Goal: Task Accomplishment & Management: Manage account settings

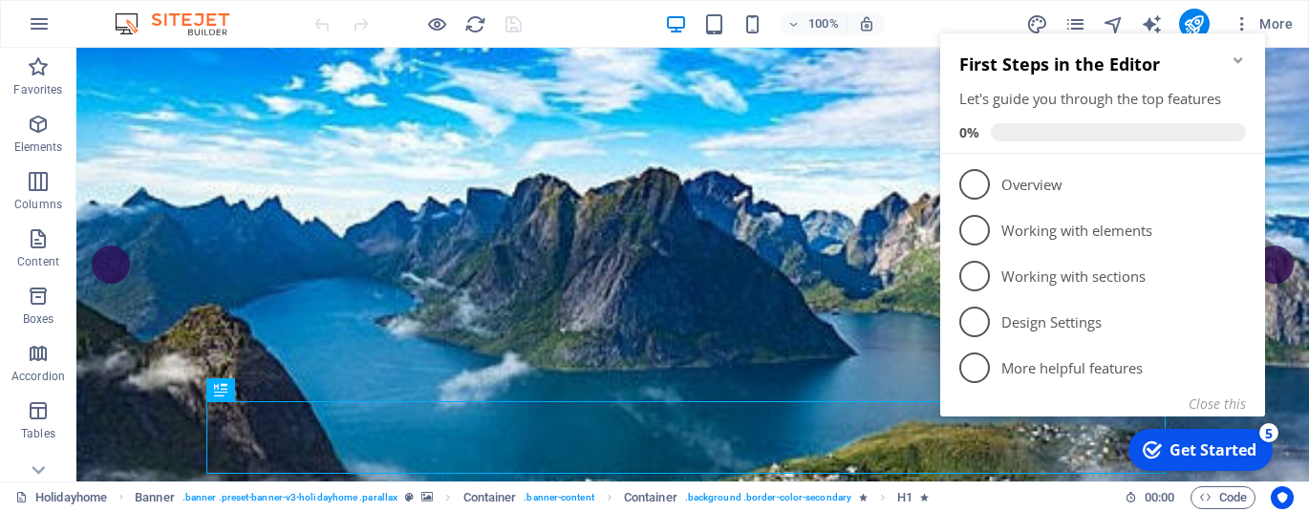
click at [1232, 61] on icon "Minimize checklist" at bounding box center [1238, 60] width 15 height 15
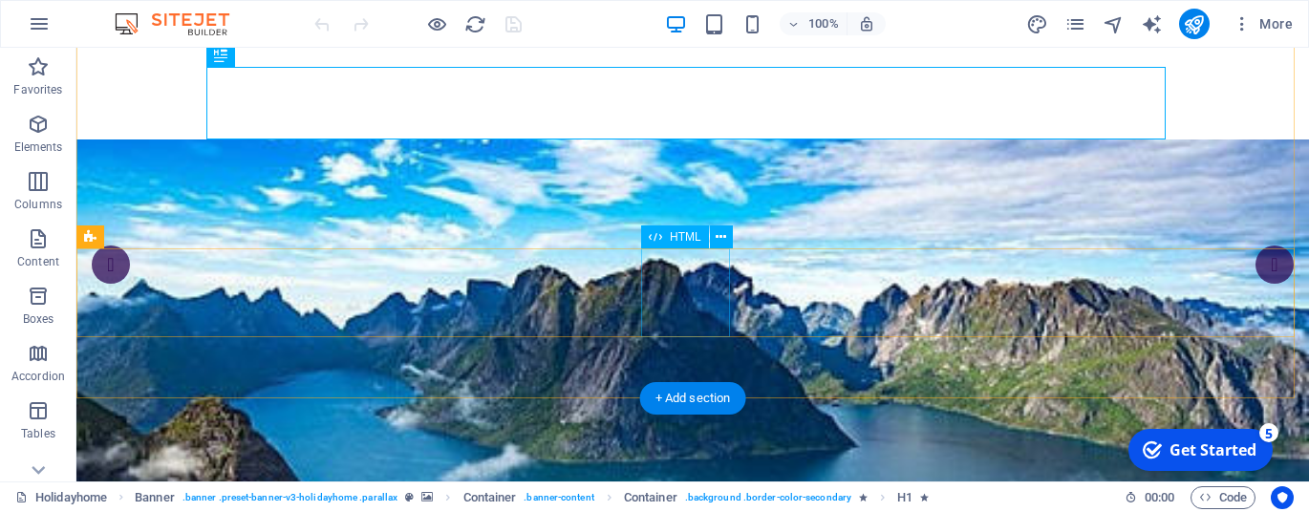
scroll to position [367, 0]
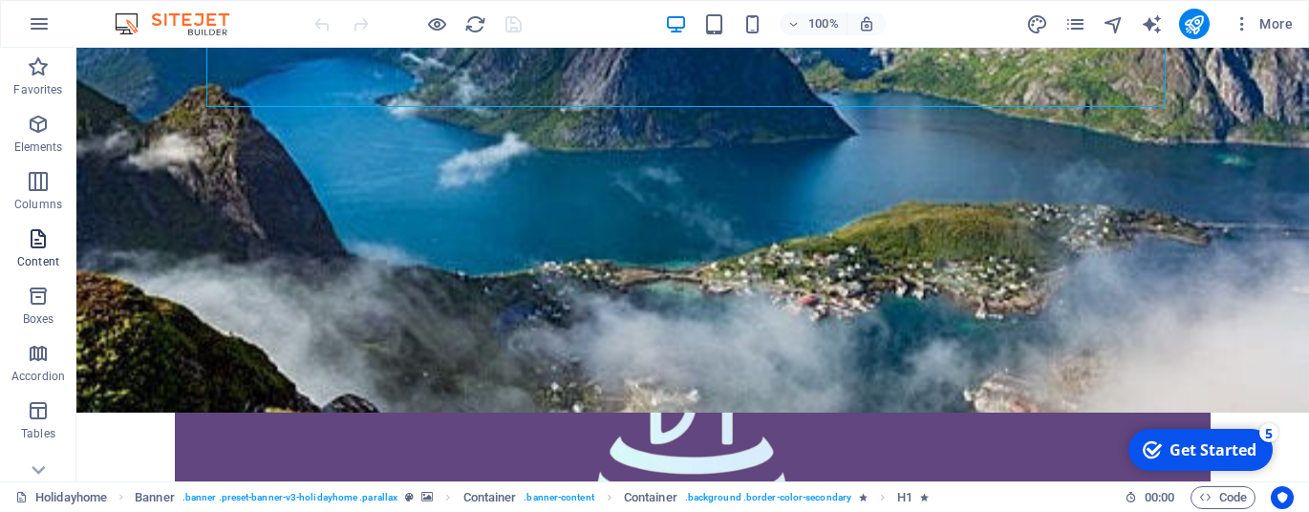
click at [46, 234] on icon "button" at bounding box center [38, 238] width 23 height 23
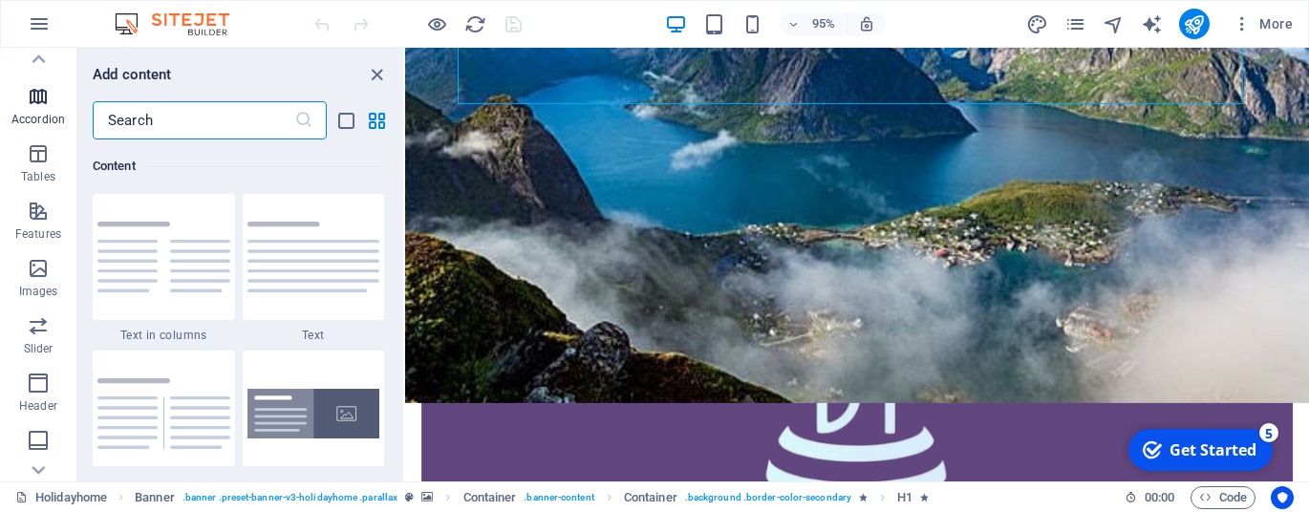
scroll to position [426, 0]
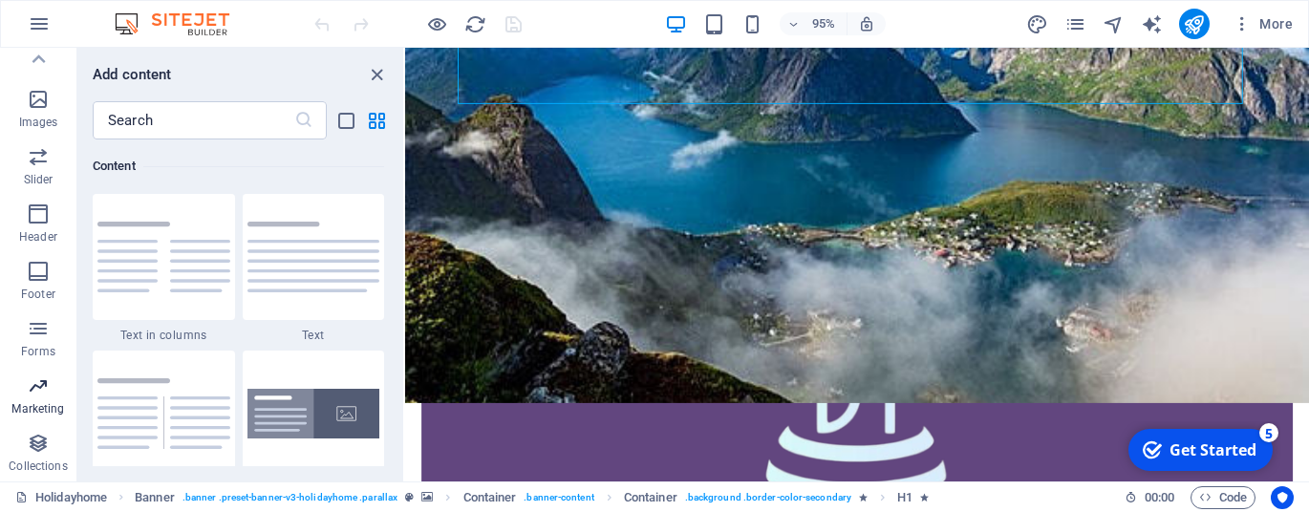
click at [47, 408] on p "Marketing" at bounding box center [37, 408] width 53 height 15
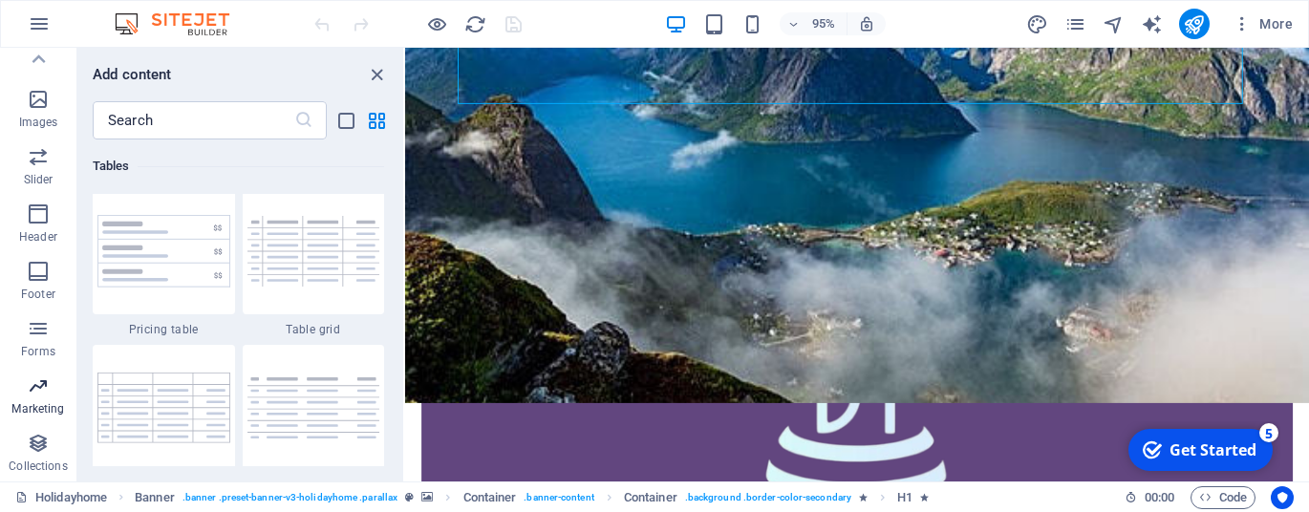
scroll to position [15562, 0]
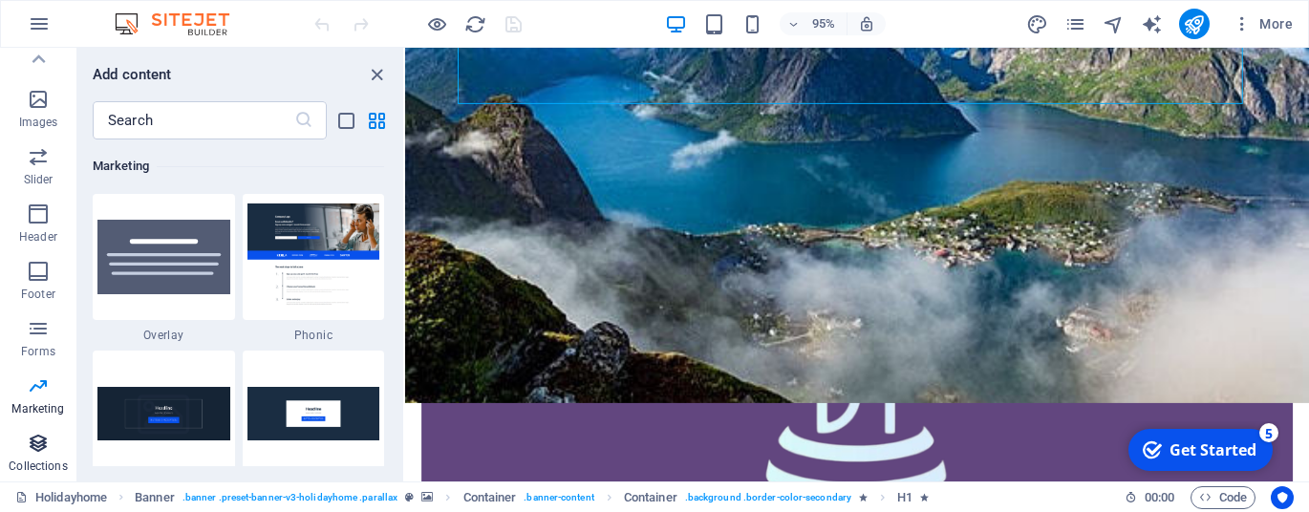
click at [36, 447] on icon "button" at bounding box center [38, 443] width 23 height 23
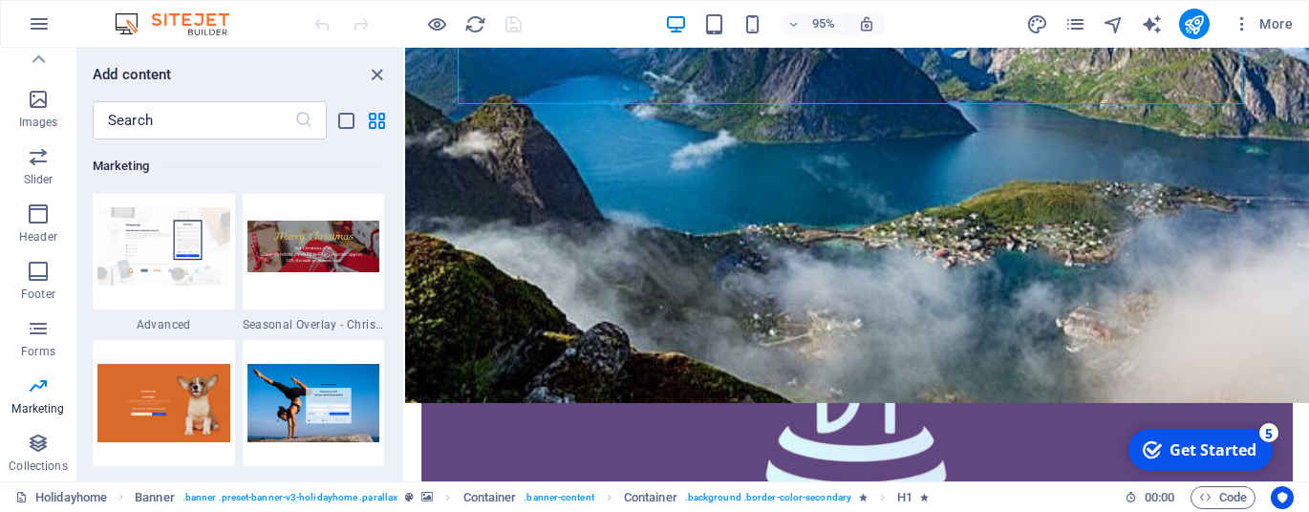
scroll to position [16028, 0]
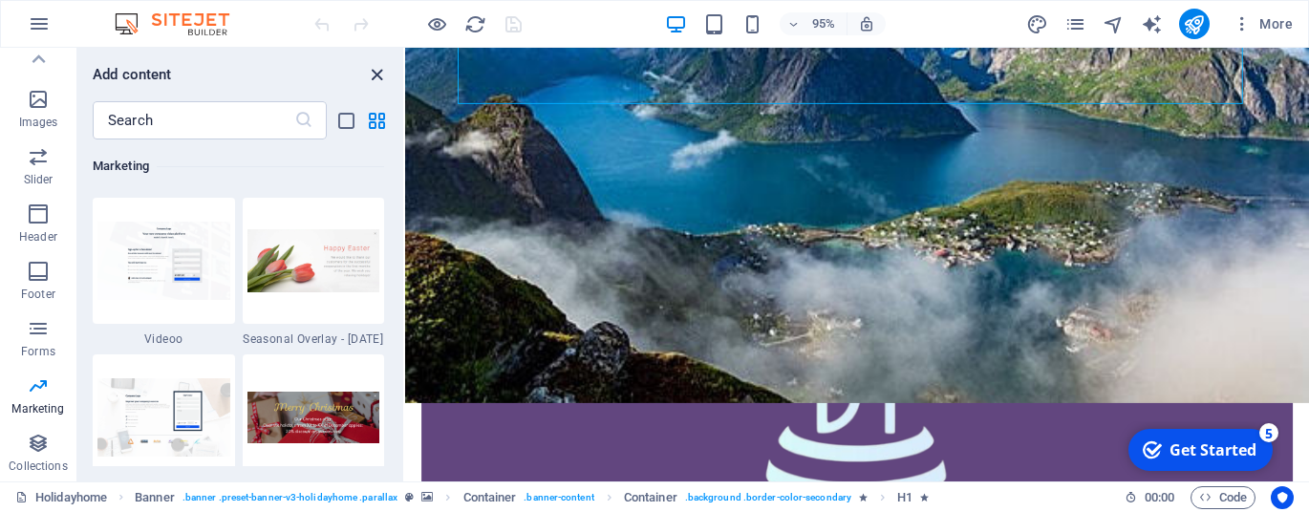
click at [369, 65] on icon "close panel" at bounding box center [377, 75] width 22 height 22
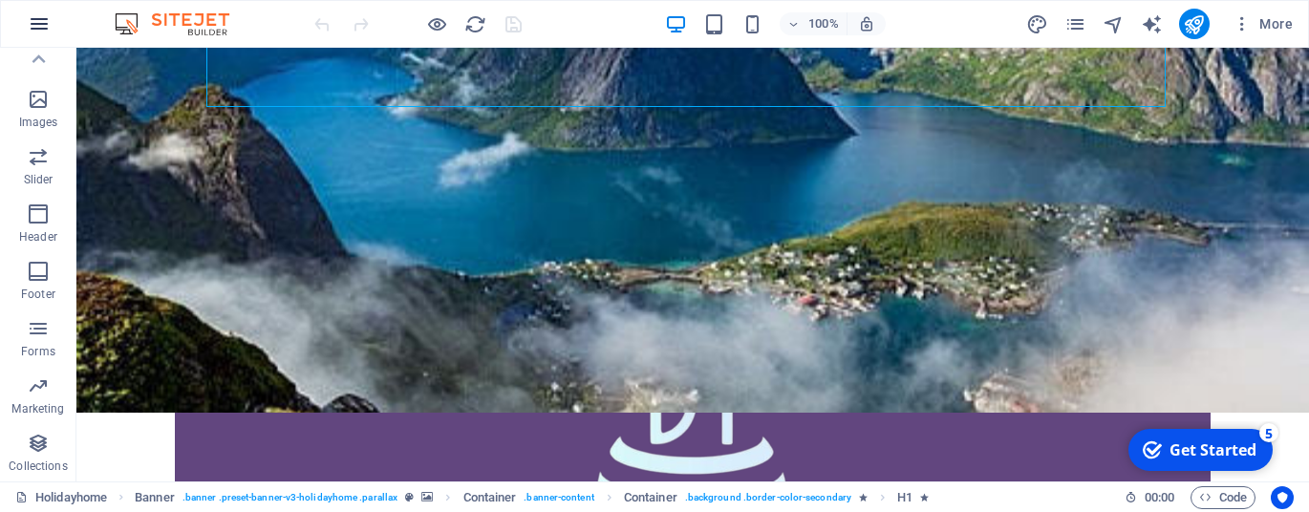
click at [46, 28] on icon "button" at bounding box center [39, 23] width 23 height 23
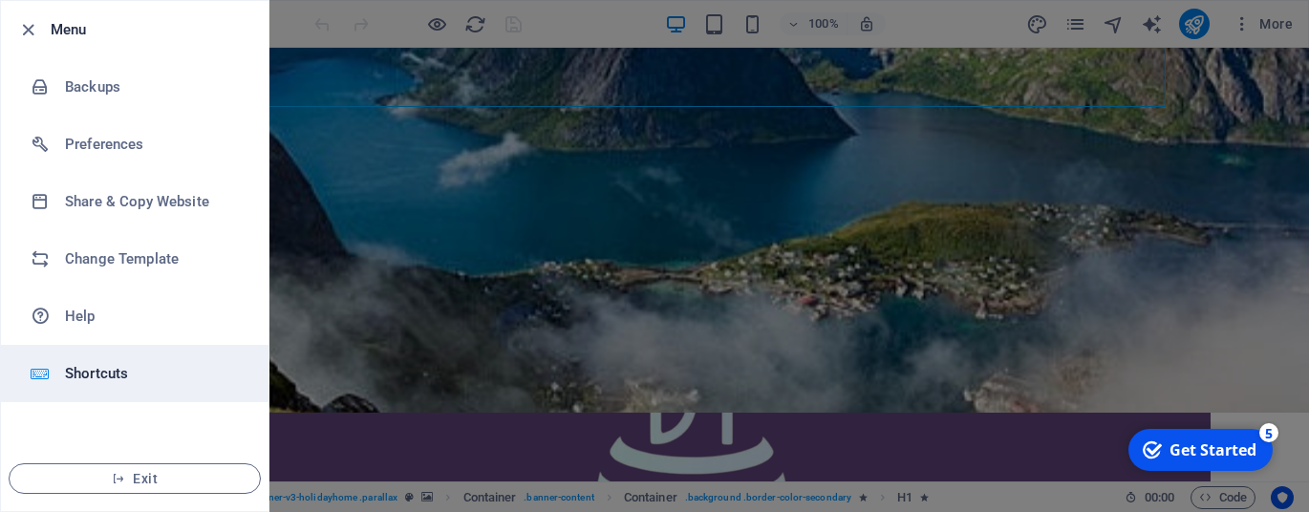
click at [121, 365] on h6 "Shortcuts" at bounding box center [153, 373] width 177 height 23
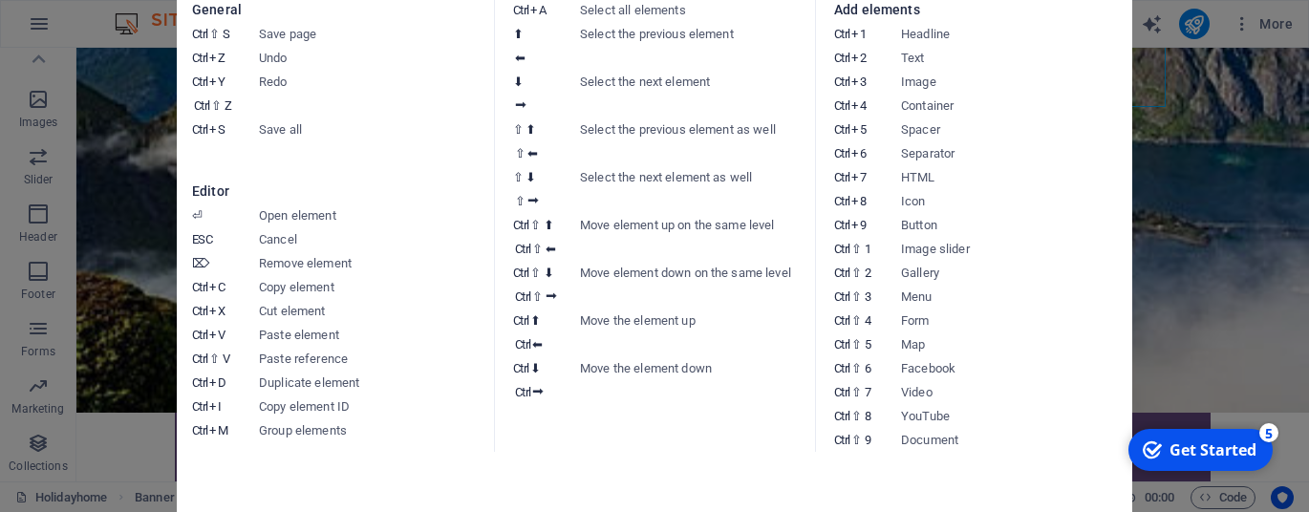
click at [1164, 166] on aside "Keyboard cheatsheet General Ctrl ⇧ S Save page Ctrl Z Undo Ctrl Y Ctrl ⇧ Z Redo…" at bounding box center [654, 256] width 1309 height 512
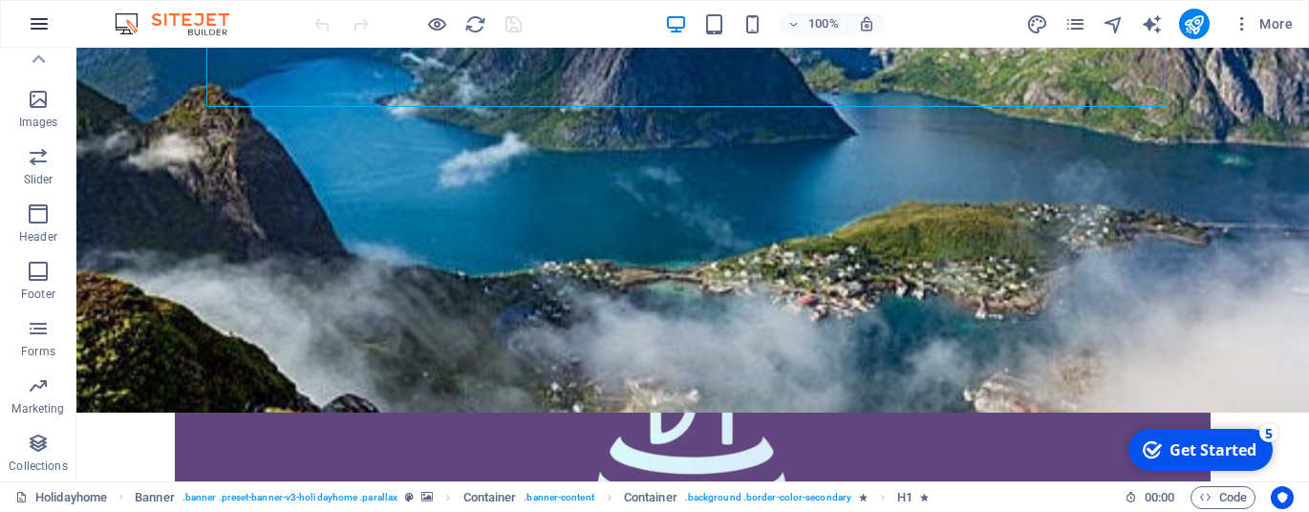
click at [40, 14] on icon "button" at bounding box center [39, 23] width 23 height 23
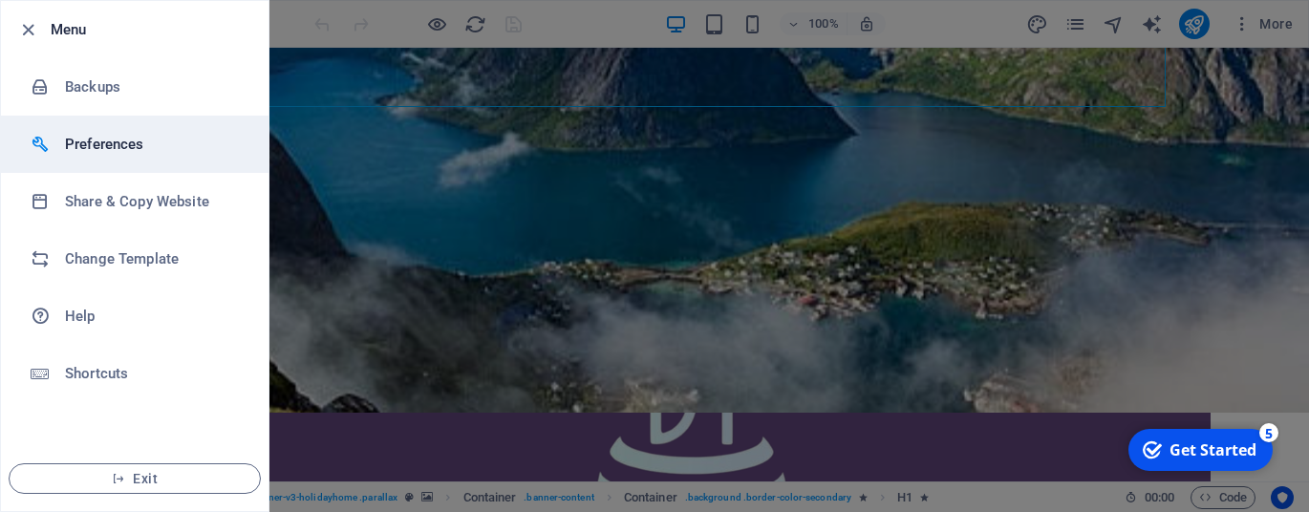
click at [183, 153] on h6 "Preferences" at bounding box center [153, 144] width 177 height 23
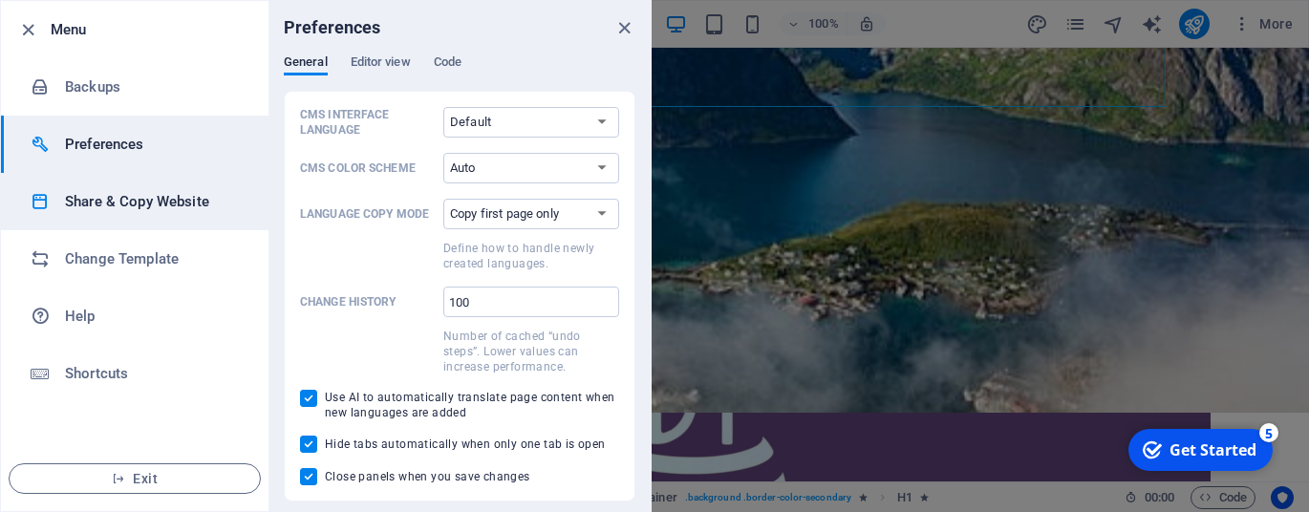
click at [173, 191] on h6 "Share & Copy Website" at bounding box center [153, 201] width 177 height 23
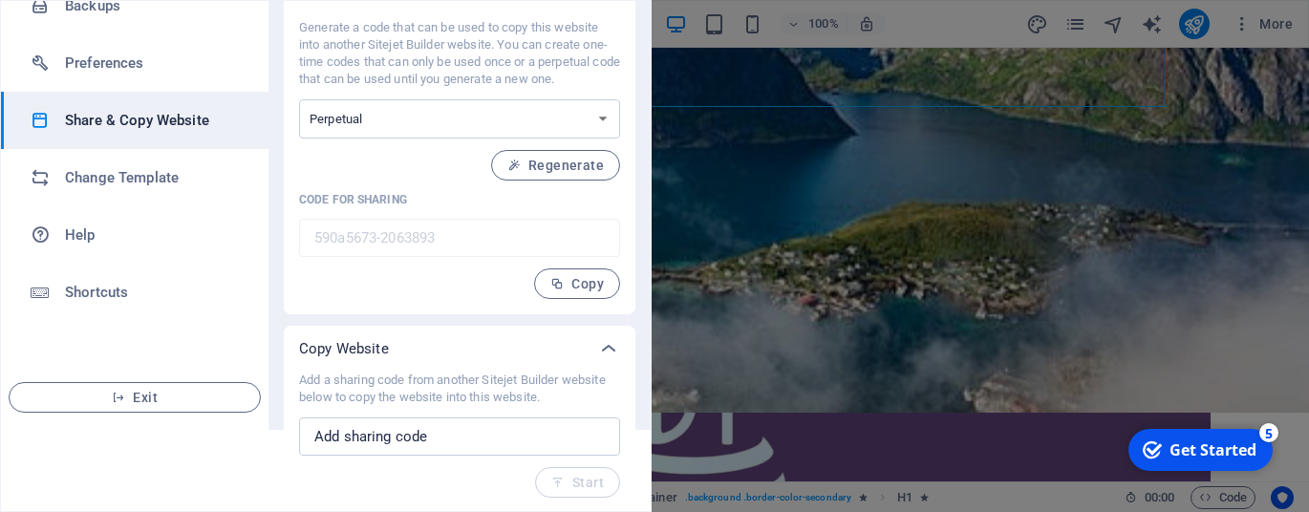
scroll to position [0, 0]
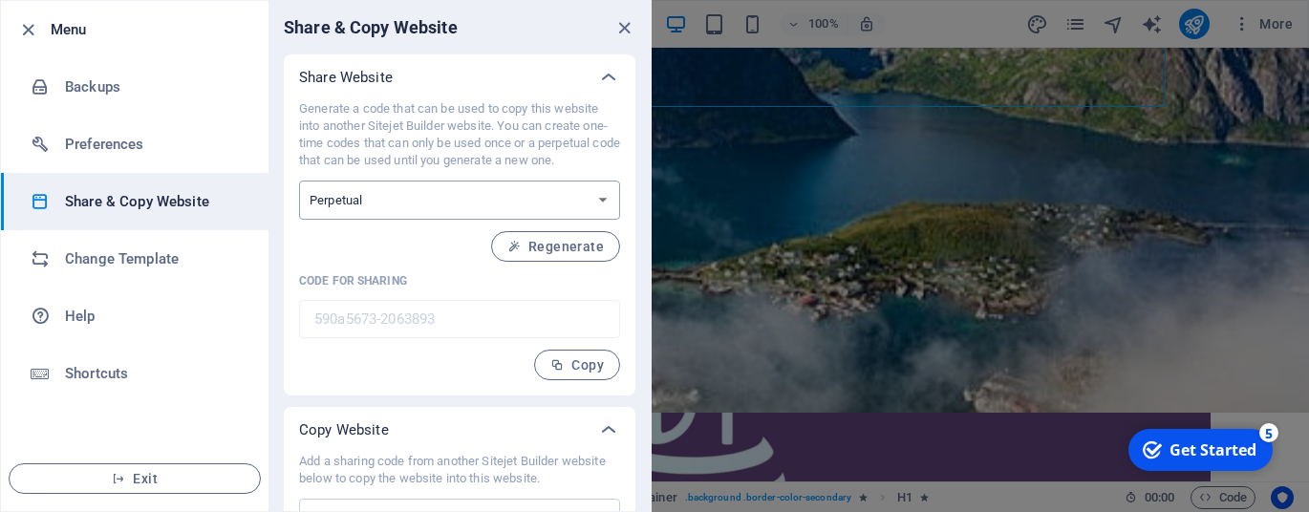
click at [609, 203] on select "One-time Perpetual" at bounding box center [459, 200] width 321 height 39
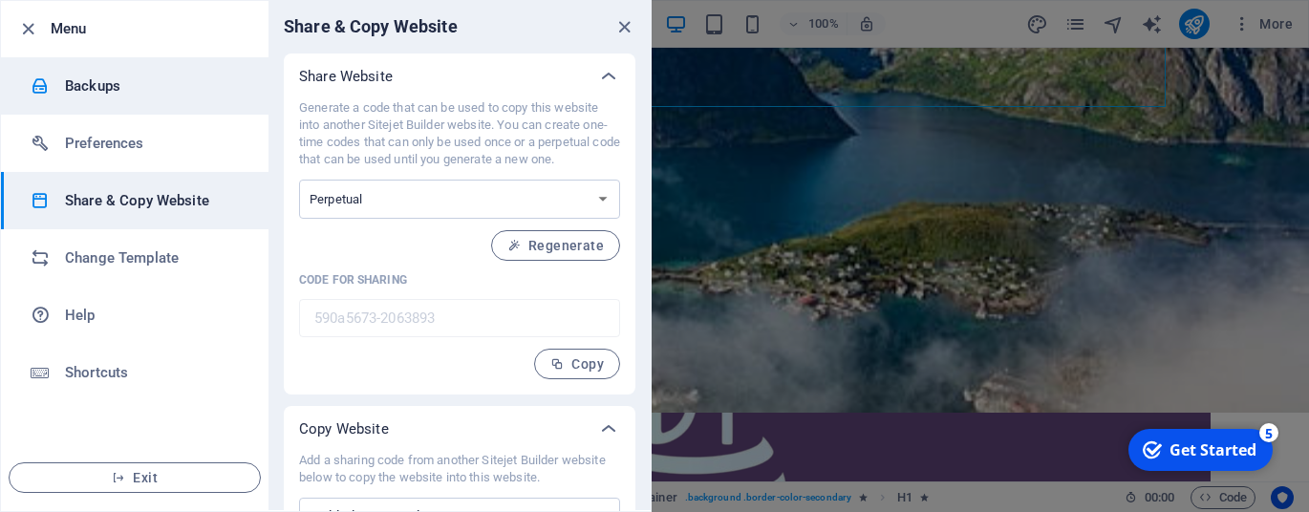
click at [129, 97] on li "Backups" at bounding box center [135, 85] width 268 height 57
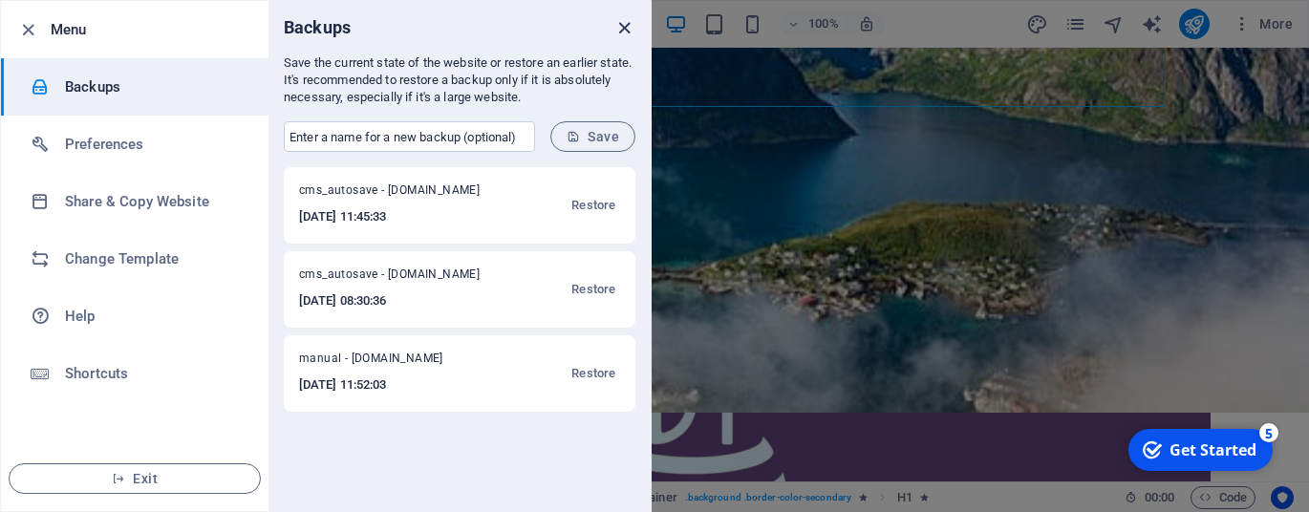
click at [623, 34] on icon "close" at bounding box center [624, 28] width 22 height 22
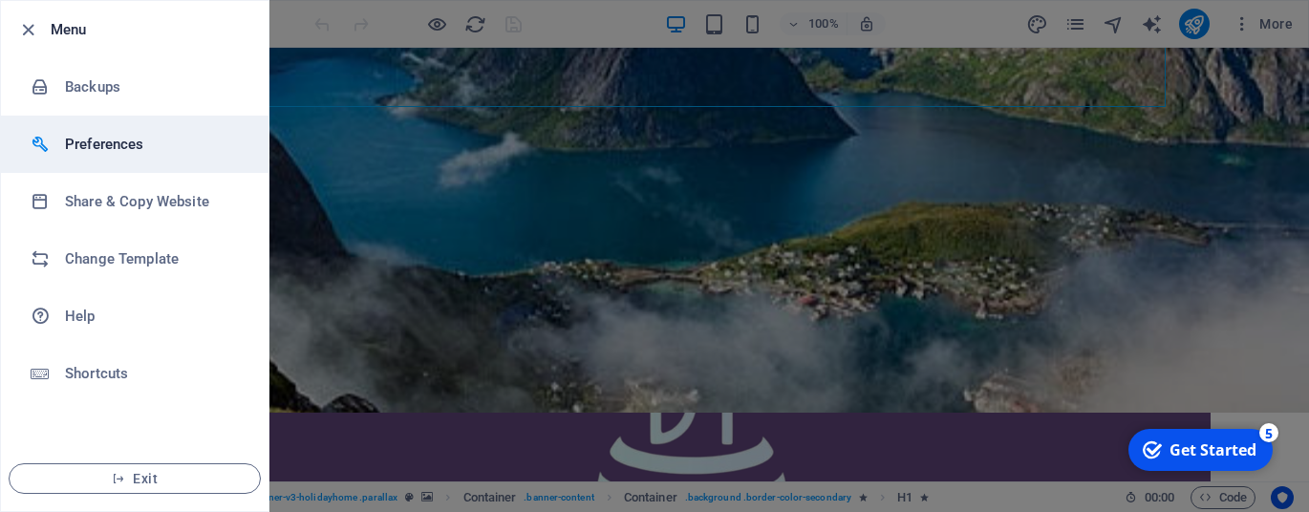
click at [167, 146] on h6 "Preferences" at bounding box center [153, 144] width 177 height 23
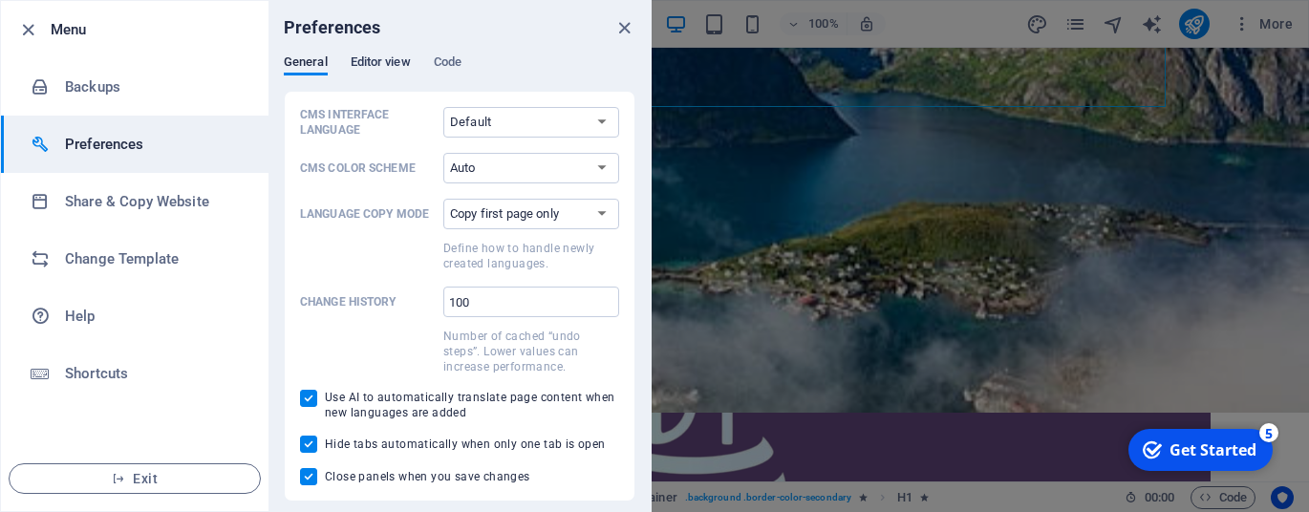
click at [394, 58] on span "Editor view" at bounding box center [381, 64] width 60 height 27
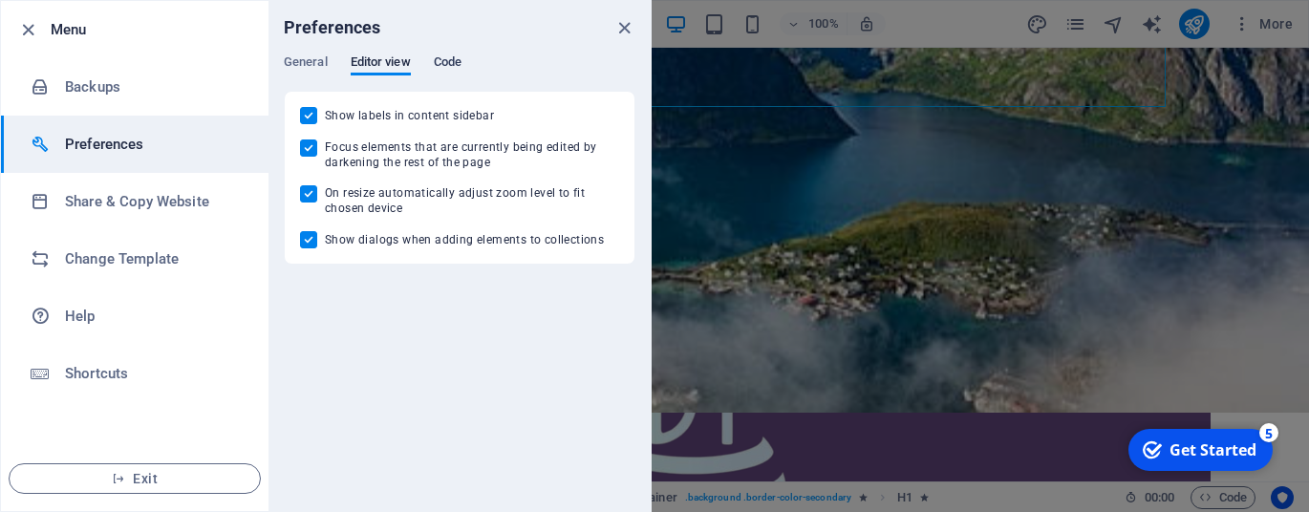
click at [455, 59] on span "Code" at bounding box center [448, 64] width 28 height 27
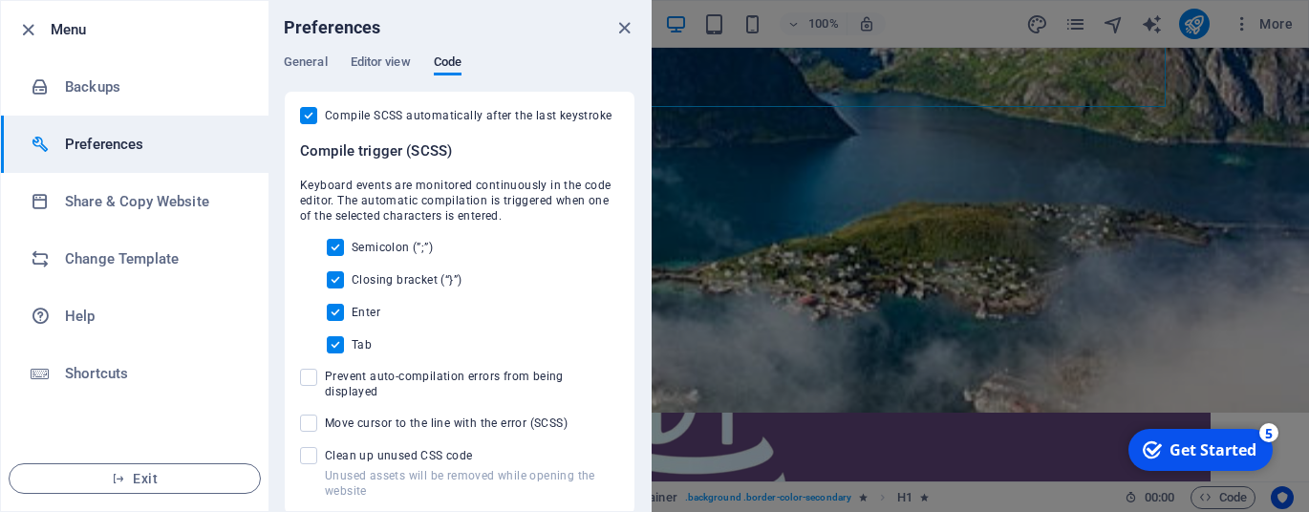
click at [689, 359] on div at bounding box center [654, 256] width 1309 height 512
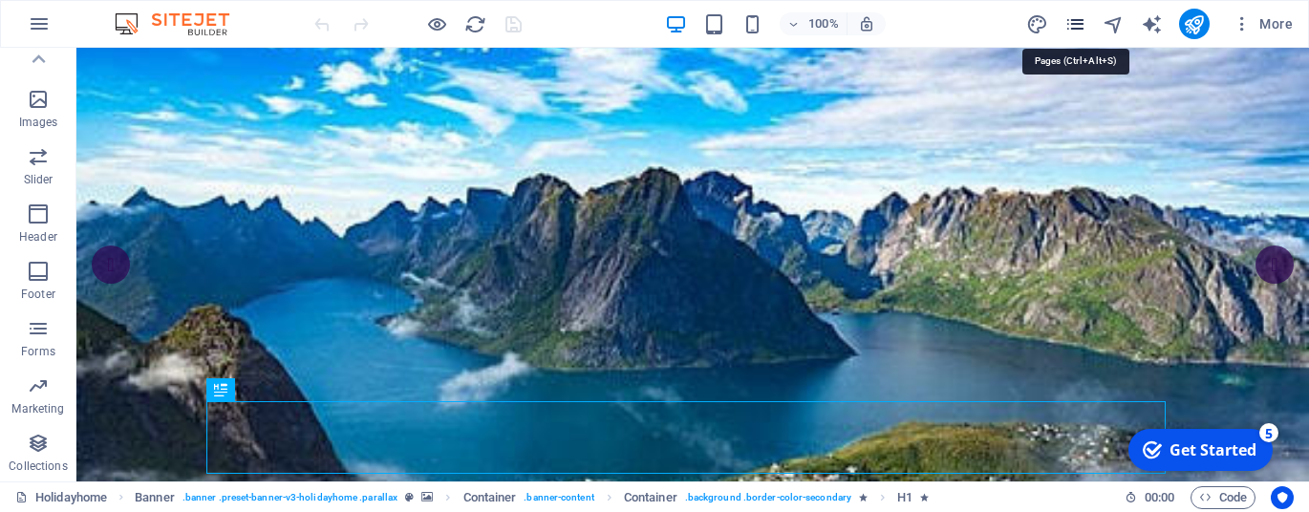
click at [1072, 28] on icon "pages" at bounding box center [1075, 24] width 22 height 22
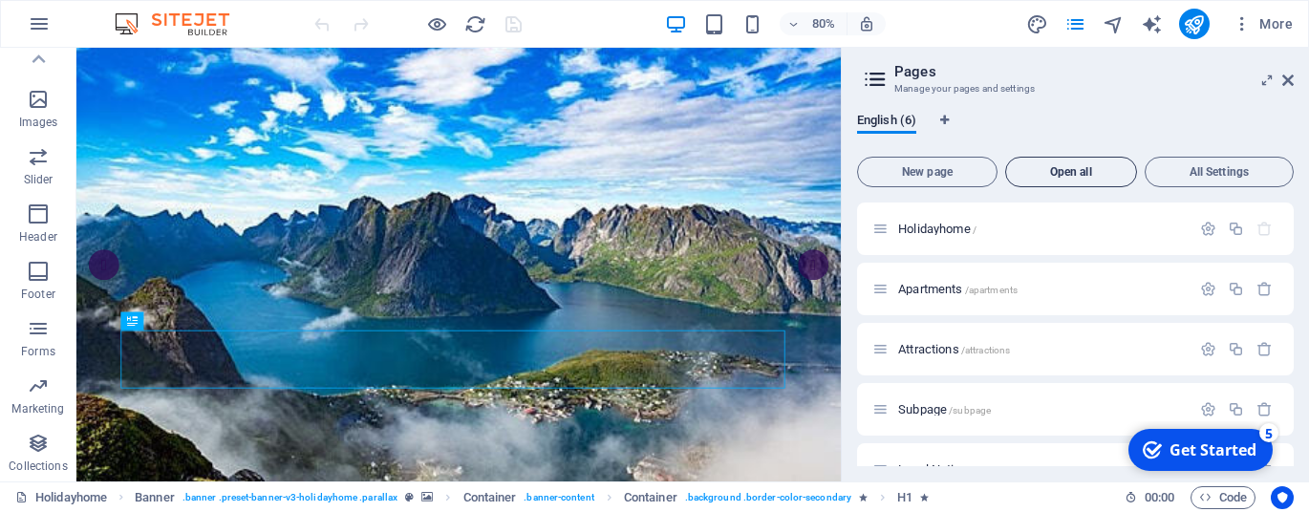
click at [1092, 162] on button "Open all" at bounding box center [1071, 172] width 132 height 31
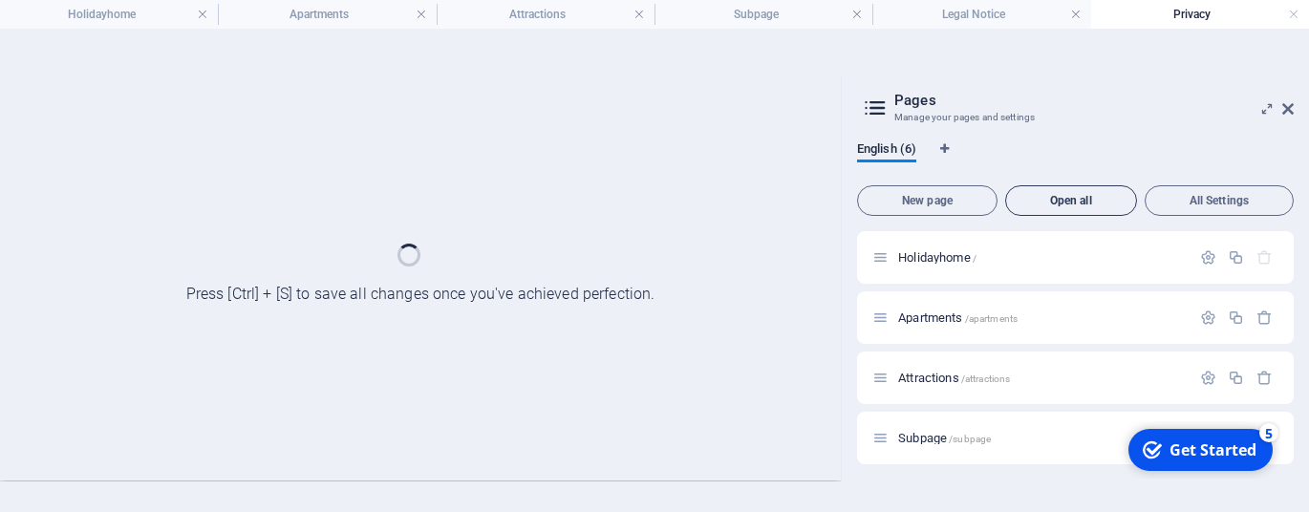
click at [1092, 162] on div "English (6)" at bounding box center [1075, 159] width 437 height 36
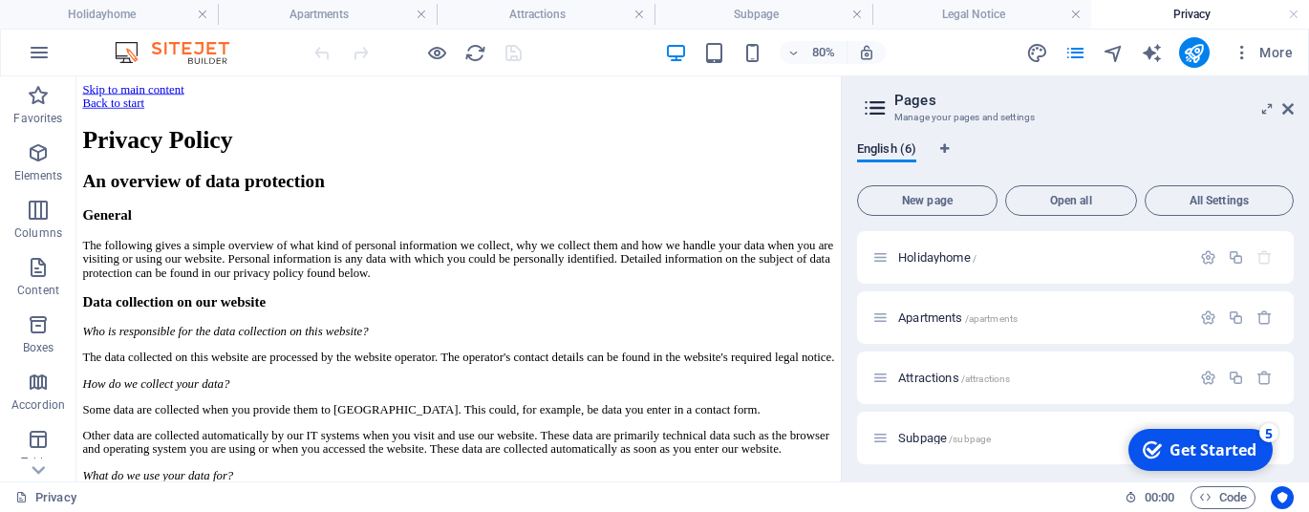
click at [878, 111] on icon at bounding box center [875, 108] width 29 height 27
click at [1296, 118] on aside "Pages Manage your pages and settings English (6) New page Open all All Settings…" at bounding box center [1075, 278] width 468 height 405
click at [1288, 110] on icon at bounding box center [1287, 108] width 11 height 15
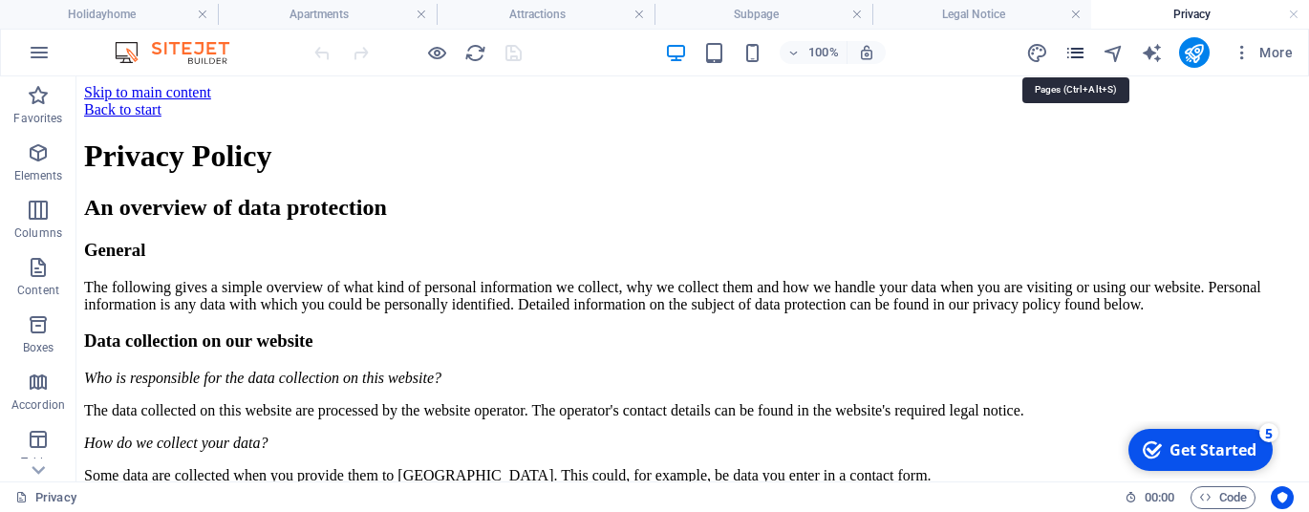
click at [1078, 59] on icon "pages" at bounding box center [1075, 53] width 22 height 22
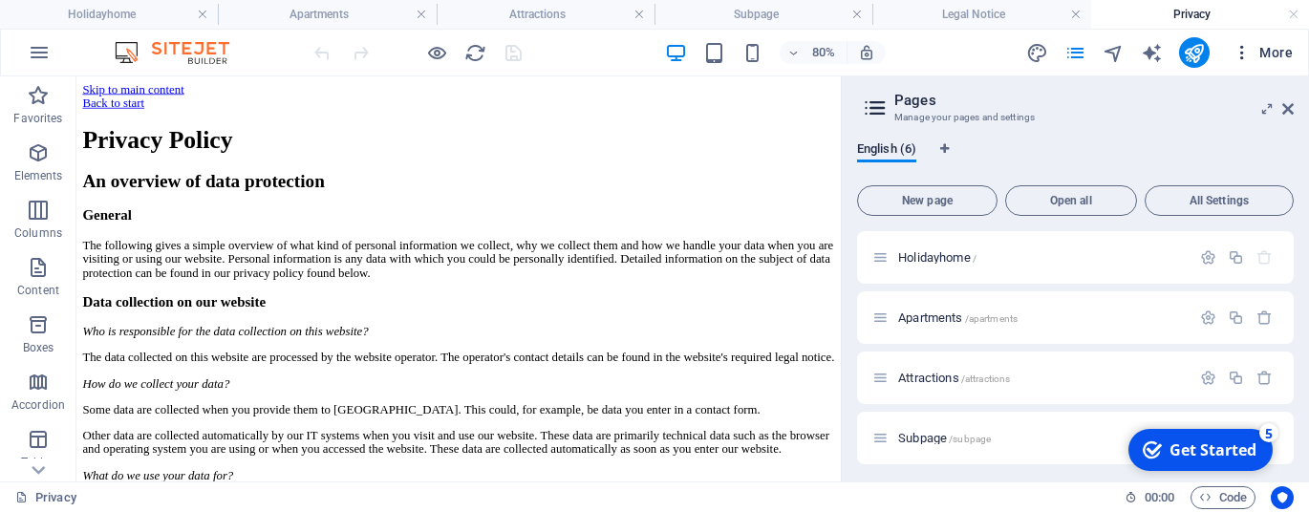
click at [1243, 54] on icon "button" at bounding box center [1241, 52] width 19 height 19
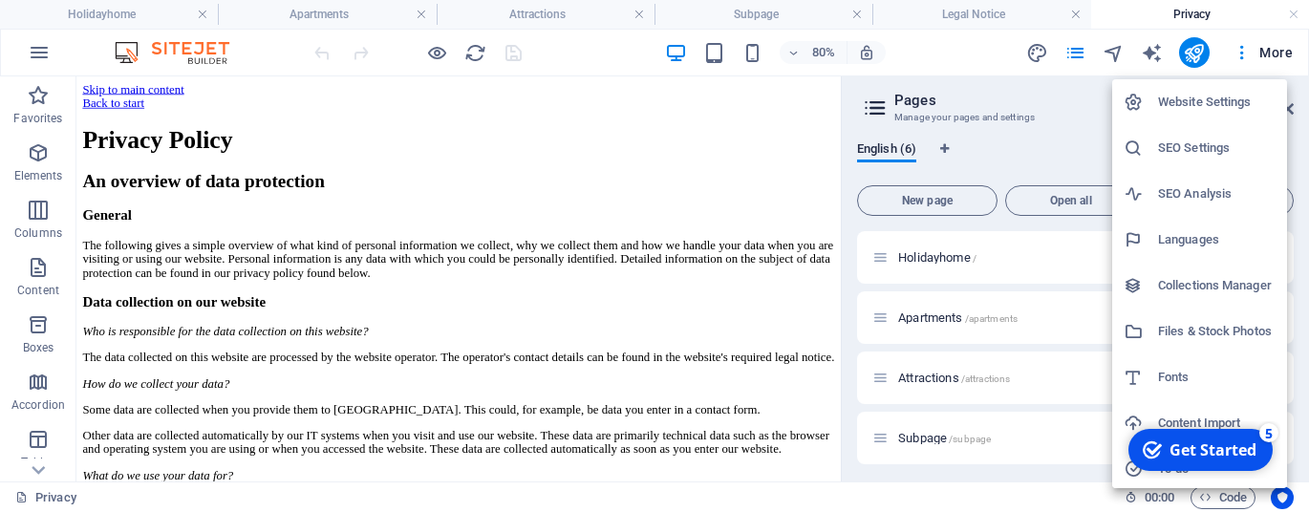
click at [1227, 92] on h6 "Website Settings" at bounding box center [1217, 102] width 118 height 23
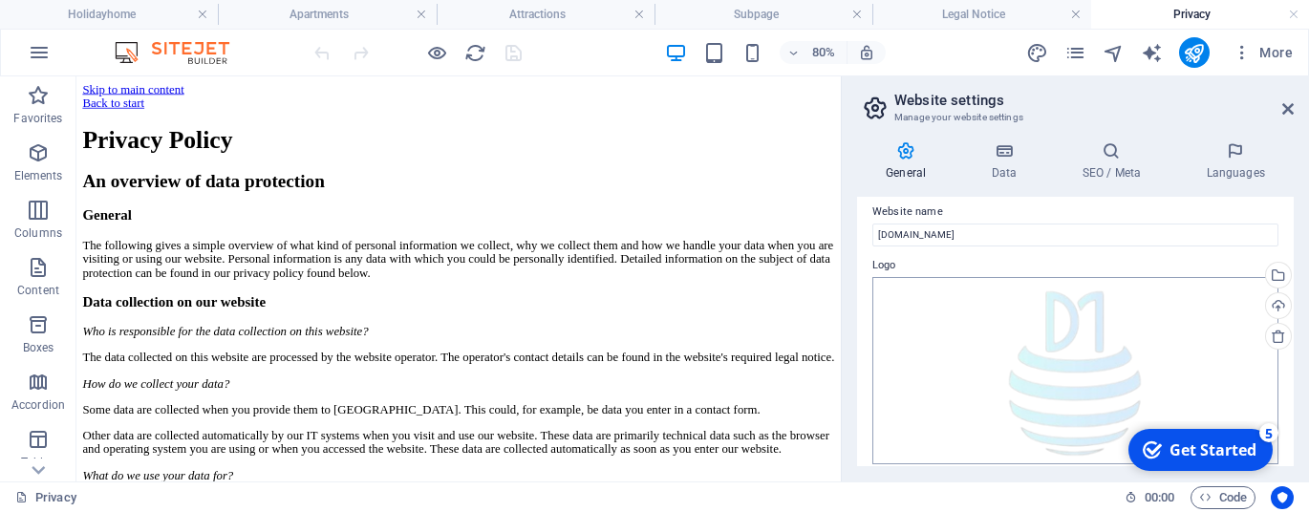
scroll to position [12, 0]
click at [999, 151] on icon at bounding box center [1003, 150] width 83 height 19
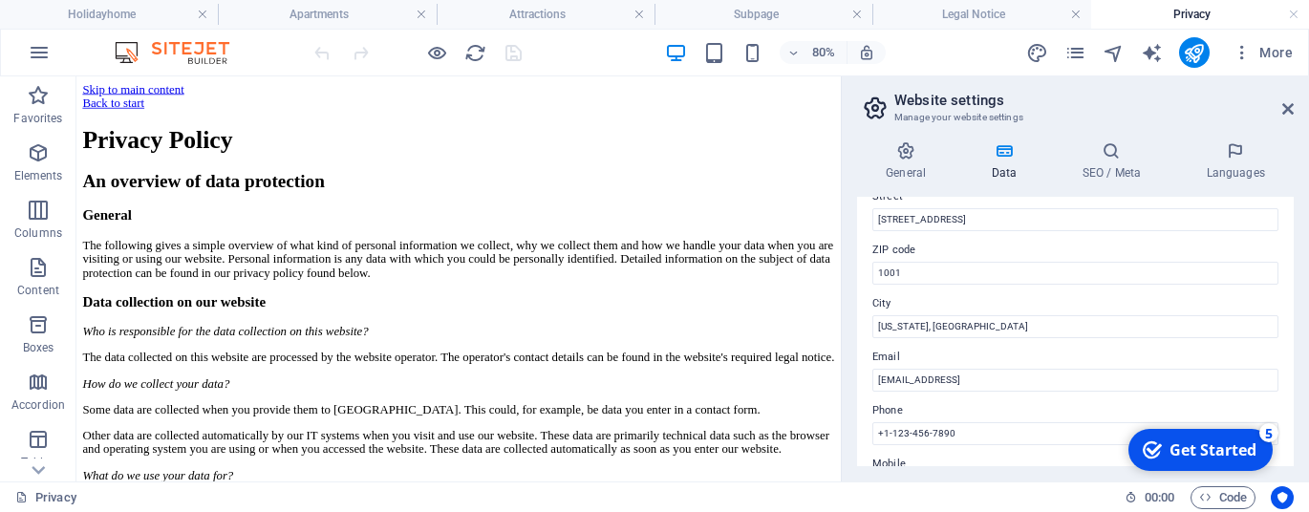
scroll to position [227, 0]
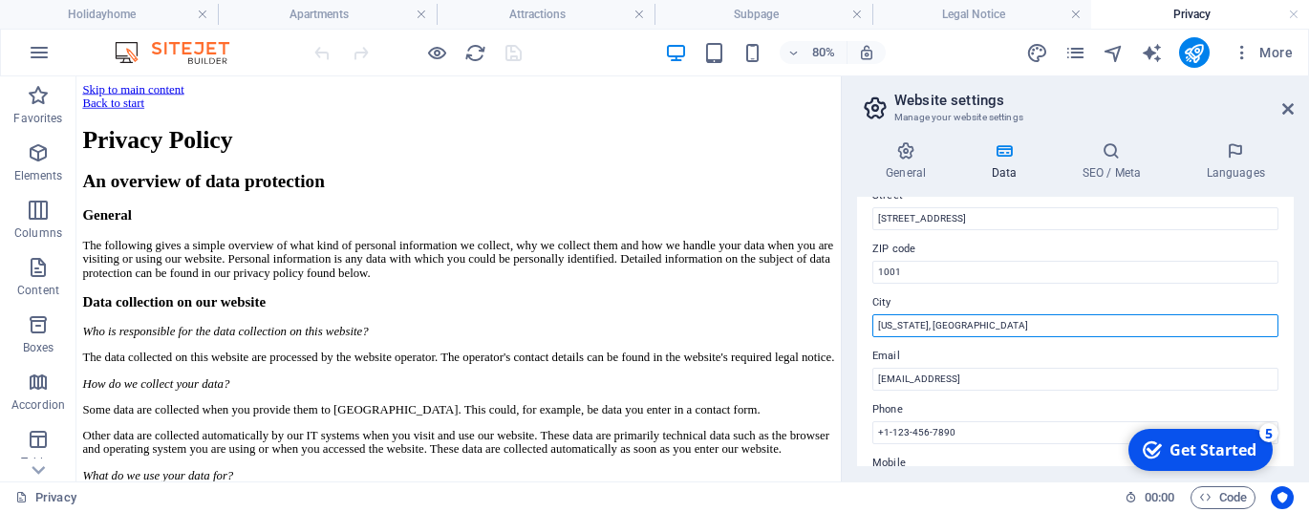
click at [994, 321] on input "[US_STATE], [GEOGRAPHIC_DATA]" at bounding box center [1075, 325] width 406 height 23
type input "N"
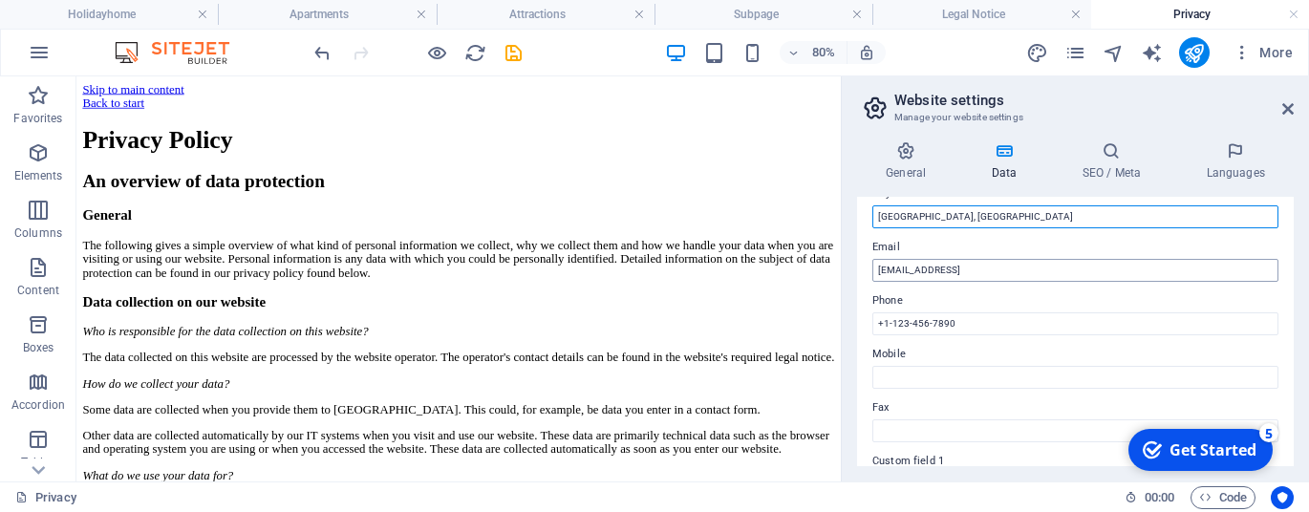
scroll to position [362, 0]
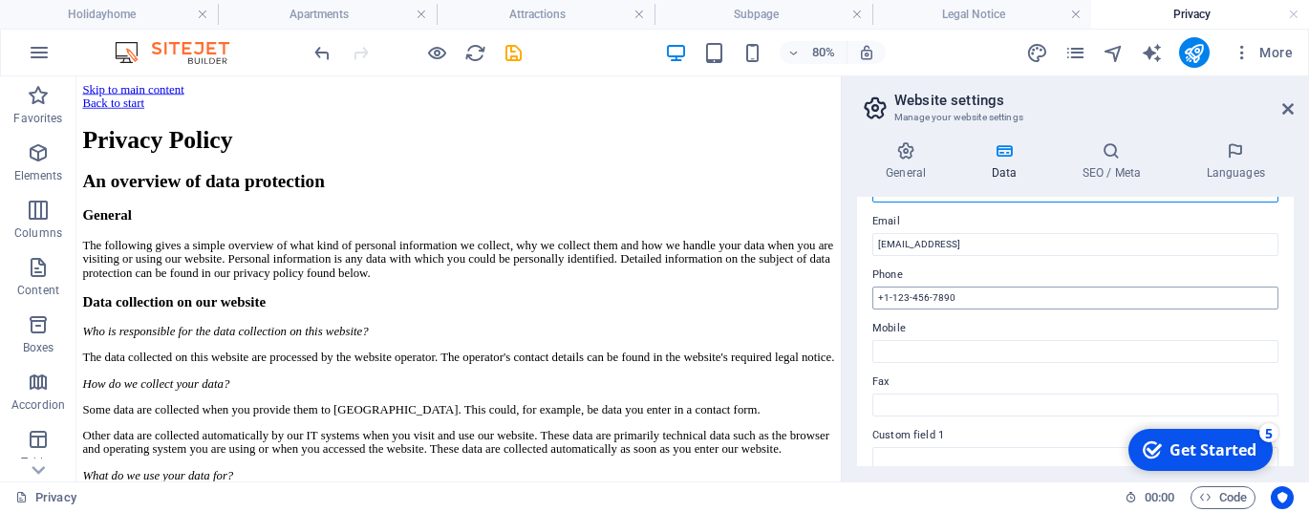
type input "[GEOGRAPHIC_DATA], [GEOGRAPHIC_DATA]"
drag, startPoint x: 976, startPoint y: 300, endPoint x: 848, endPoint y: 306, distance: 128.1
click at [848, 306] on div "General Data SEO / Meta Languages Website name [DOMAIN_NAME] Logo Drag files he…" at bounding box center [1075, 303] width 467 height 355
type input "="
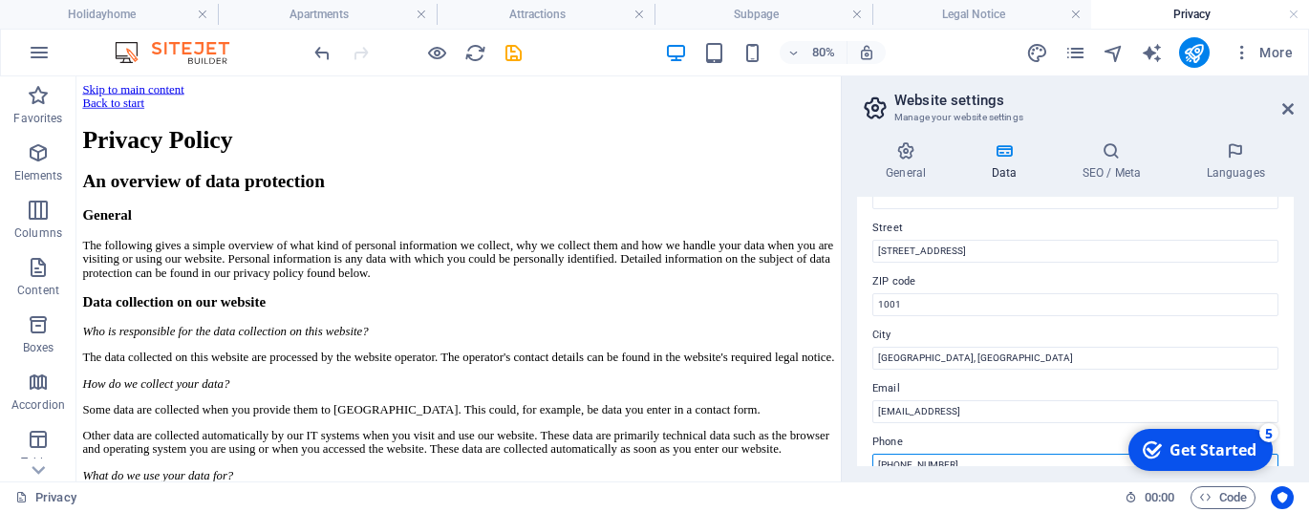
scroll to position [196, 0]
type input "[PHONE_NUMBER]"
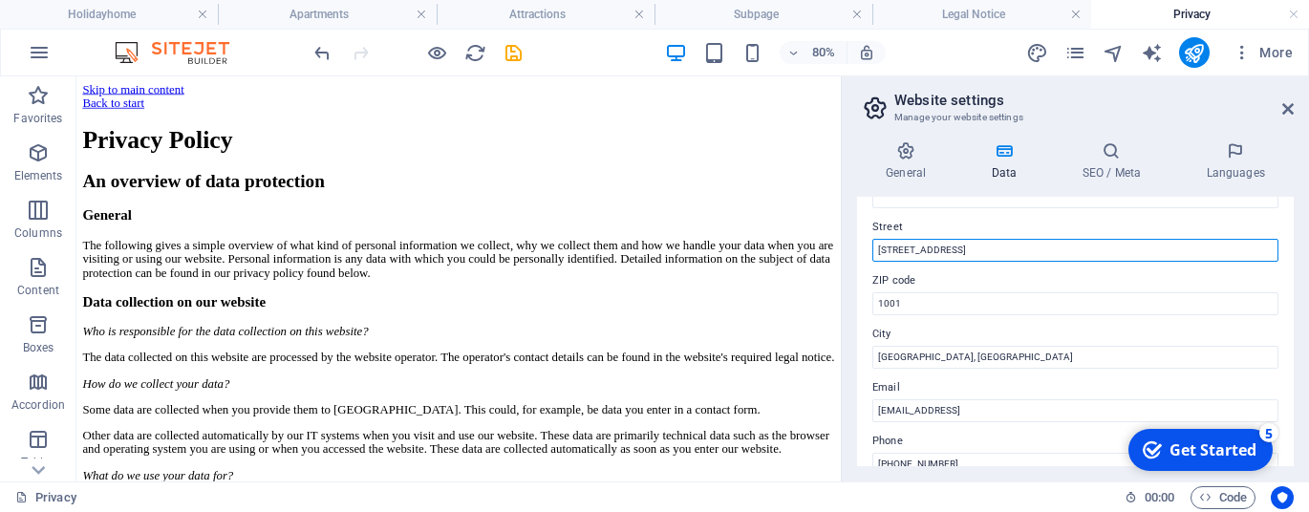
drag, startPoint x: 945, startPoint y: 251, endPoint x: 854, endPoint y: 268, distance: 92.2
click at [854, 268] on div "General Data SEO / Meta Languages Website name [DOMAIN_NAME] Logo Drag files he…" at bounding box center [1075, 303] width 467 height 355
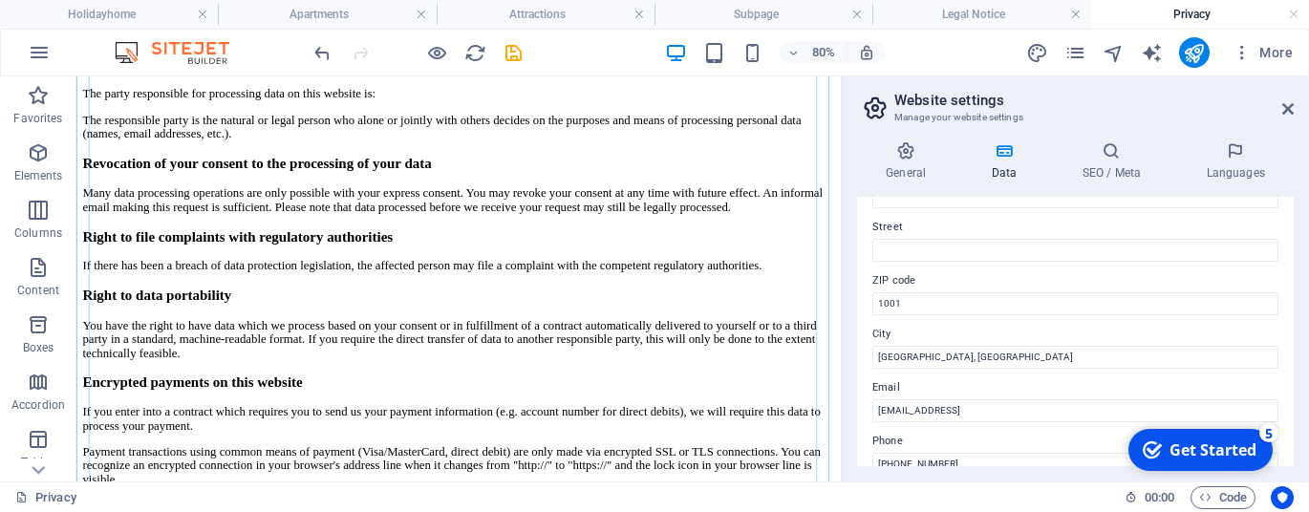
scroll to position [1044, 0]
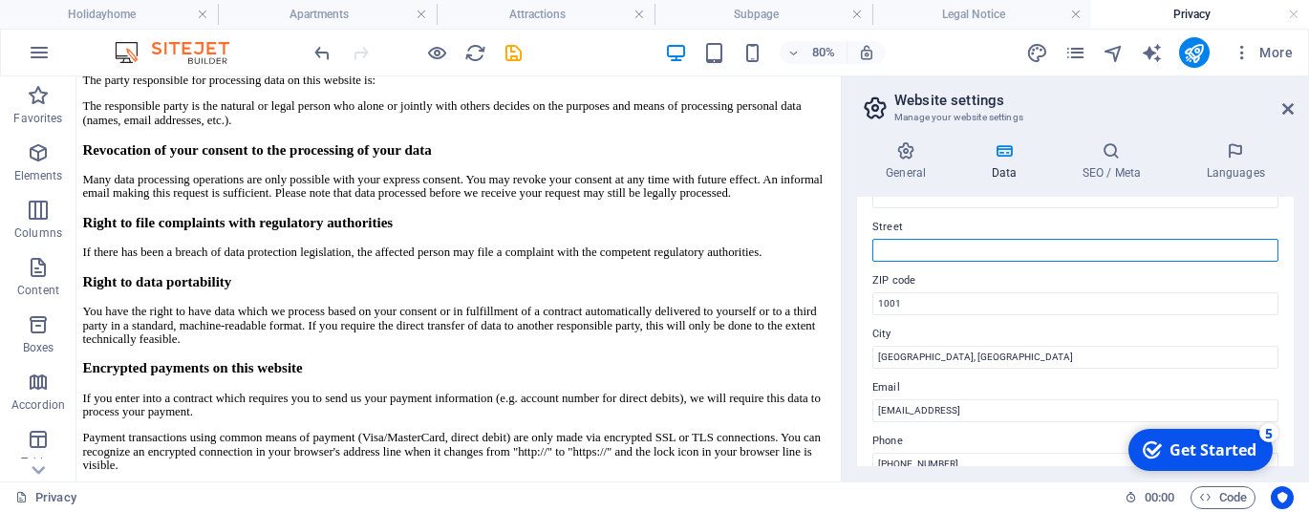
click at [947, 248] on input "Street" at bounding box center [1075, 250] width 406 height 23
paste input "Ruko Bumi Harmoni, Jl. [STREET_ADDRESS]"
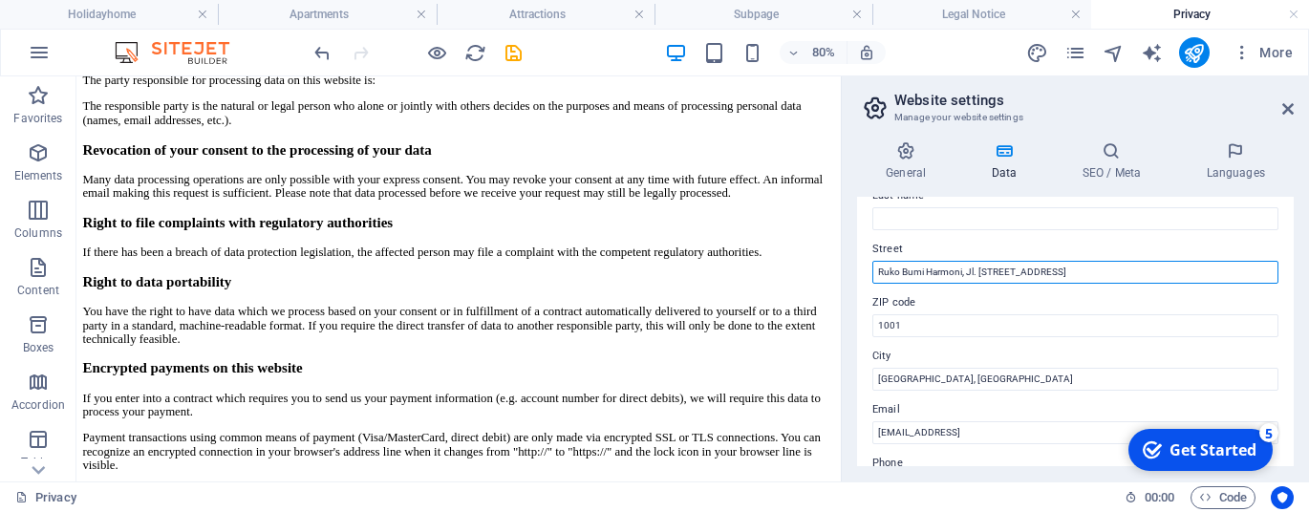
scroll to position [215, 0]
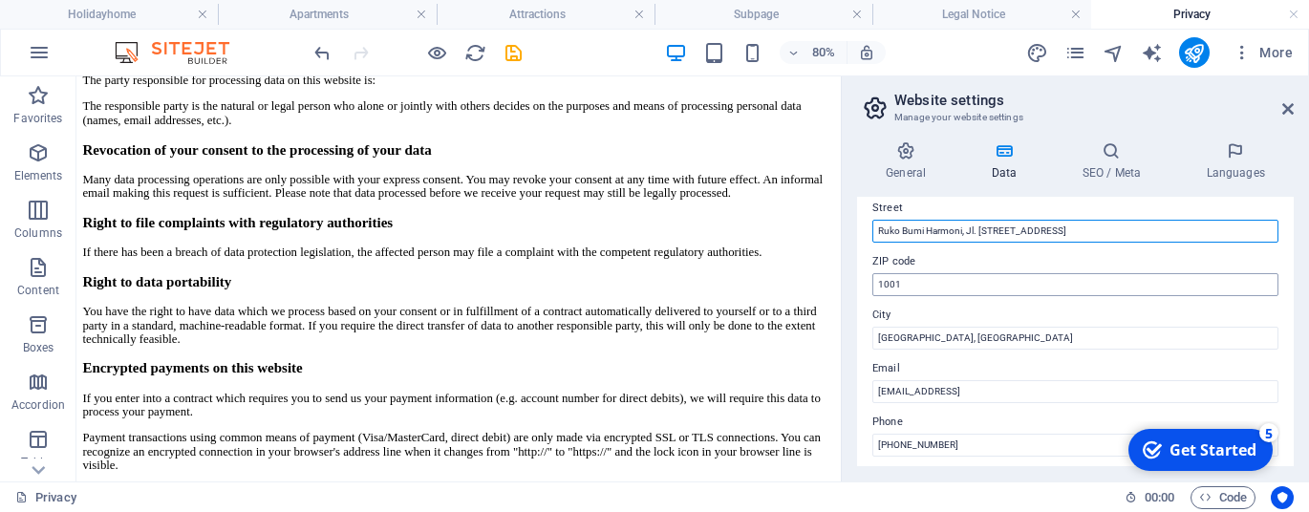
type input "Ruko Bumi Harmoni, Jl. [STREET_ADDRESS]"
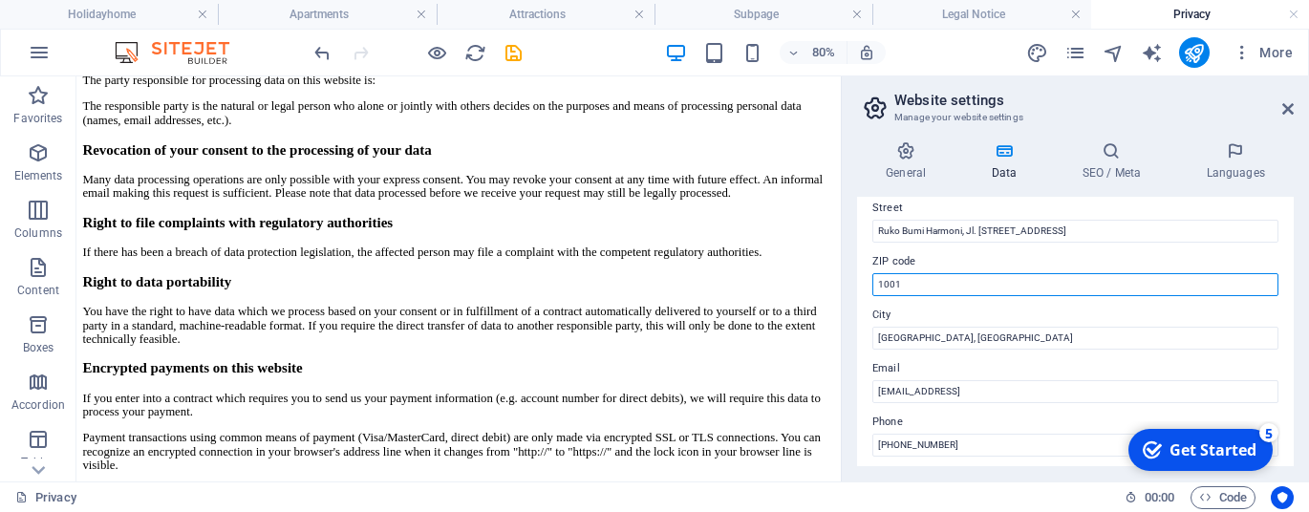
click at [957, 283] on input "1001" at bounding box center [1075, 284] width 406 height 23
type input "1"
paste input "10160"
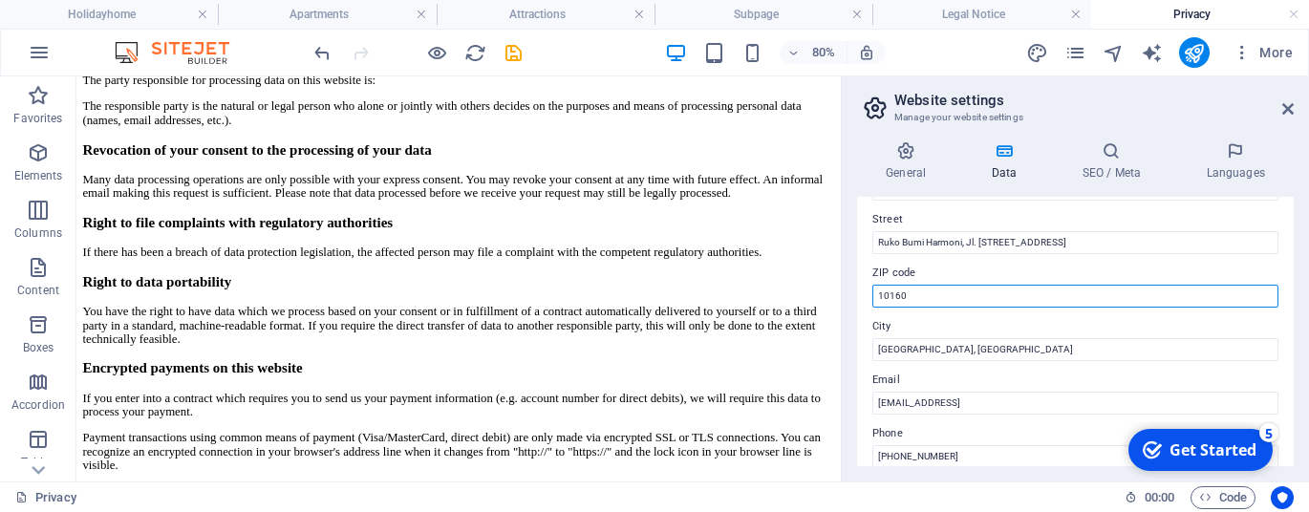
scroll to position [0, 0]
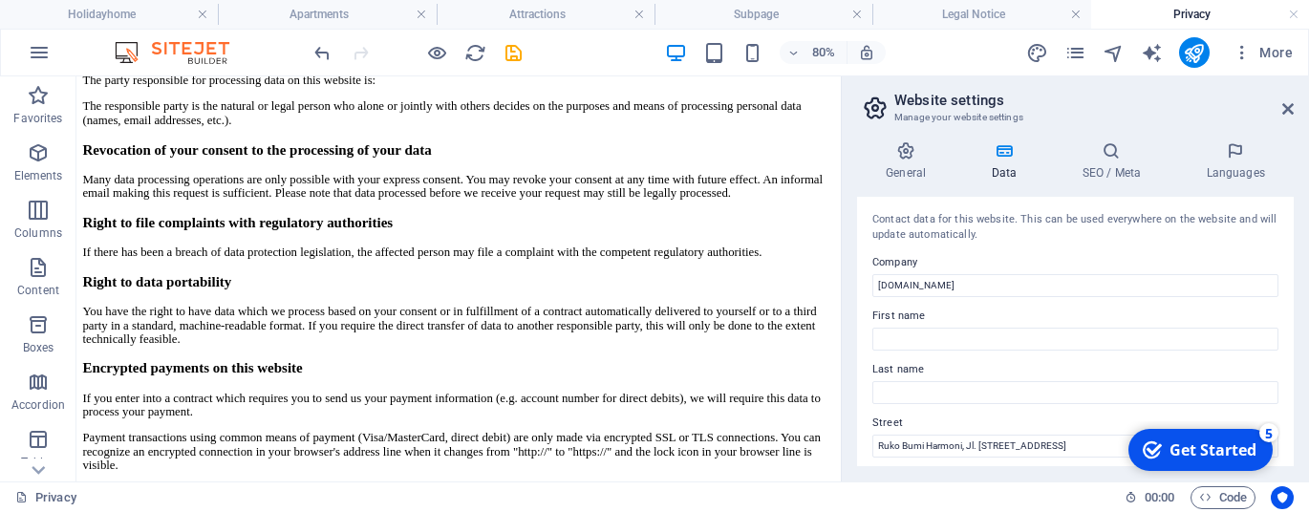
type input "10160"
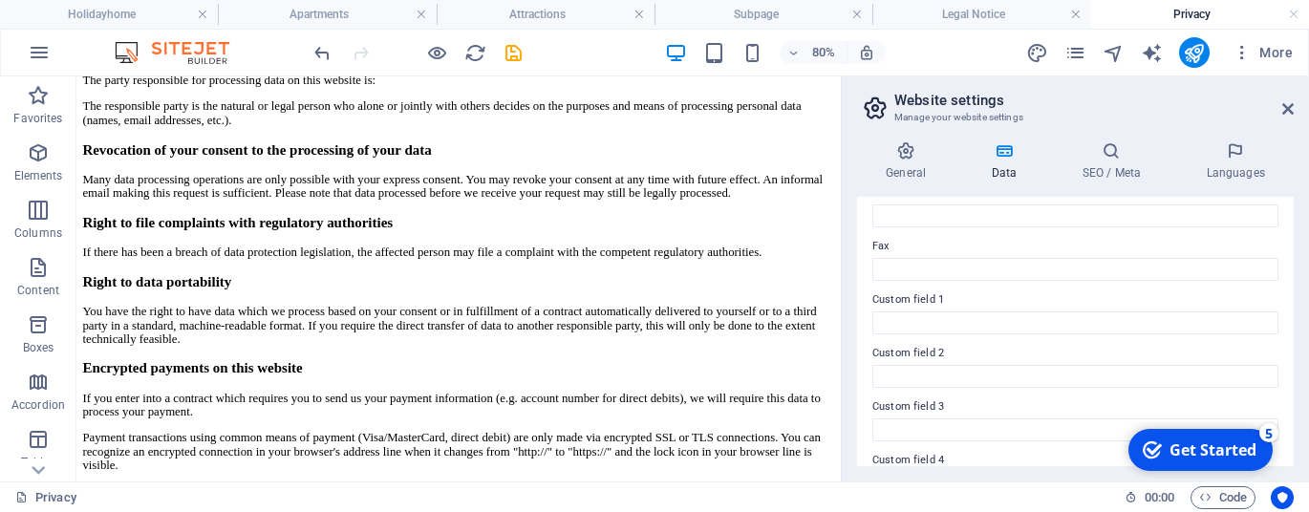
scroll to position [649, 0]
click at [1289, 108] on icon at bounding box center [1287, 108] width 11 height 15
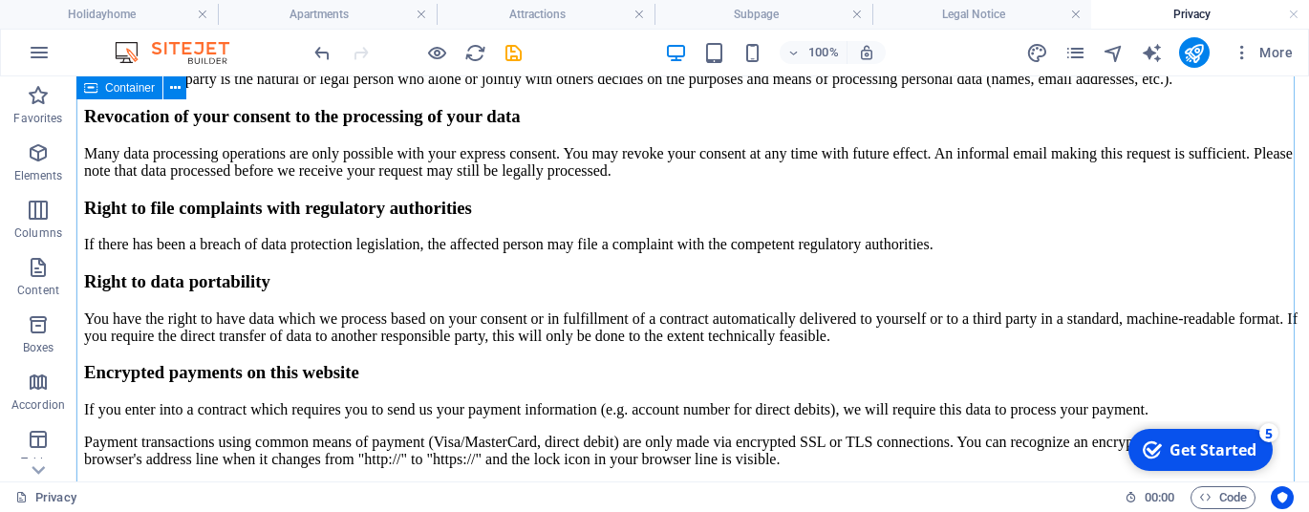
scroll to position [998, 0]
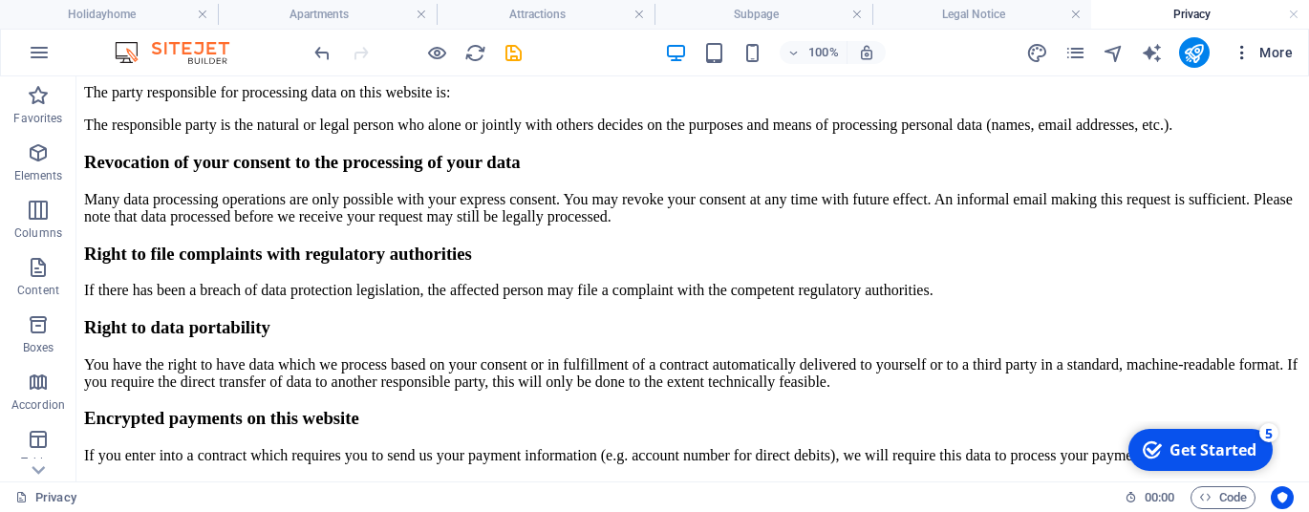
click at [1243, 54] on icon "button" at bounding box center [1241, 52] width 19 height 19
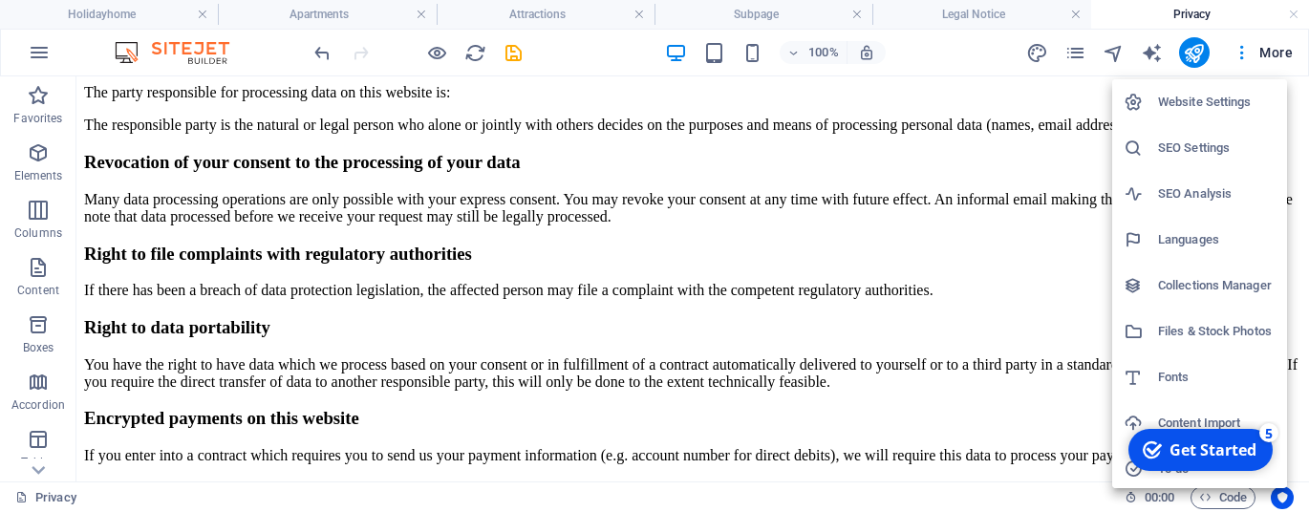
click at [1196, 111] on h6 "Website Settings" at bounding box center [1217, 102] width 118 height 23
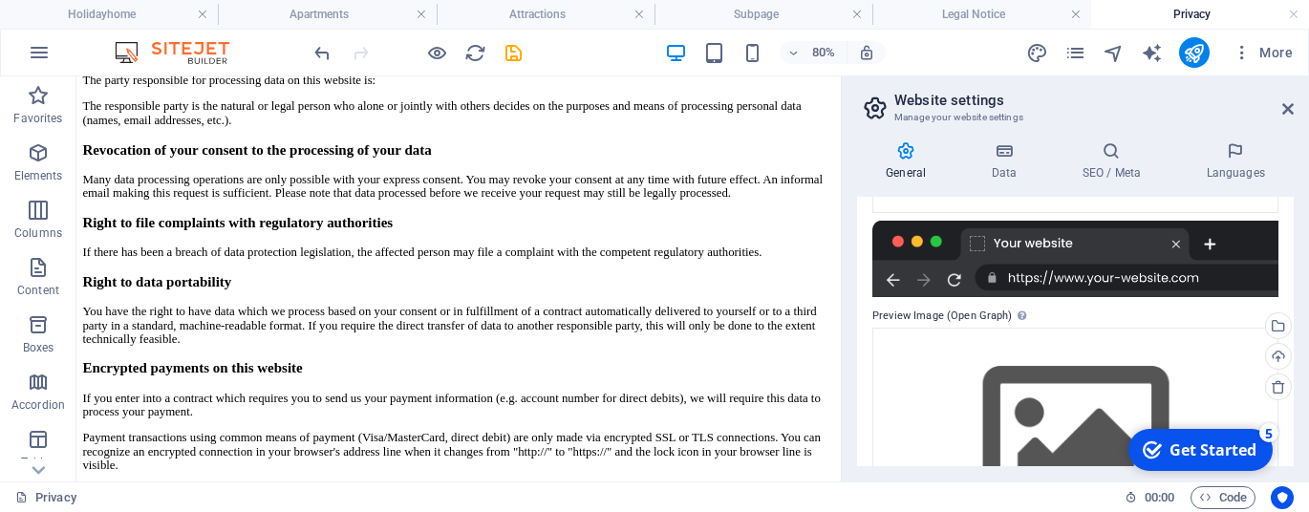
scroll to position [480, 0]
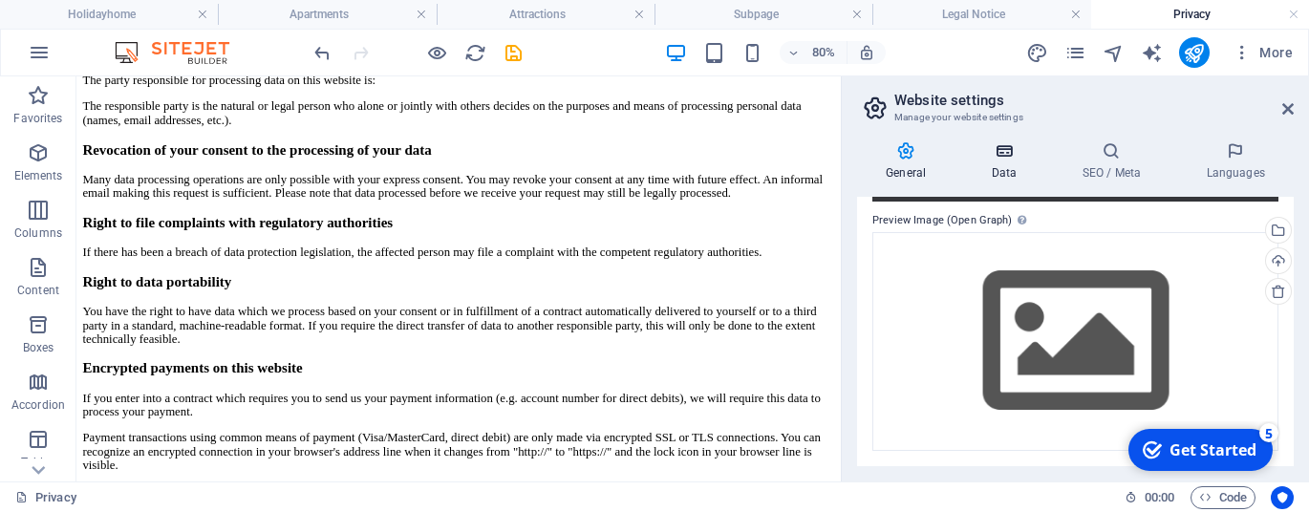
click at [1007, 167] on h4 "Data" at bounding box center [1007, 161] width 91 height 40
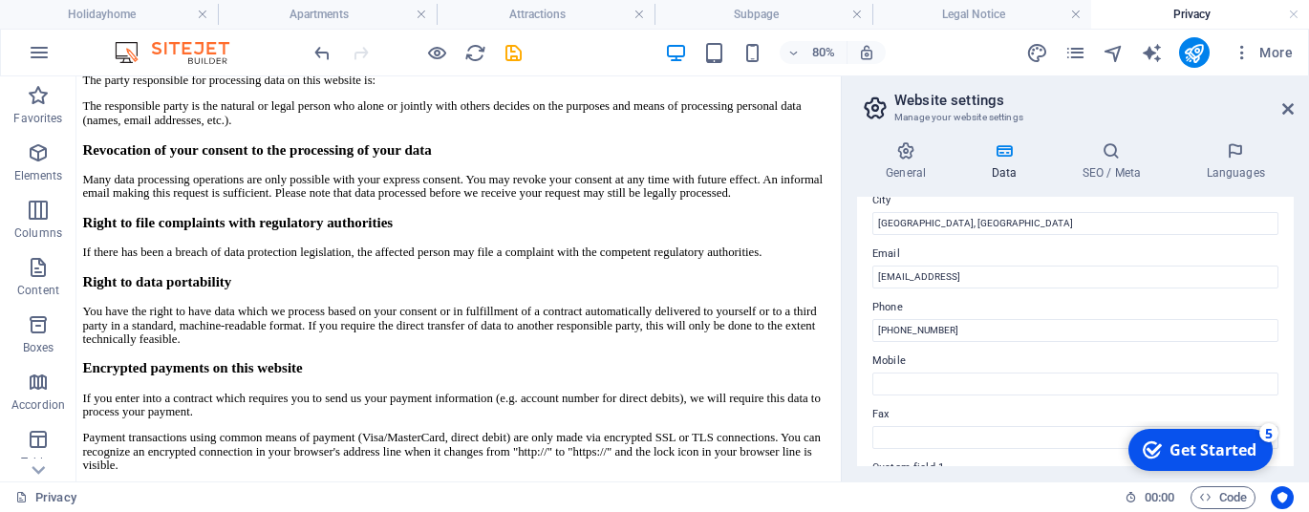
scroll to position [649, 0]
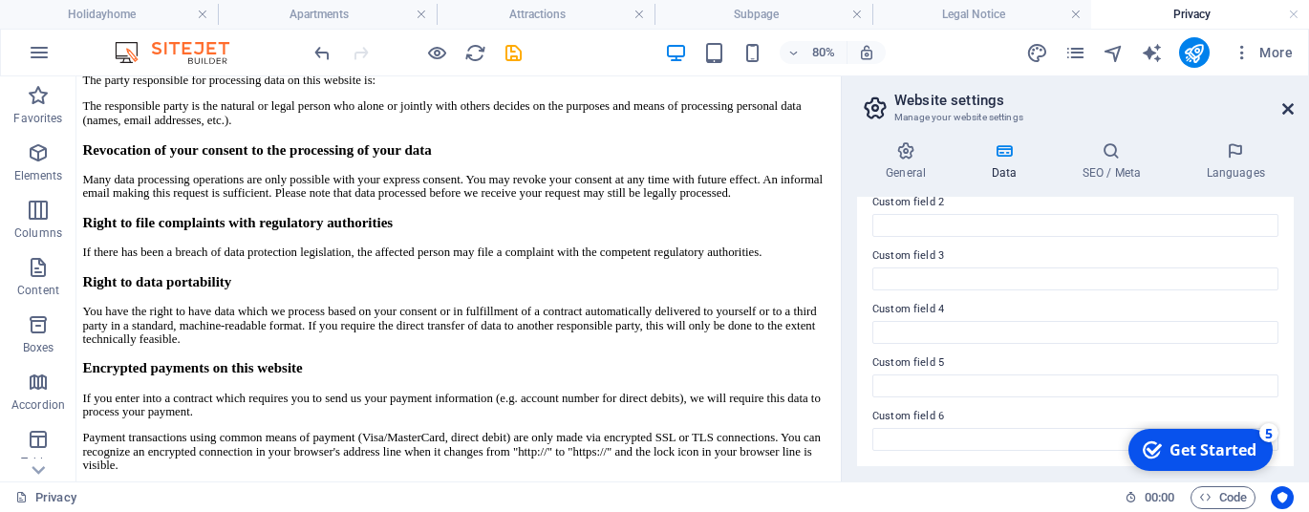
click at [1291, 106] on icon at bounding box center [1287, 108] width 11 height 15
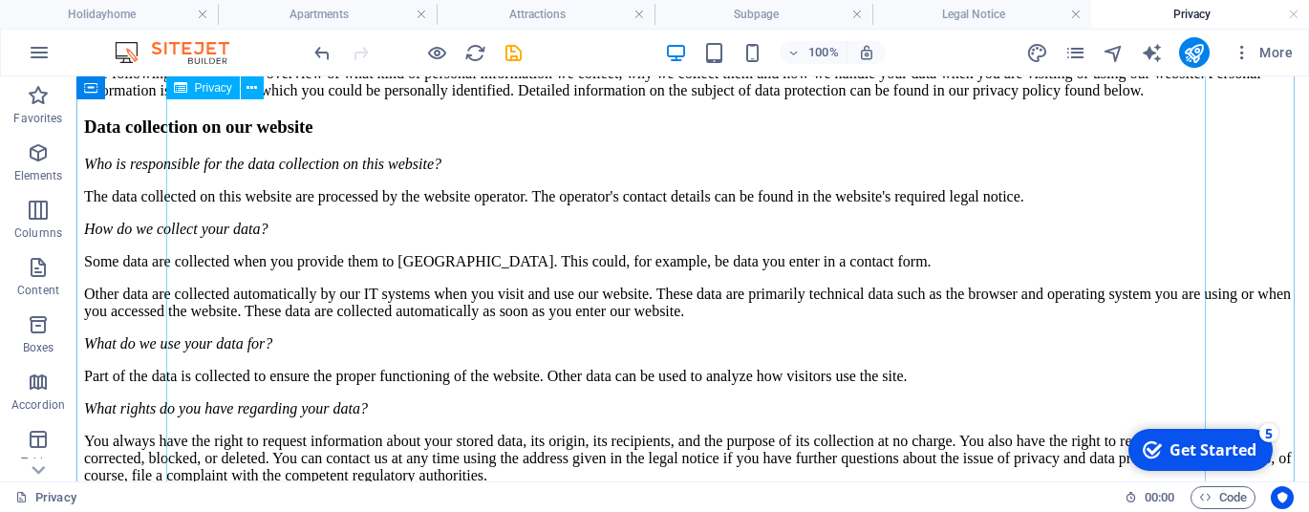
scroll to position [215, 0]
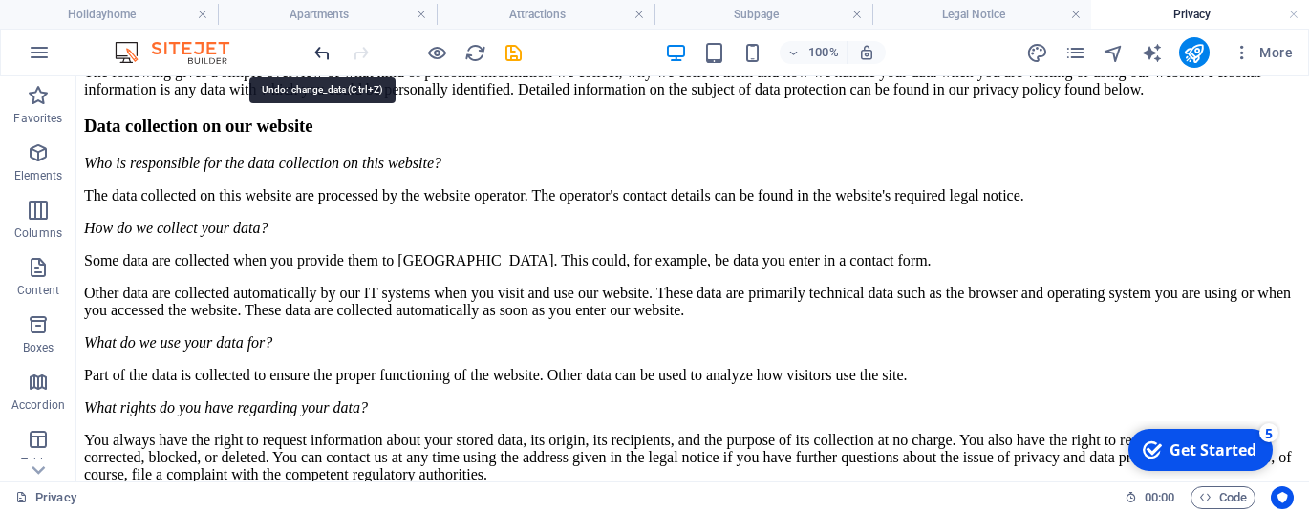
click at [322, 49] on icon "undo" at bounding box center [322, 53] width 22 height 22
click at [359, 52] on icon "redo" at bounding box center [361, 53] width 22 height 22
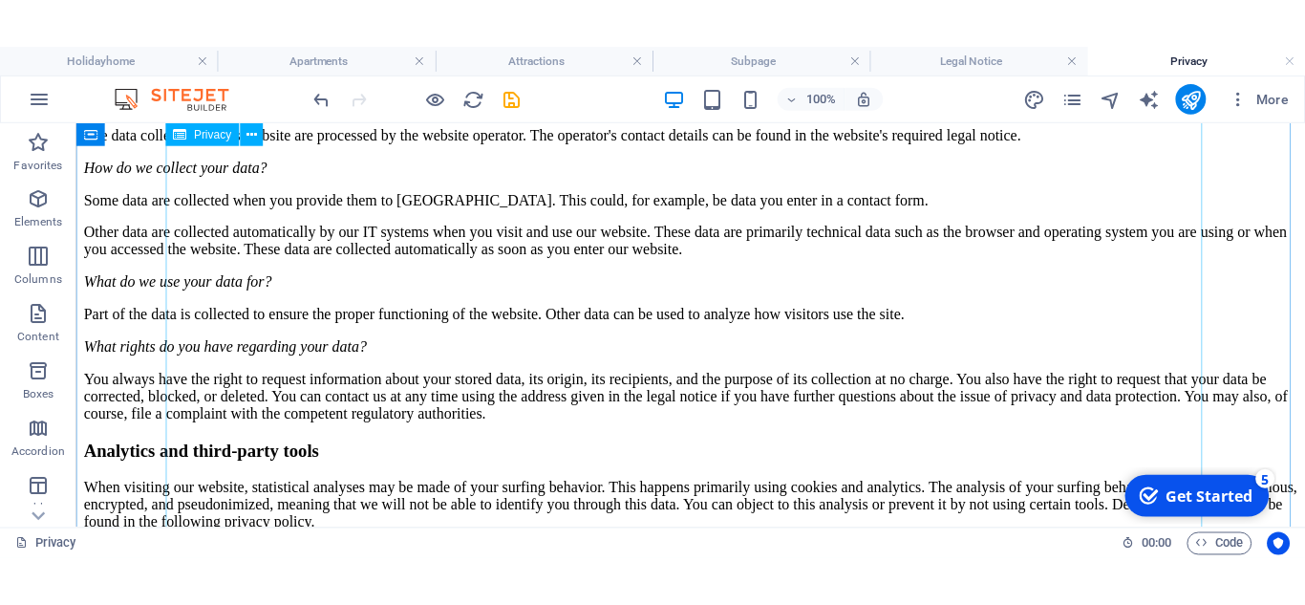
scroll to position [0, 0]
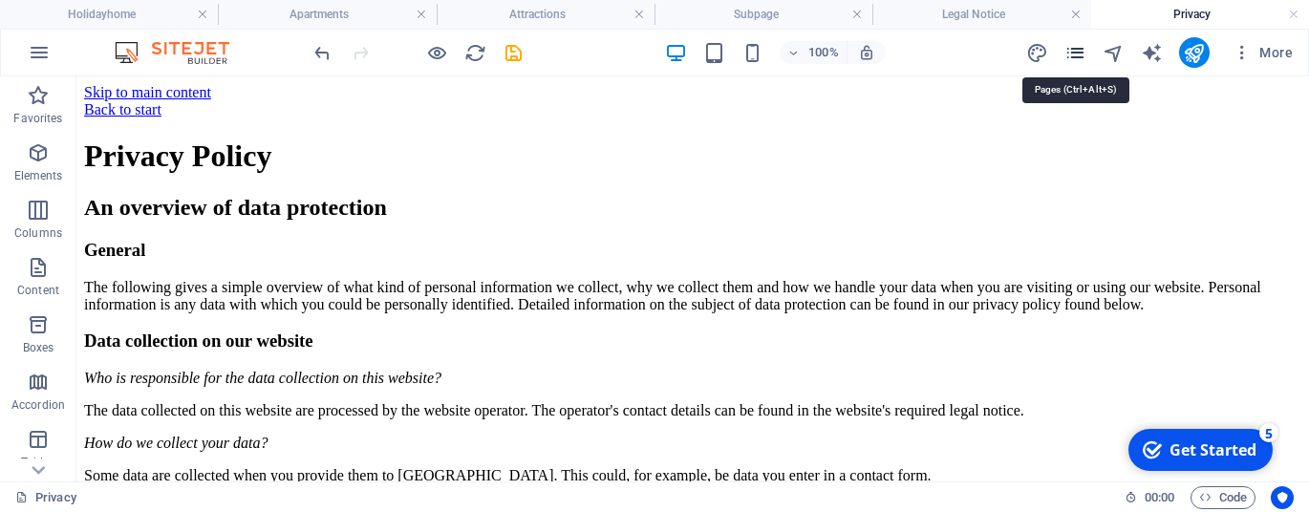
click at [1081, 54] on icon "pages" at bounding box center [1075, 53] width 22 height 22
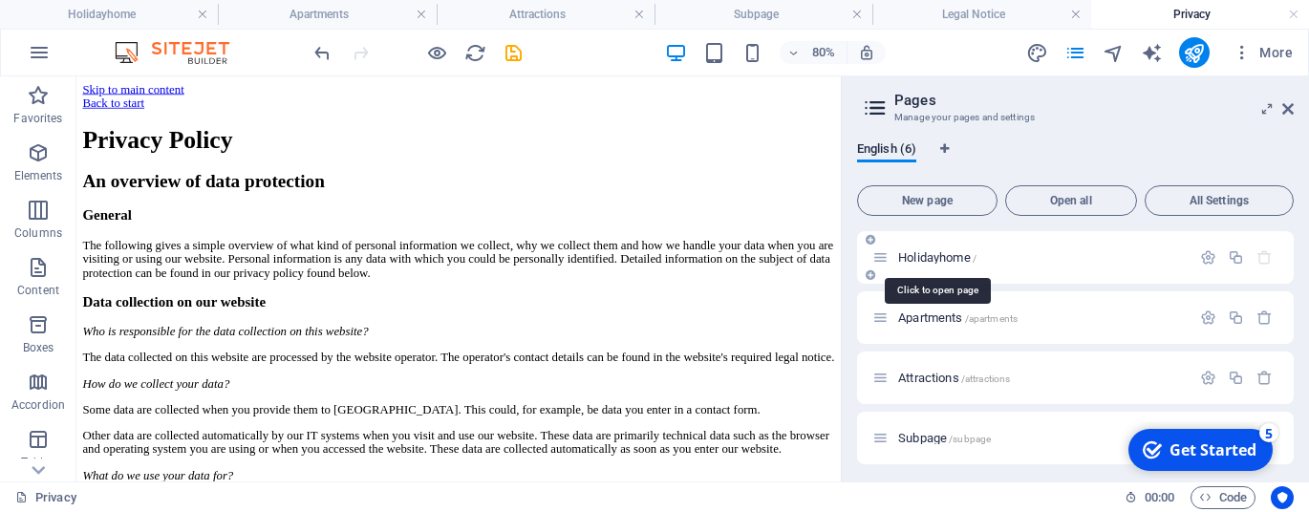
click at [940, 258] on span "Holidayhome /" at bounding box center [937, 257] width 78 height 14
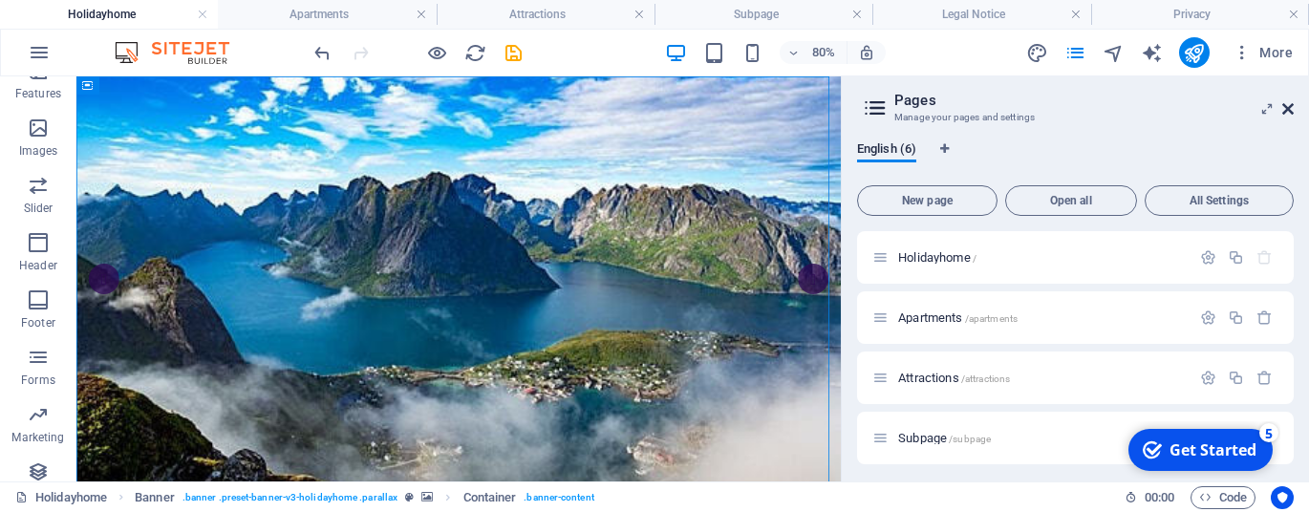
click at [1288, 106] on icon at bounding box center [1287, 108] width 11 height 15
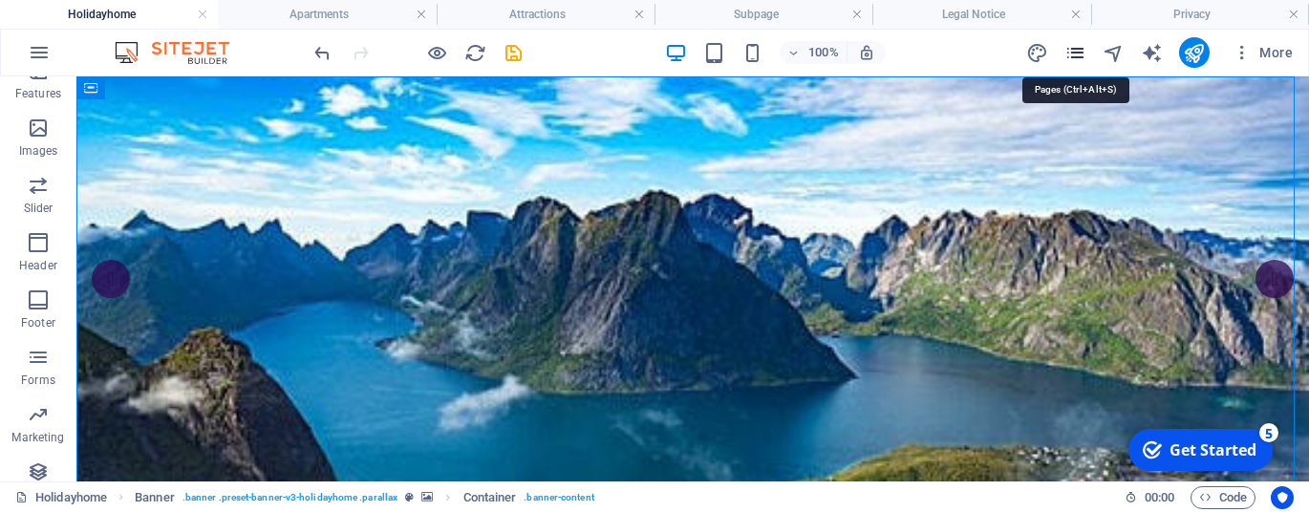
click at [1076, 54] on icon "pages" at bounding box center [1075, 53] width 22 height 22
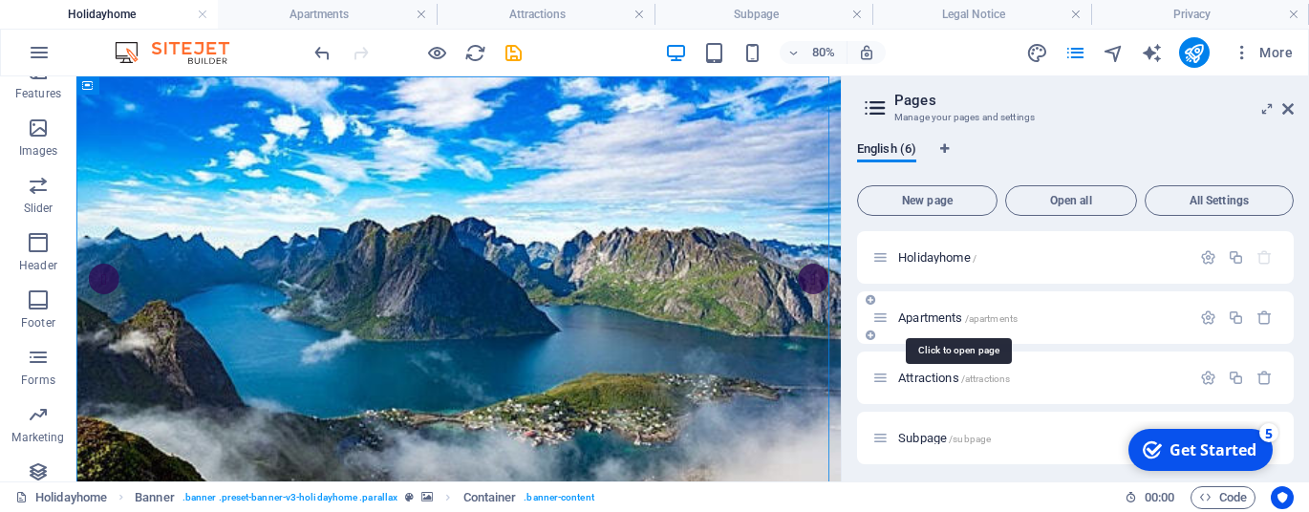
click at [907, 317] on span "Apartments /apartments" at bounding box center [957, 318] width 119 height 14
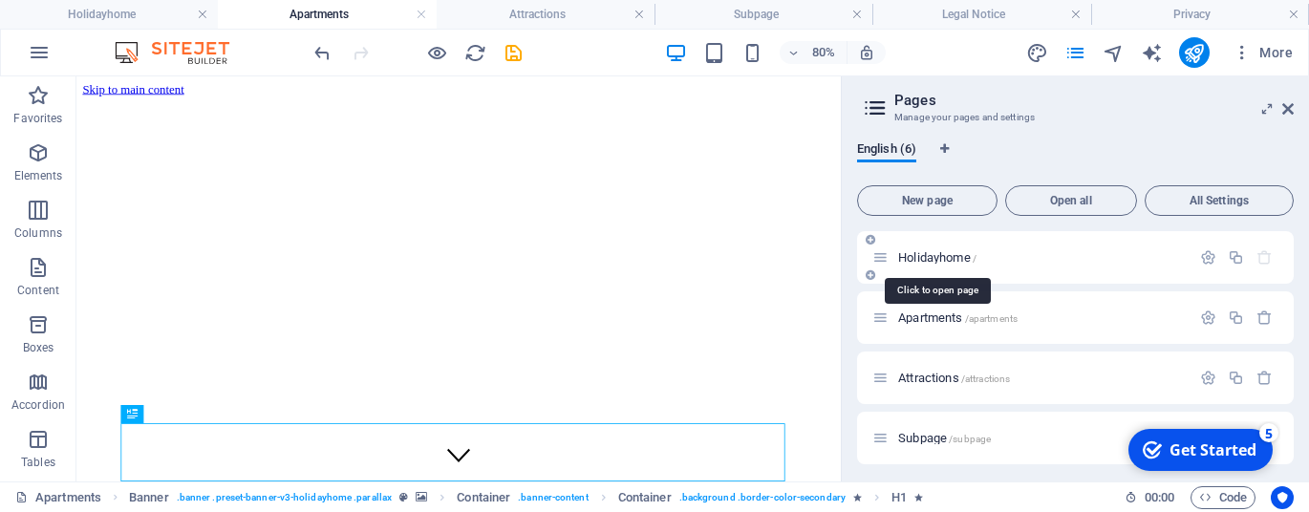
click at [921, 259] on span "Holidayhome /" at bounding box center [937, 257] width 78 height 14
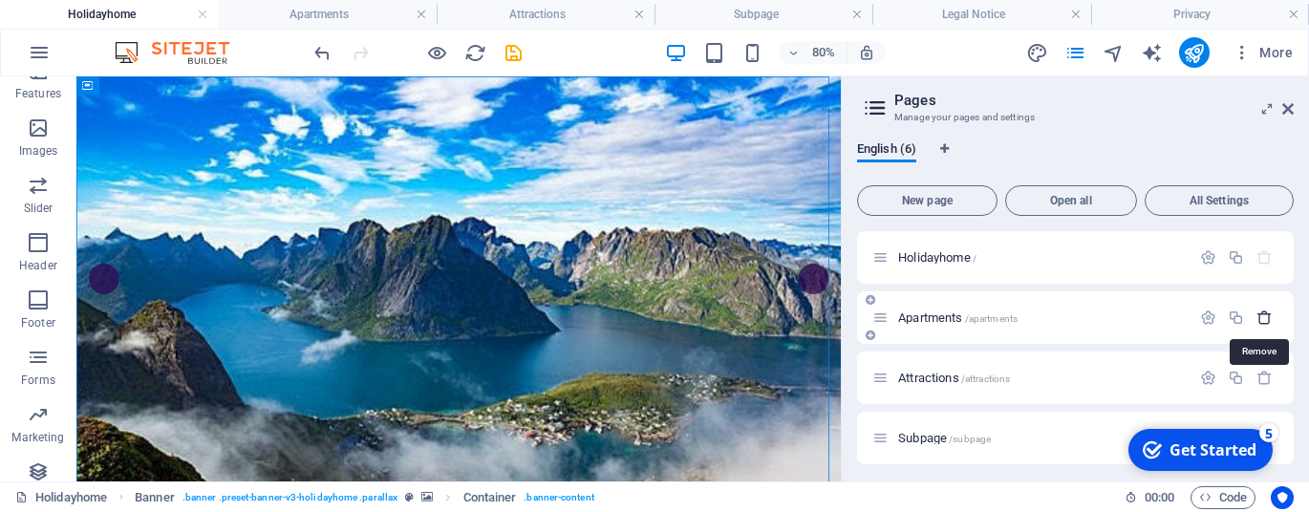
click at [1263, 324] on icon "button" at bounding box center [1264, 318] width 16 height 16
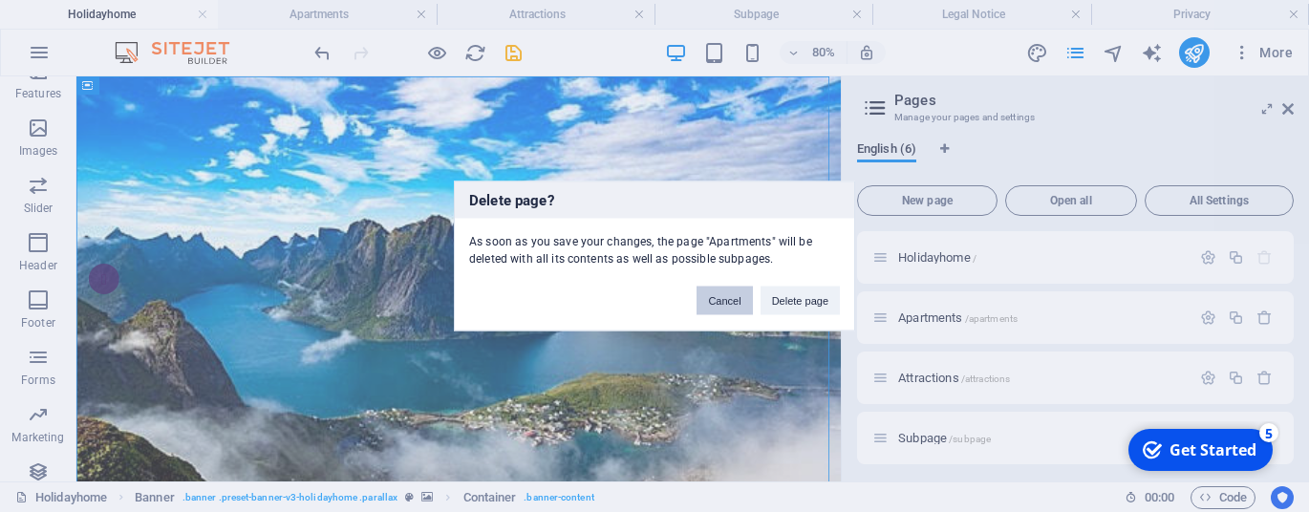
click at [716, 295] on button "Cancel" at bounding box center [723, 301] width 55 height 29
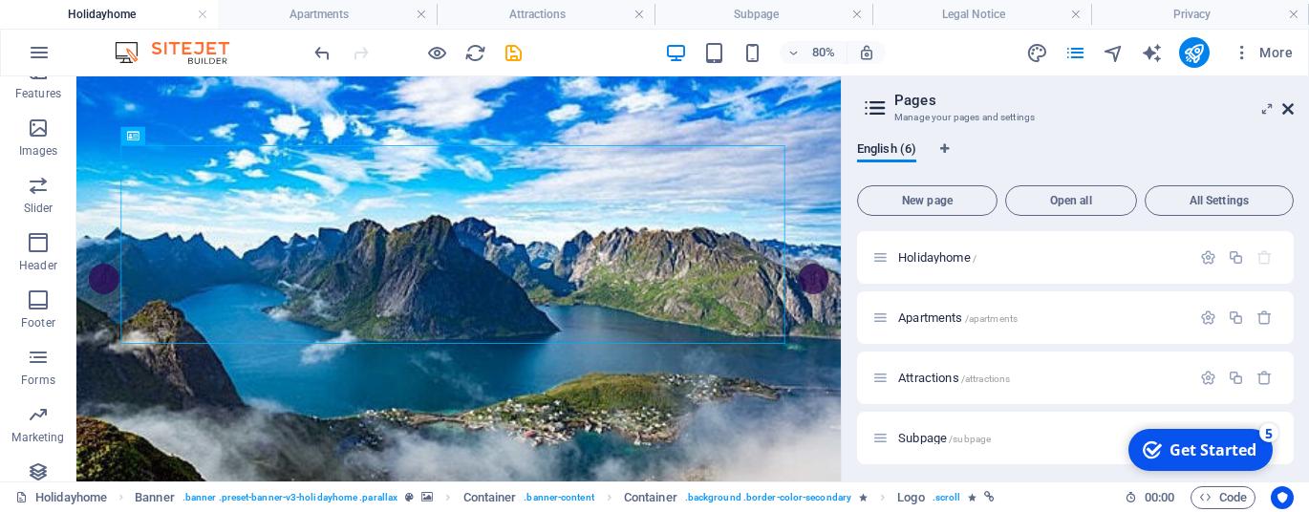
click at [1290, 107] on icon at bounding box center [1287, 108] width 11 height 15
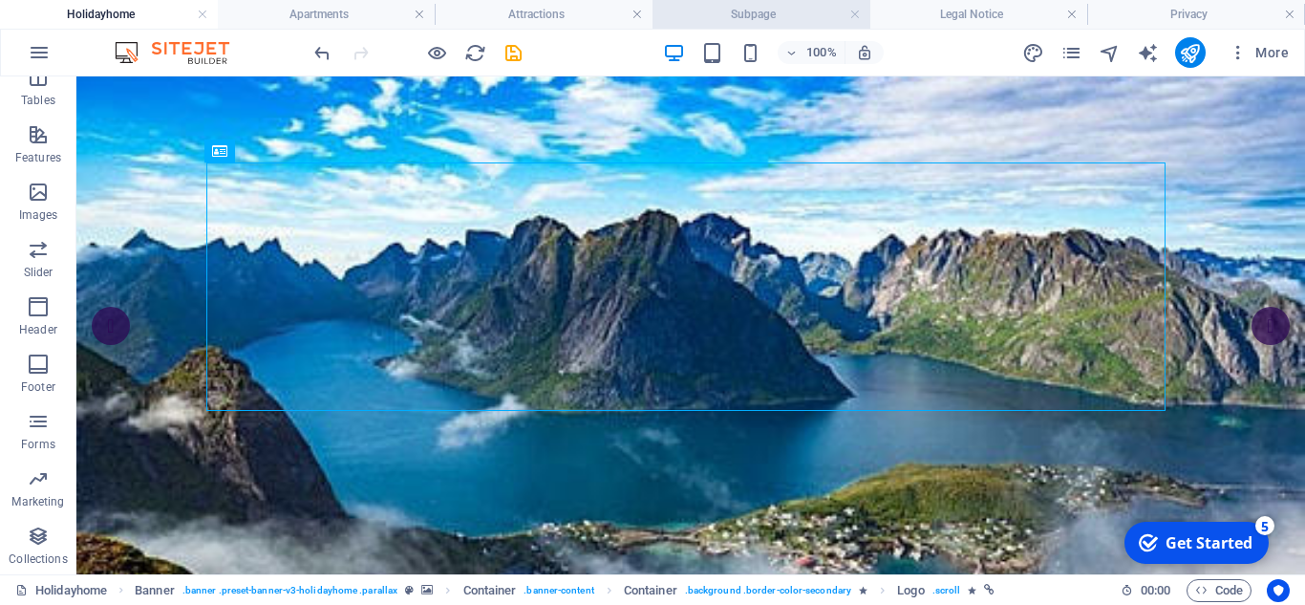
scroll to position [362, 0]
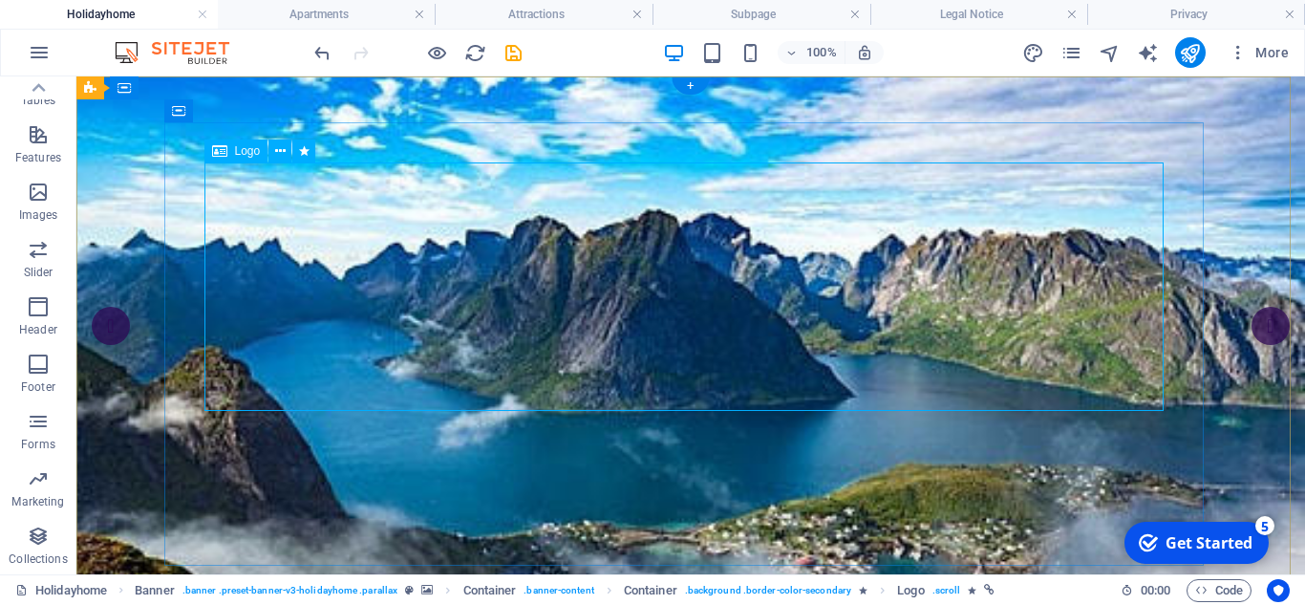
click at [279, 156] on icon at bounding box center [280, 151] width 11 height 20
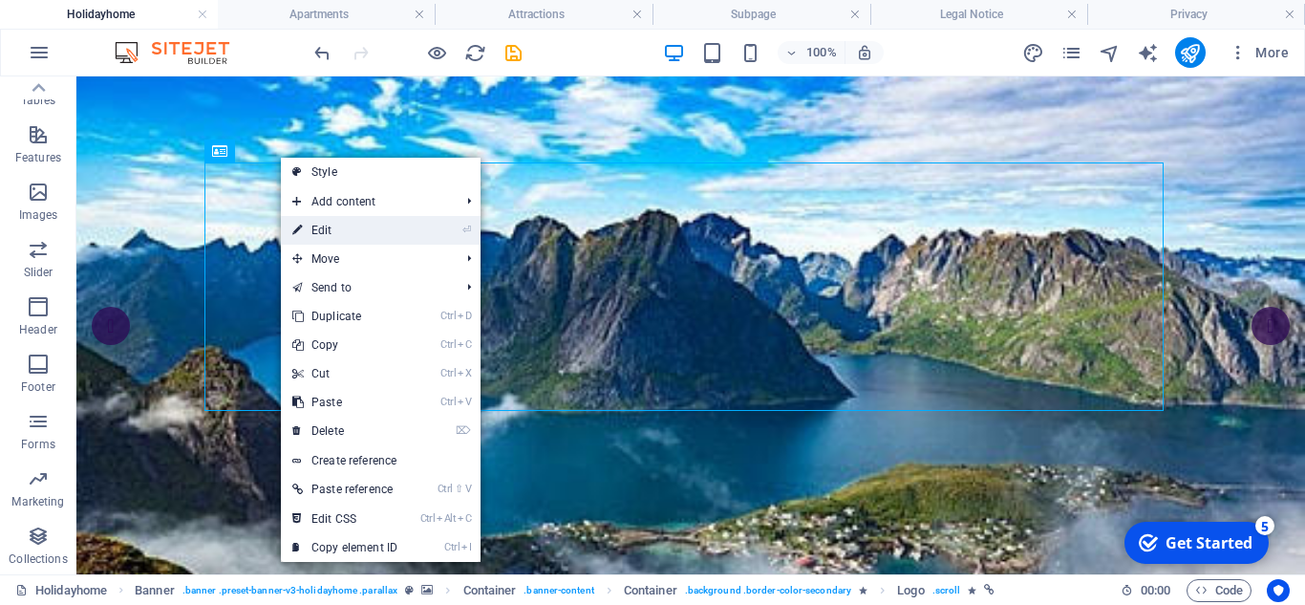
click at [345, 225] on link "⏎ Edit" at bounding box center [345, 230] width 128 height 29
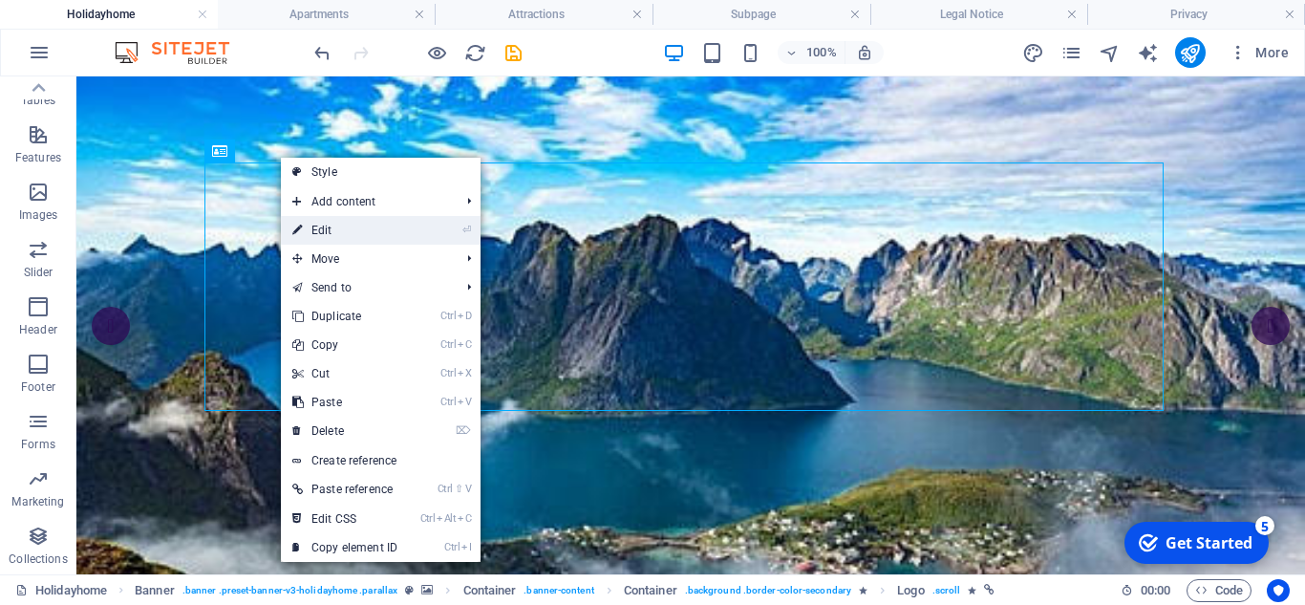
select select "px"
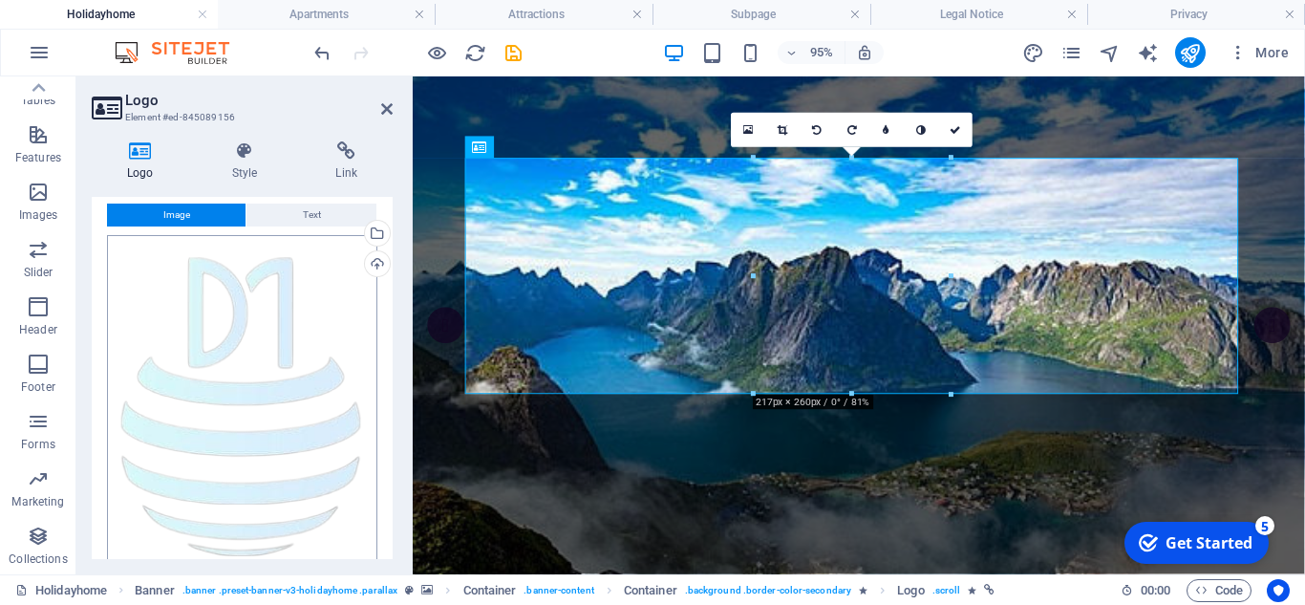
scroll to position [0, 0]
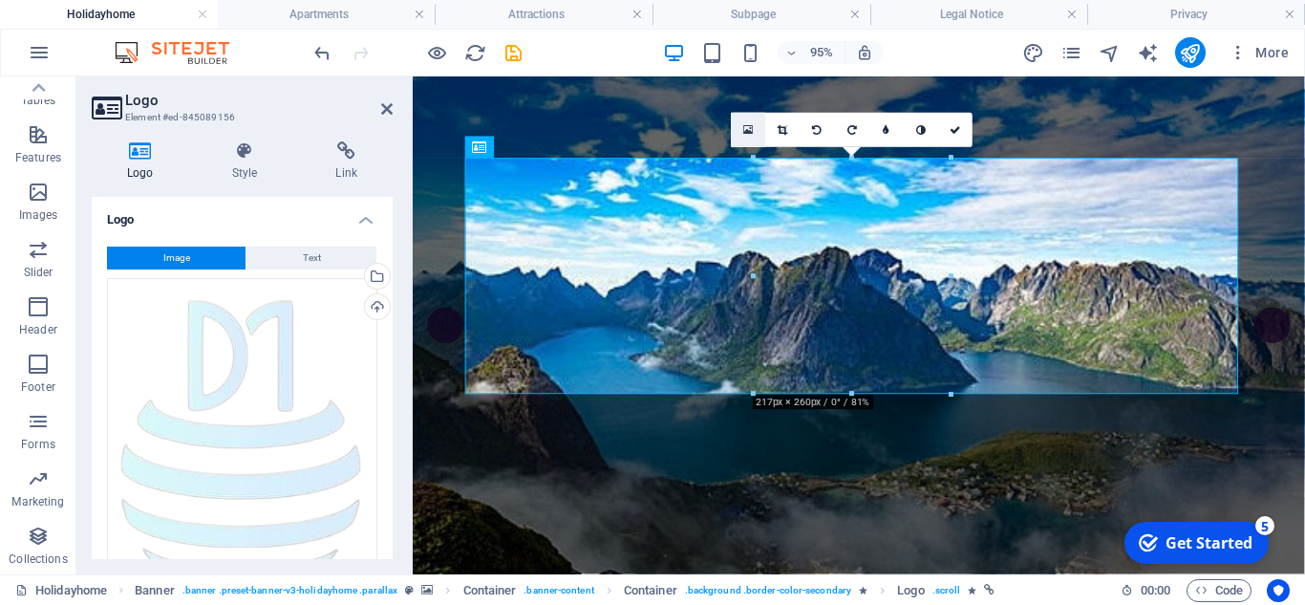
click at [754, 133] on link at bounding box center [748, 130] width 34 height 34
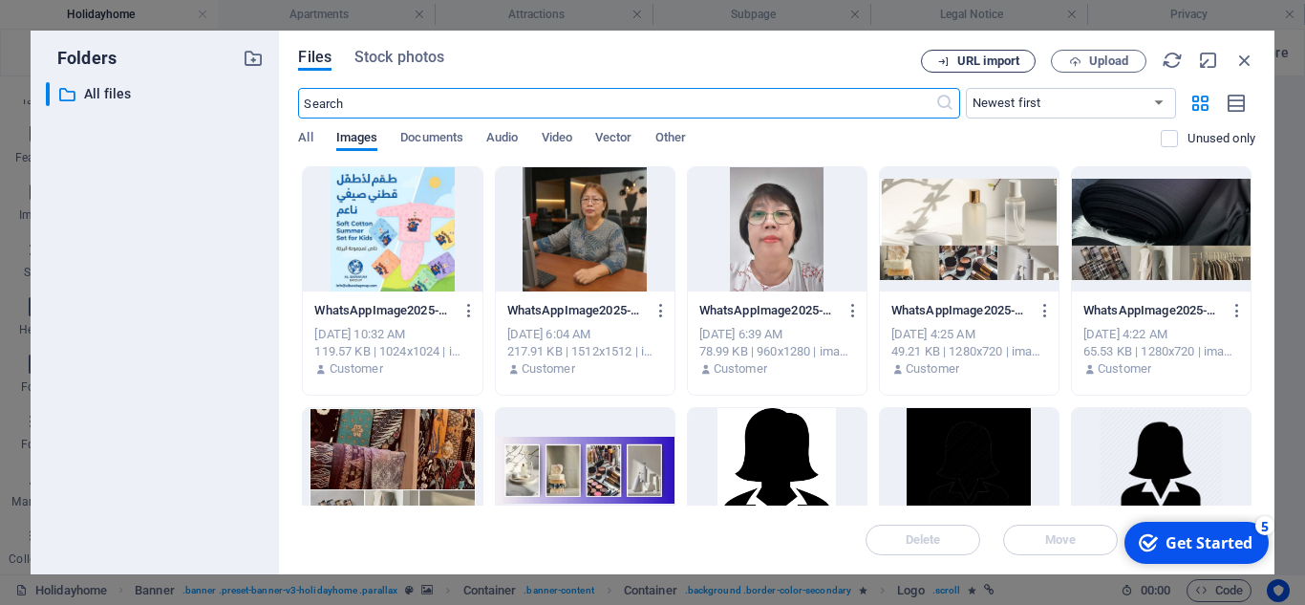
click at [993, 61] on span "URL import" at bounding box center [988, 60] width 62 height 11
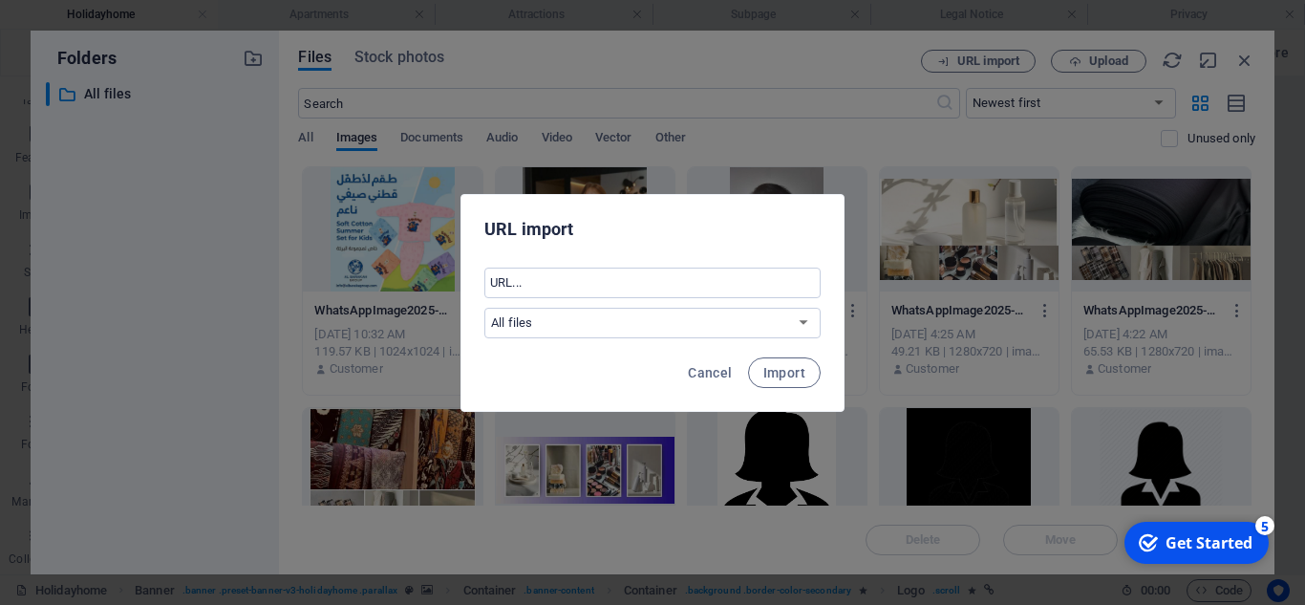
click at [891, 113] on div "URL import ​ All files Cancel Import" at bounding box center [652, 302] width 1305 height 605
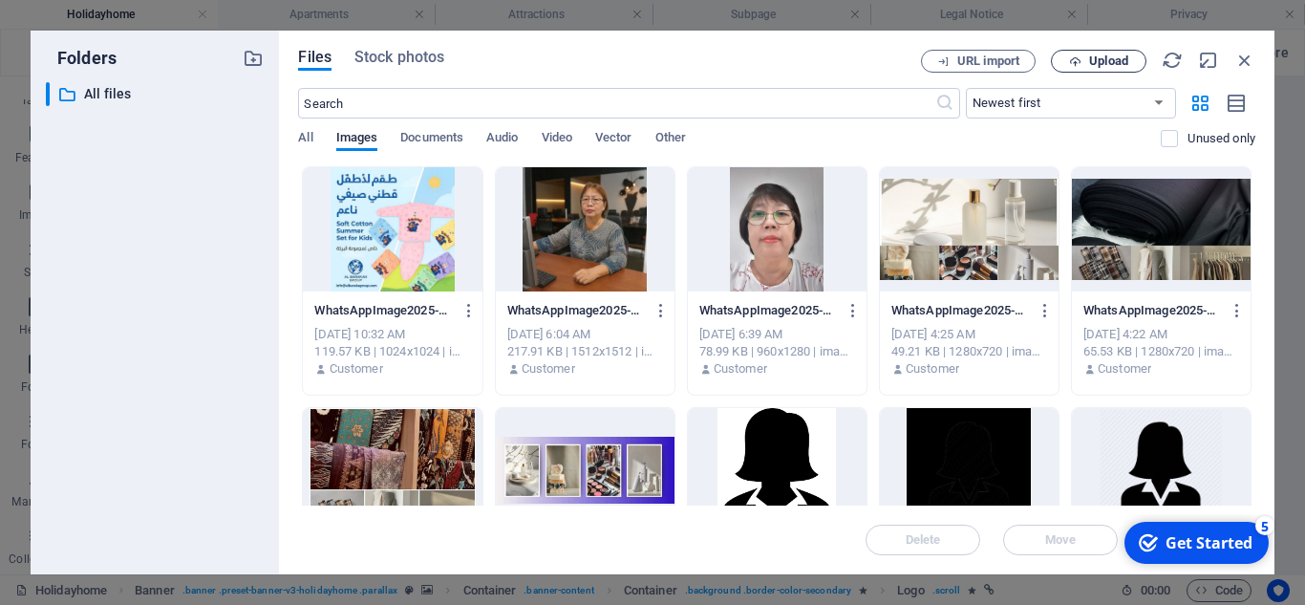
click at [1096, 55] on span "Upload" at bounding box center [1108, 60] width 39 height 11
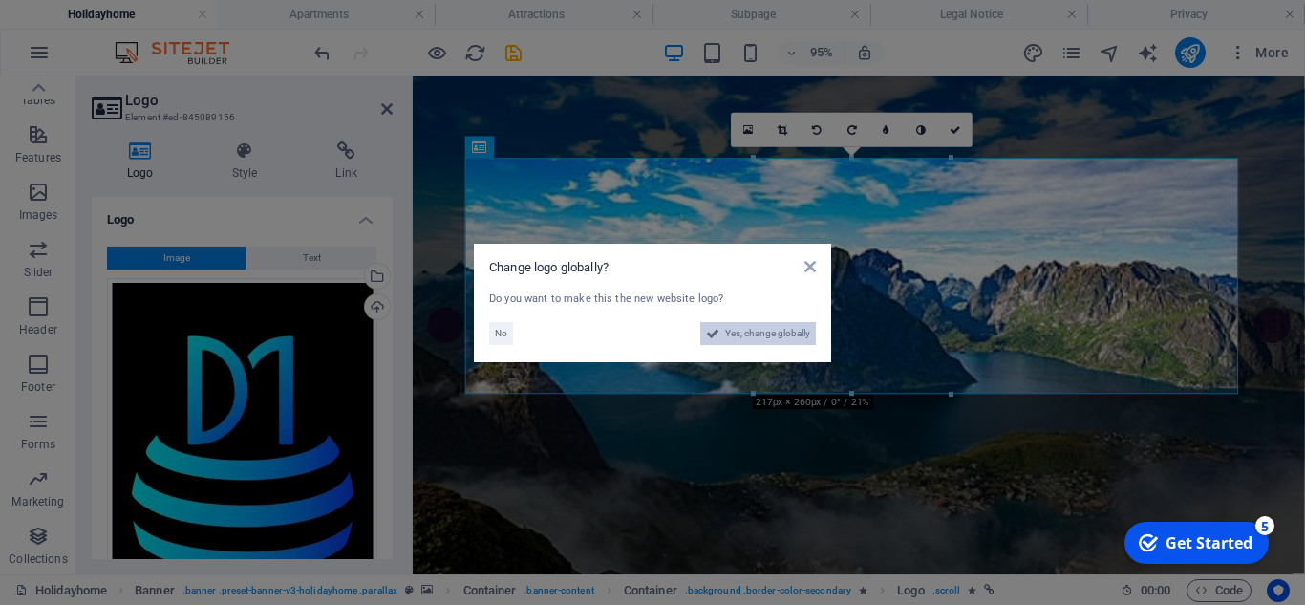
click at [731, 337] on span "Yes, change globally" at bounding box center [767, 333] width 85 height 23
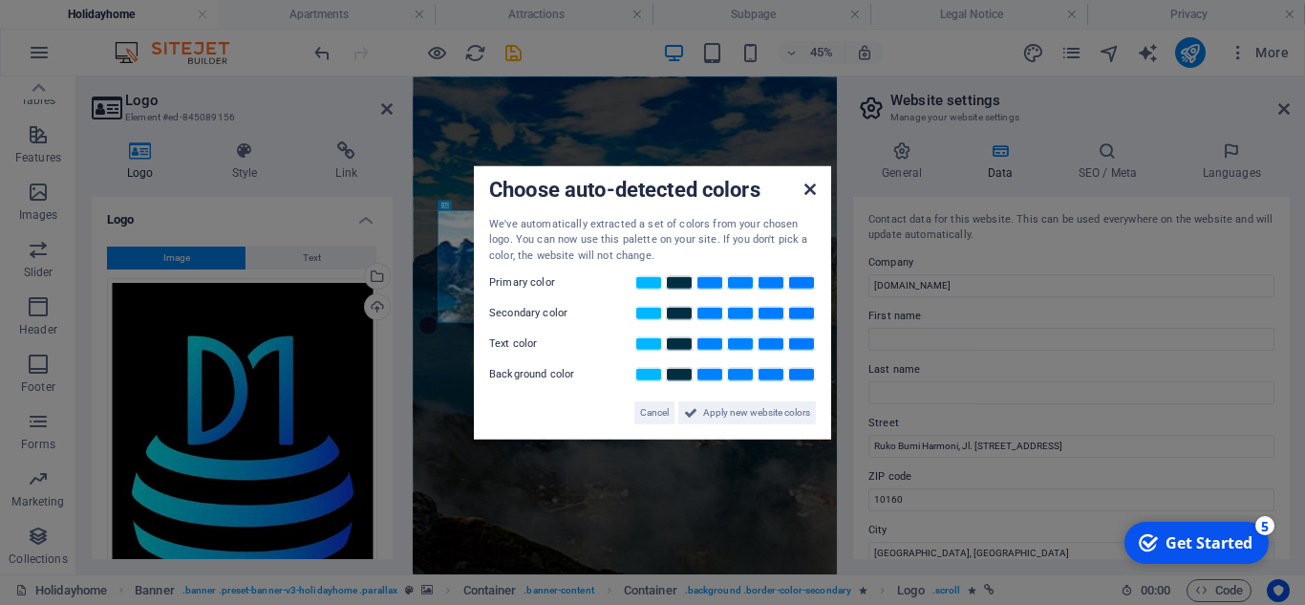
click at [806, 184] on icon at bounding box center [809, 188] width 11 height 15
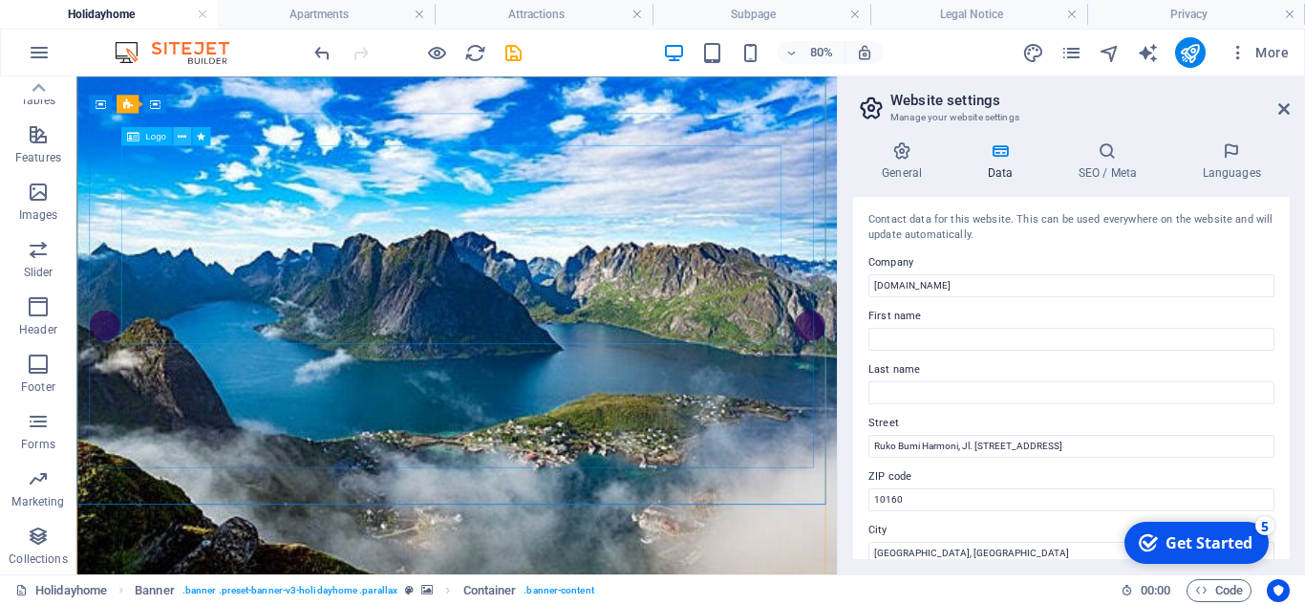
click at [182, 139] on icon at bounding box center [182, 136] width 9 height 16
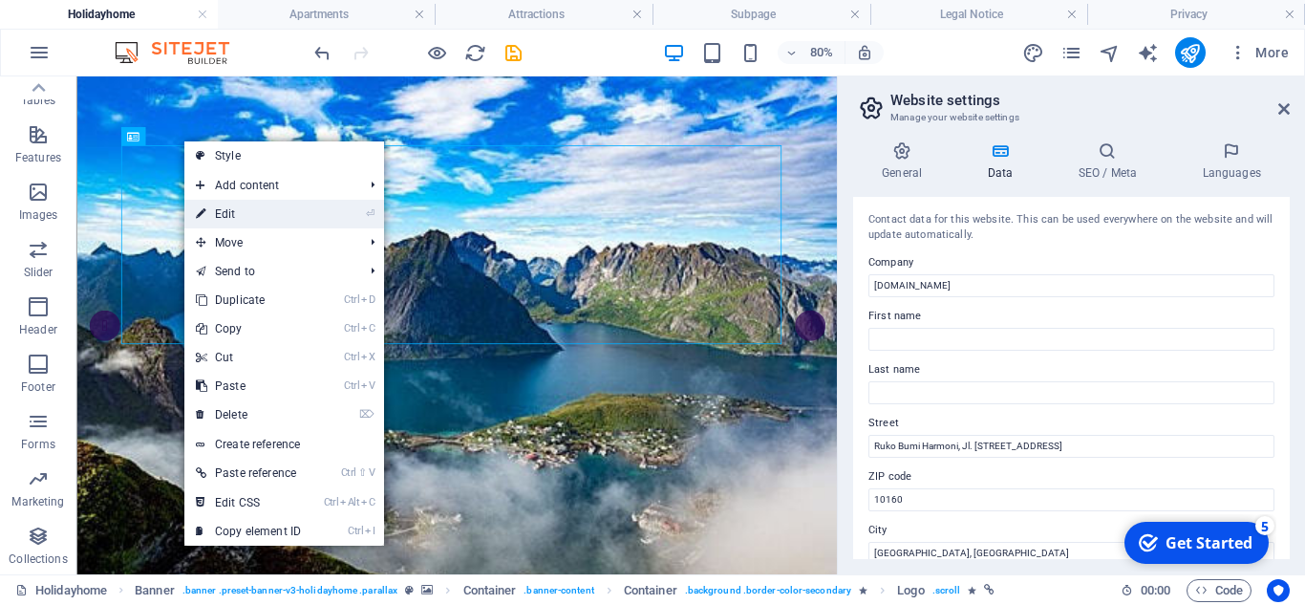
click at [232, 212] on link "⏎ Edit" at bounding box center [248, 214] width 128 height 29
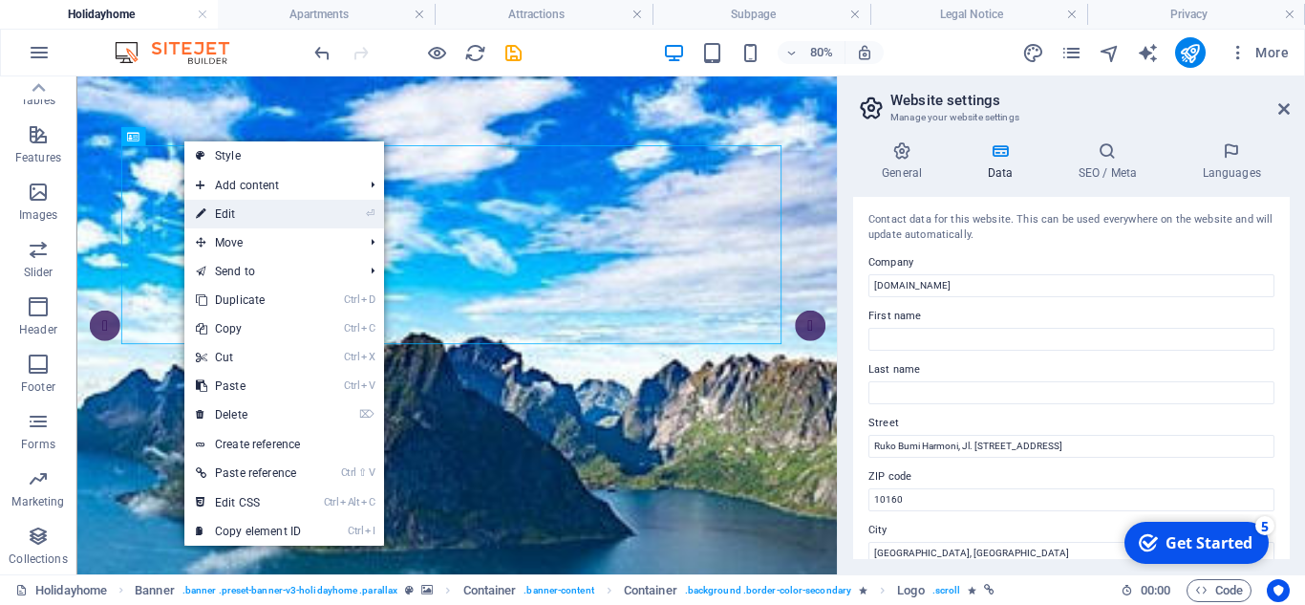
select select "px"
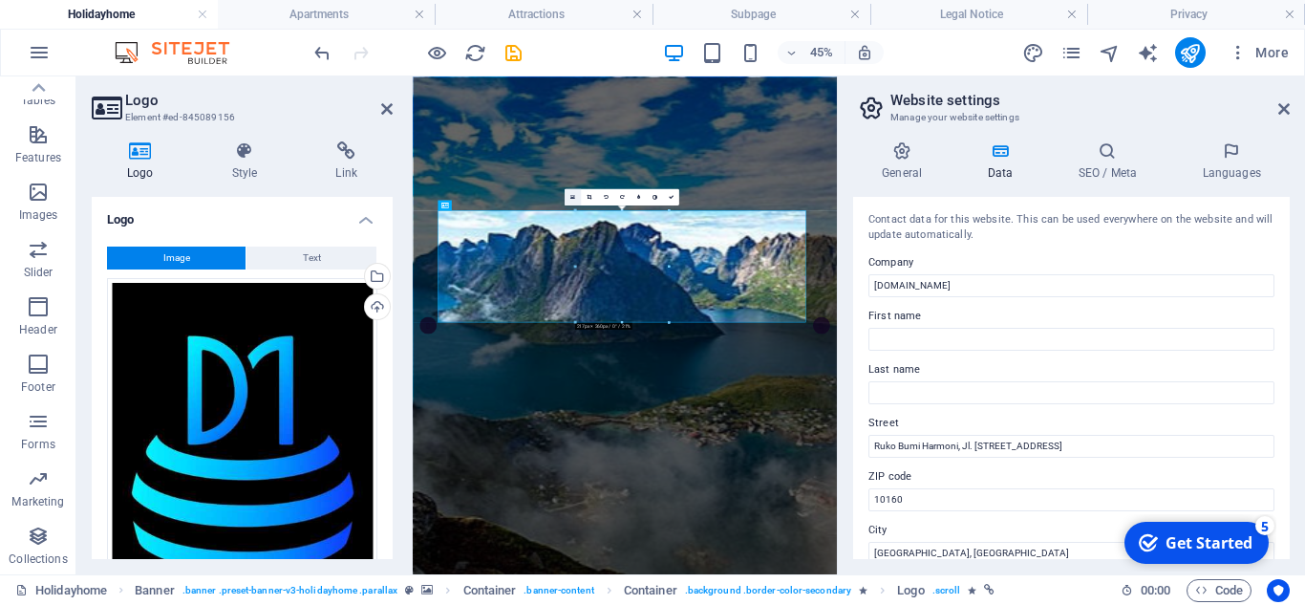
click at [571, 196] on icon at bounding box center [572, 197] width 5 height 6
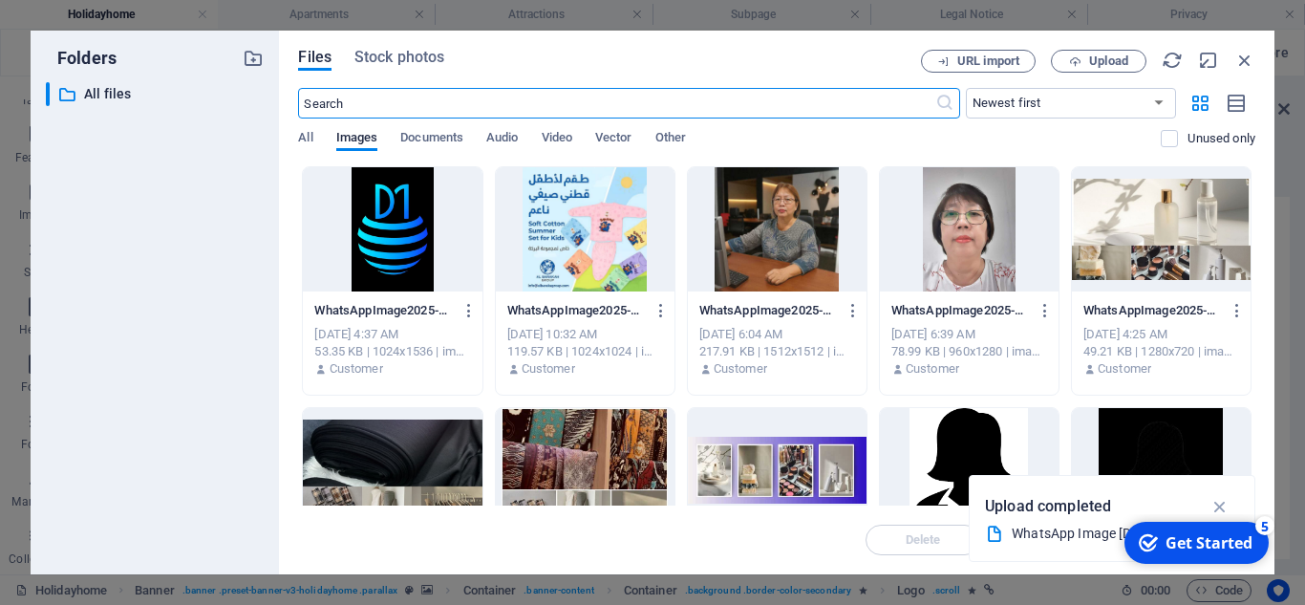
scroll to position [376, 0]
click at [1094, 70] on button "Upload" at bounding box center [1099, 61] width 96 height 23
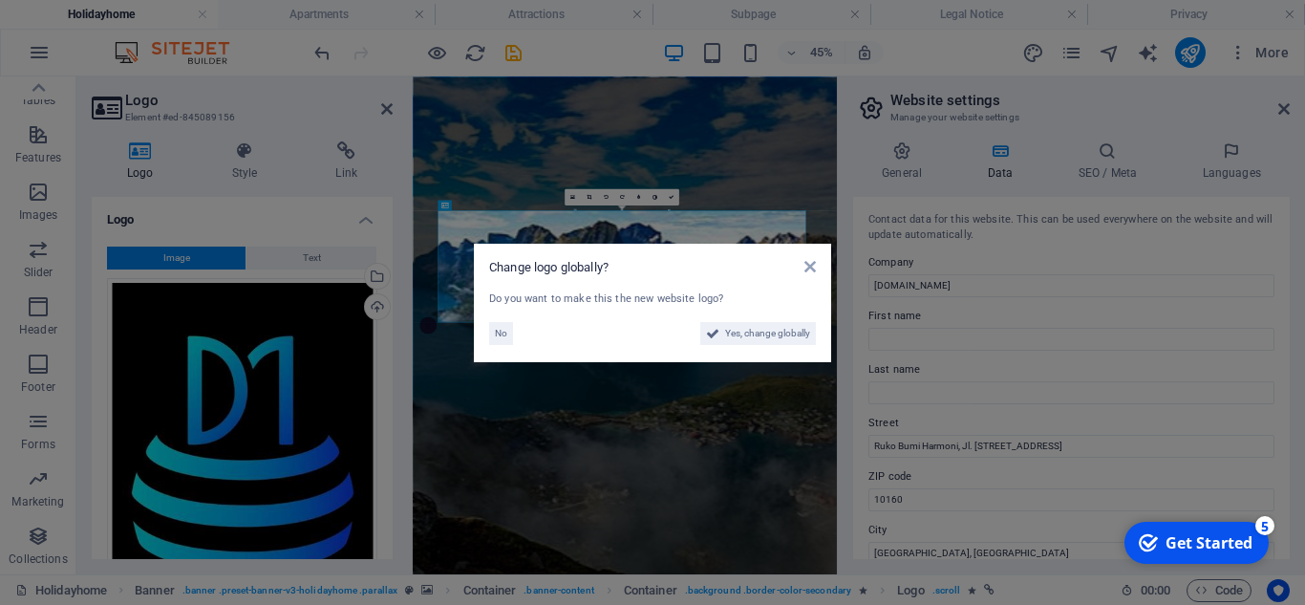
type input "217"
click at [725, 341] on span "Yes, change globally" at bounding box center [767, 333] width 85 height 23
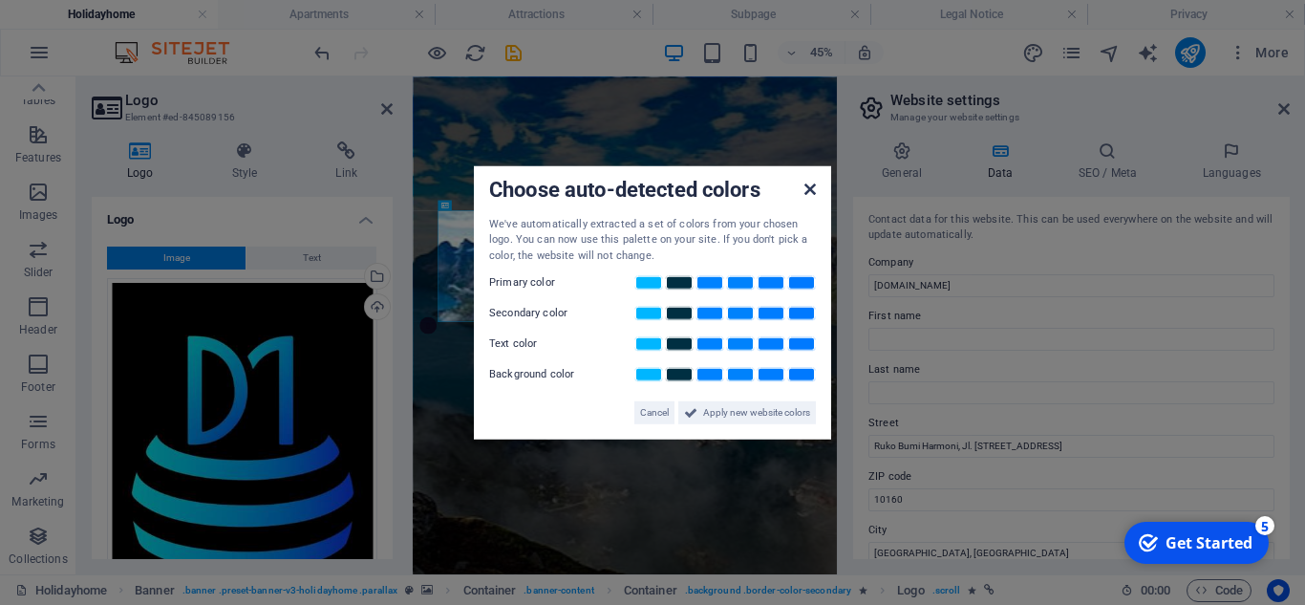
click at [808, 185] on icon at bounding box center [809, 188] width 11 height 15
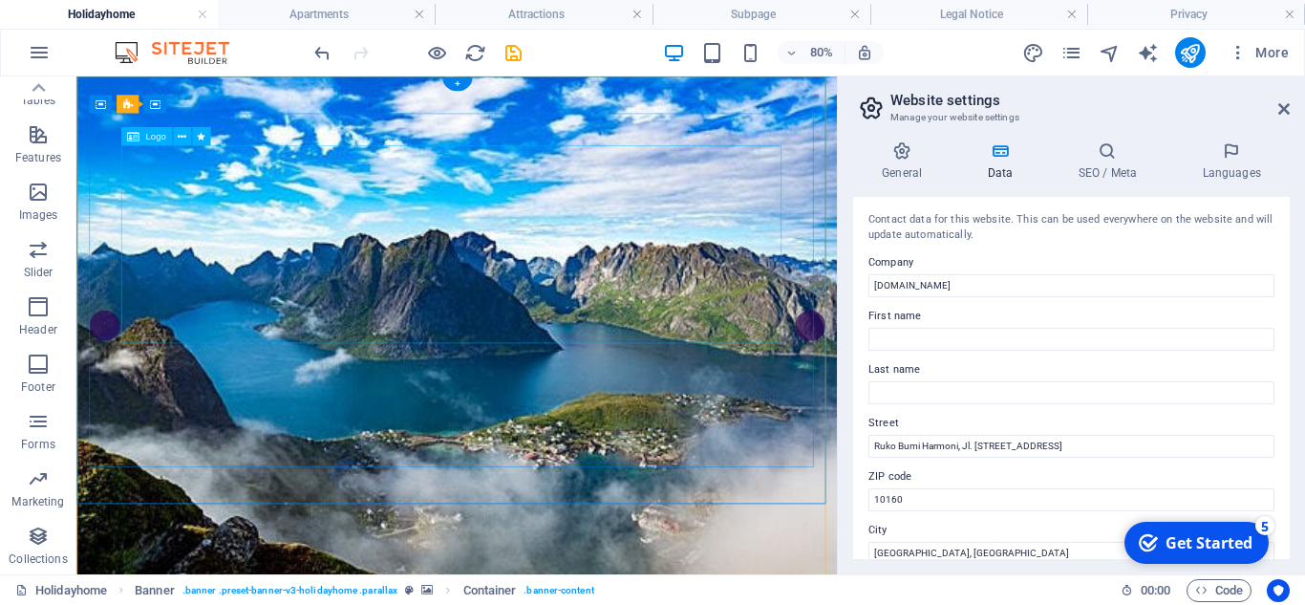
click at [181, 141] on icon at bounding box center [182, 136] width 9 height 16
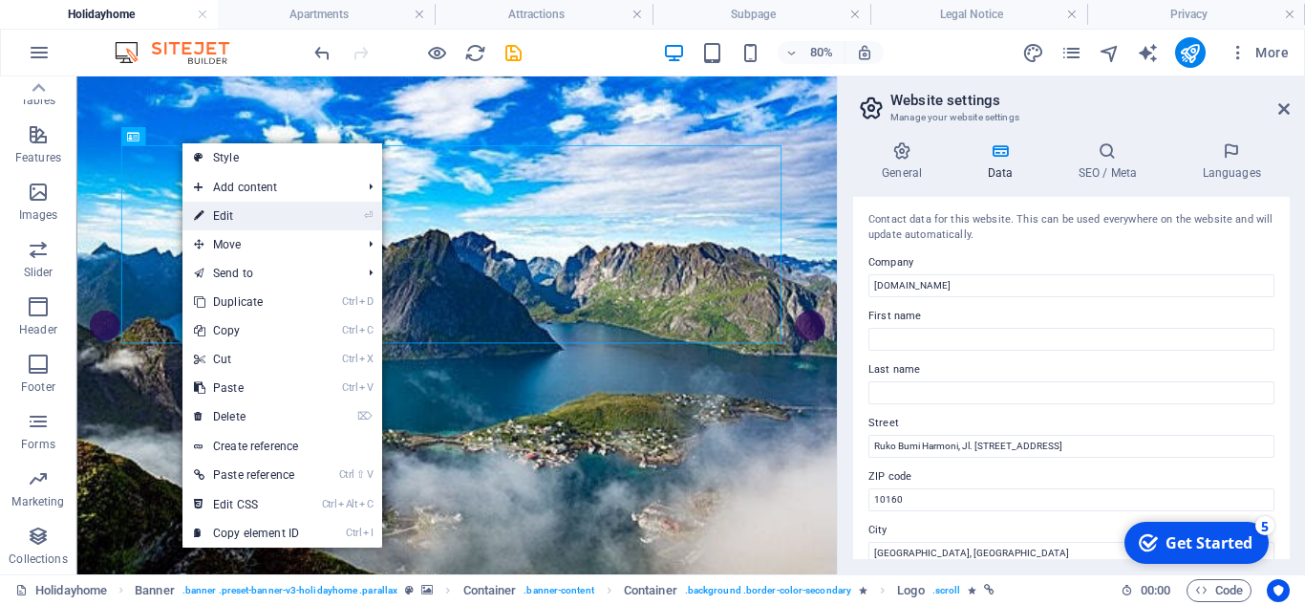
click at [249, 206] on link "⏎ Edit" at bounding box center [246, 216] width 128 height 29
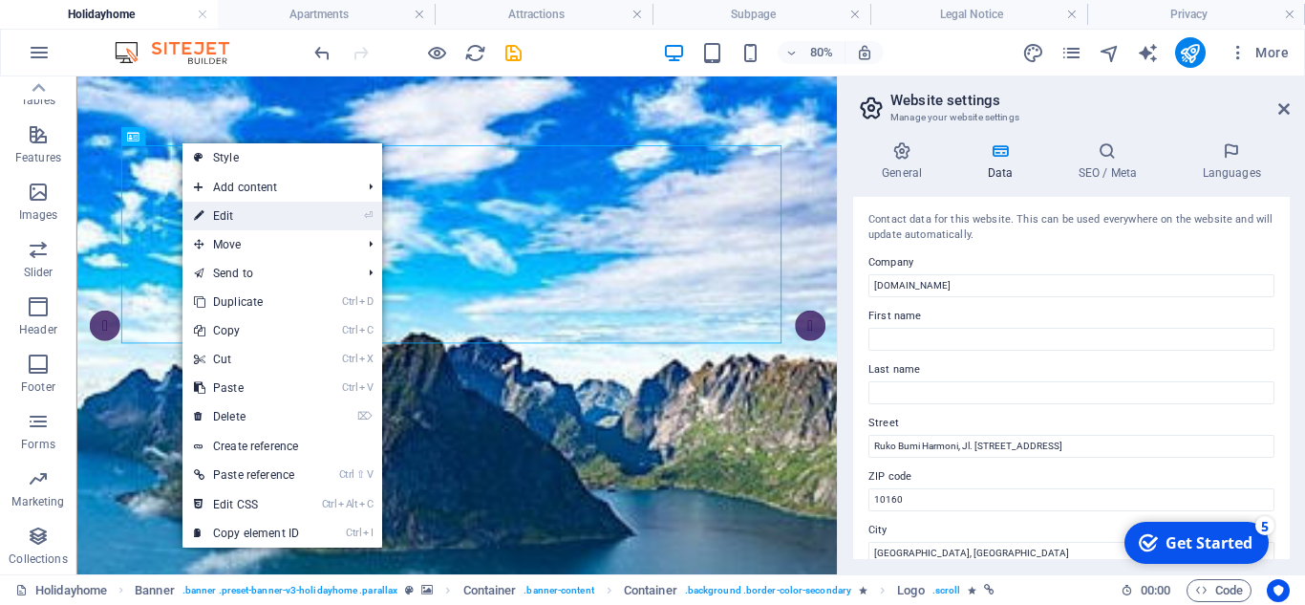
select select "px"
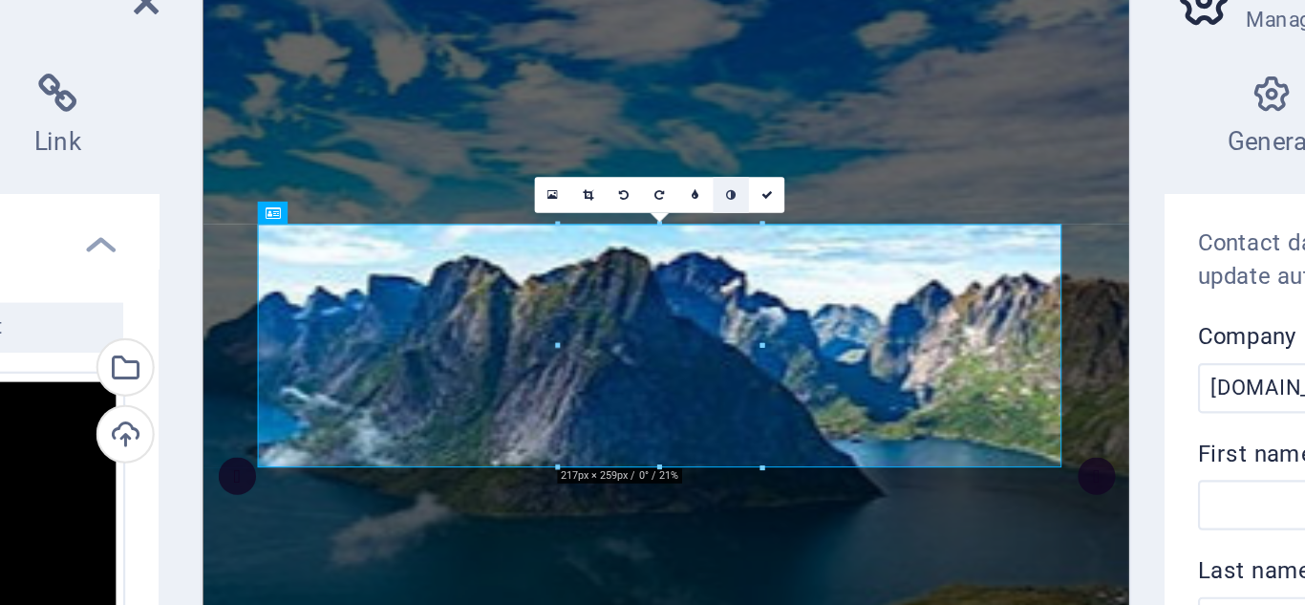
click at [650, 199] on link at bounding box center [654, 196] width 16 height 16
click at [635, 196] on link at bounding box center [638, 196] width 16 height 16
click at [635, 196] on link at bounding box center [632, 196] width 16 height 16
click at [589, 196] on icon at bounding box center [589, 196] width 5 height 5
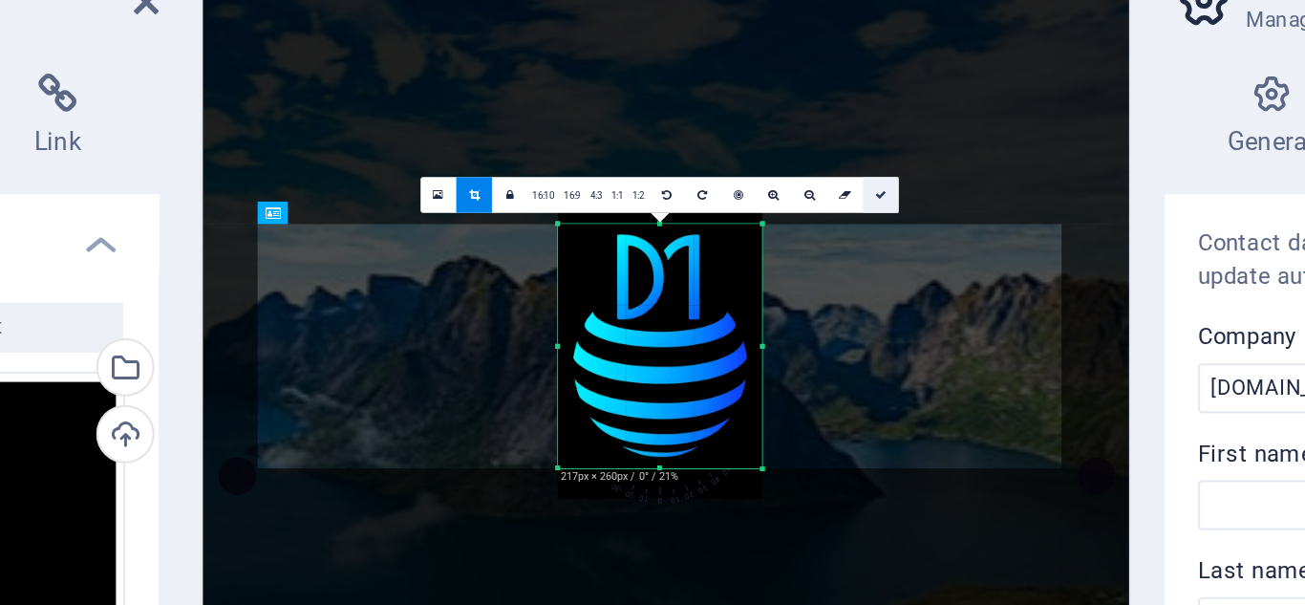
click at [728, 194] on link at bounding box center [723, 196] width 16 height 16
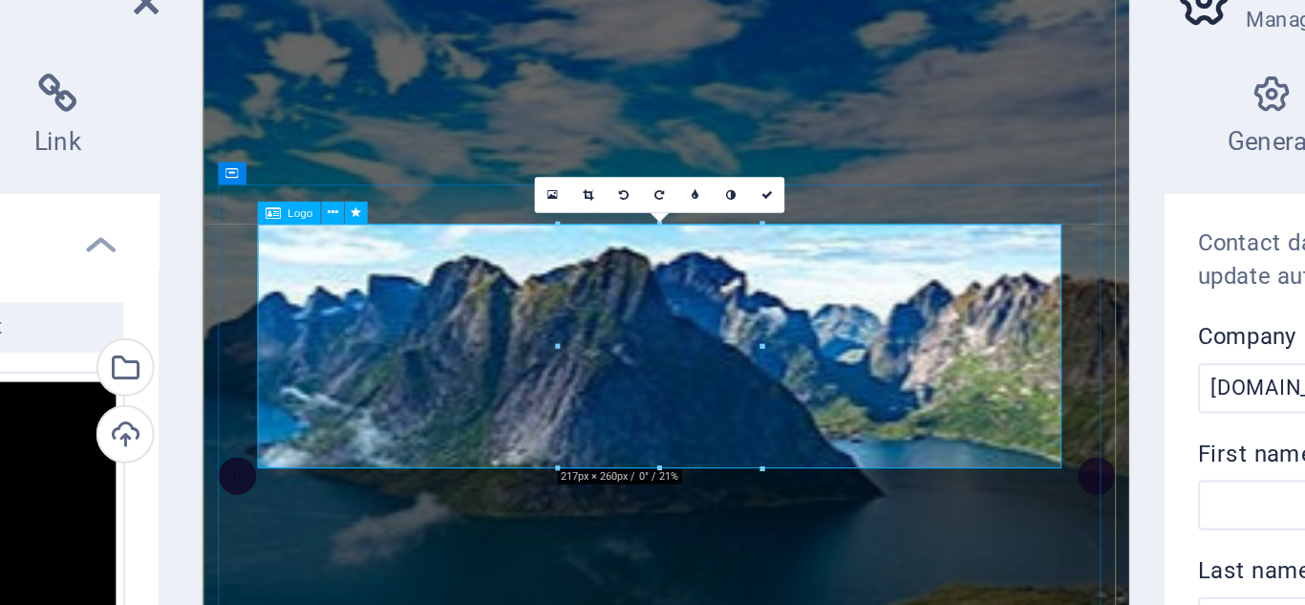
click at [567, 197] on link at bounding box center [573, 196] width 16 height 16
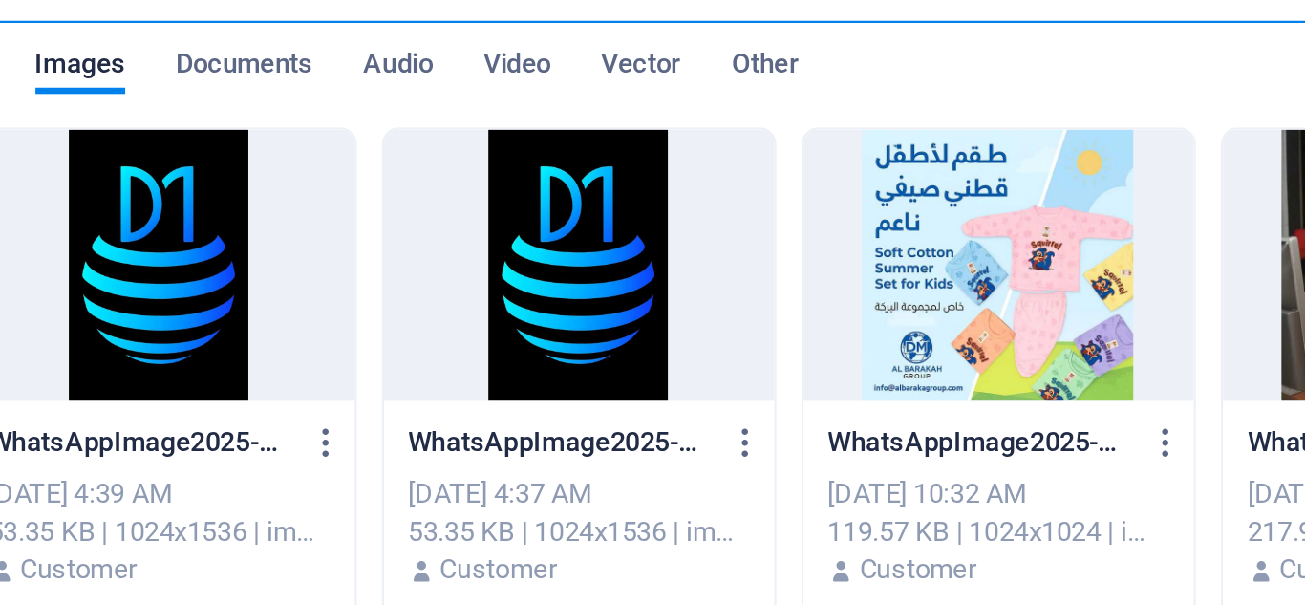
scroll to position [376, 0]
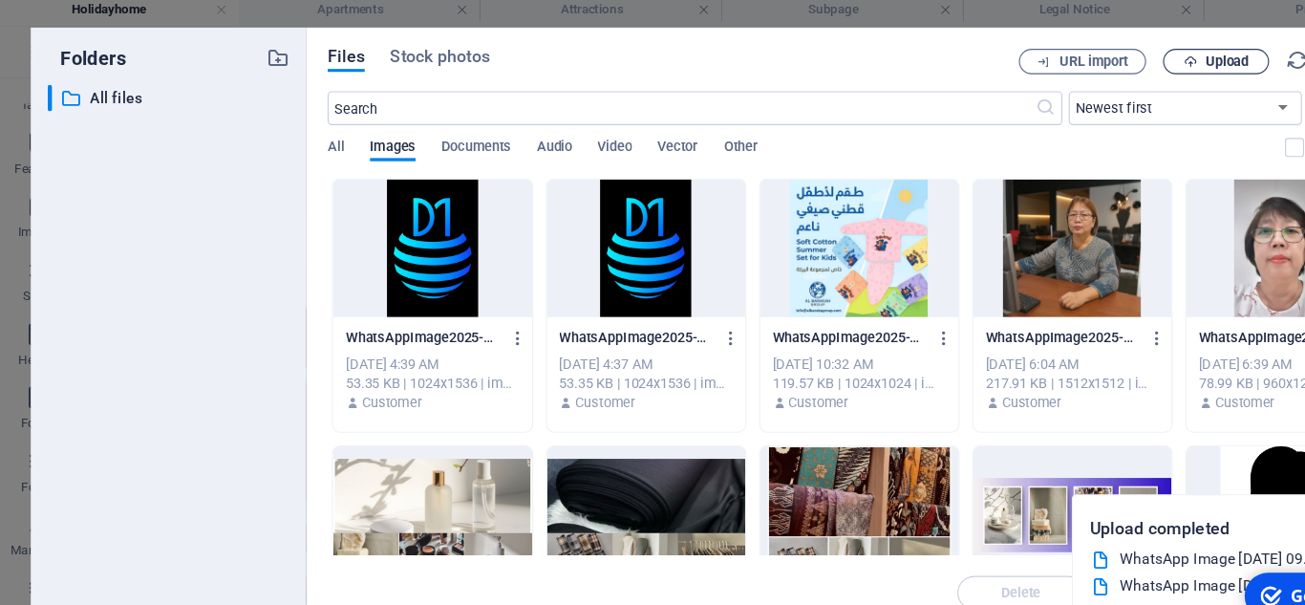
click at [1085, 69] on button "Upload" at bounding box center [1099, 61] width 96 height 23
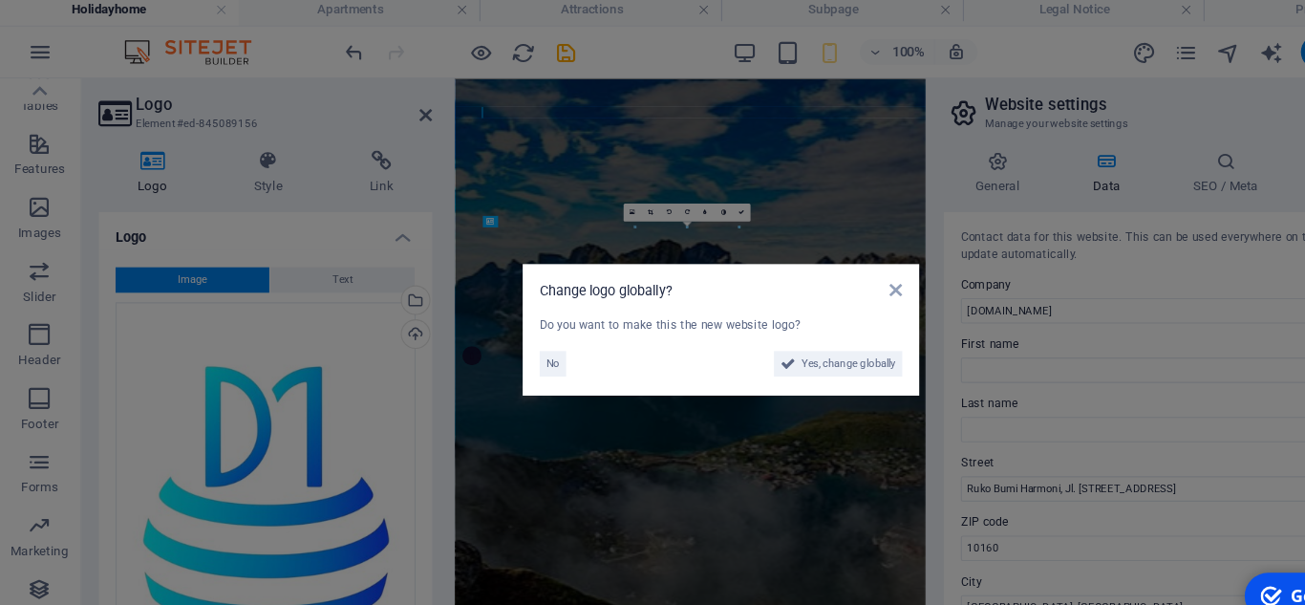
scroll to position [362, 0]
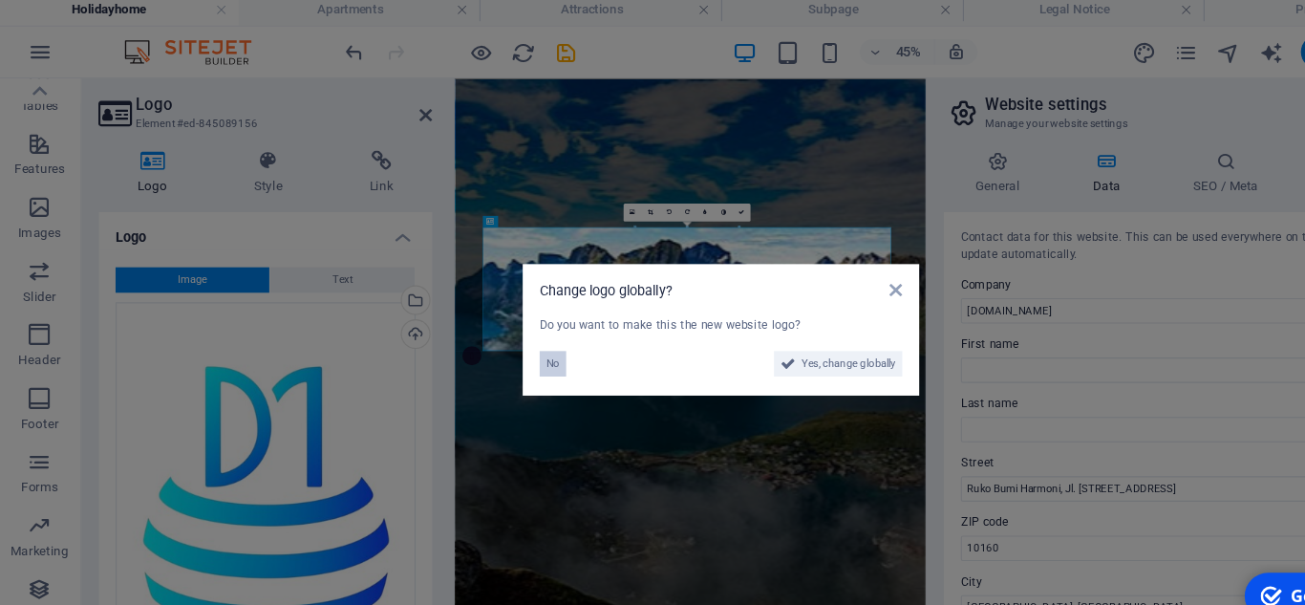
click at [499, 330] on span "No" at bounding box center [501, 333] width 12 height 23
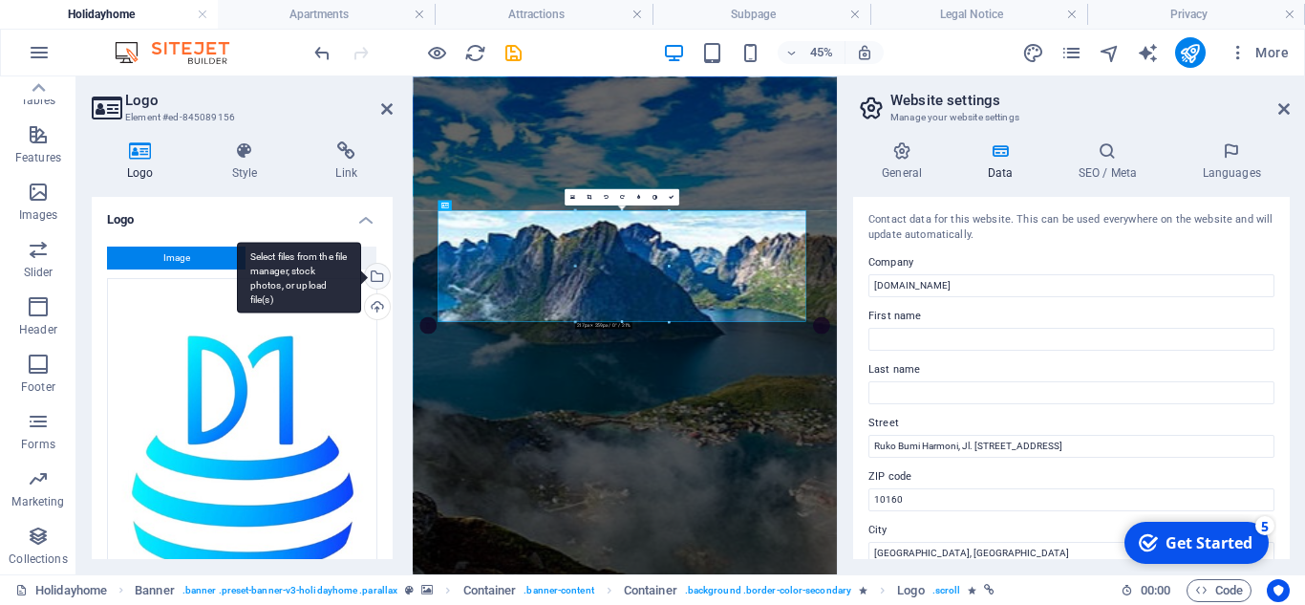
click at [361, 273] on div "Select files from the file manager, stock photos, or upload file(s)" at bounding box center [299, 278] width 124 height 72
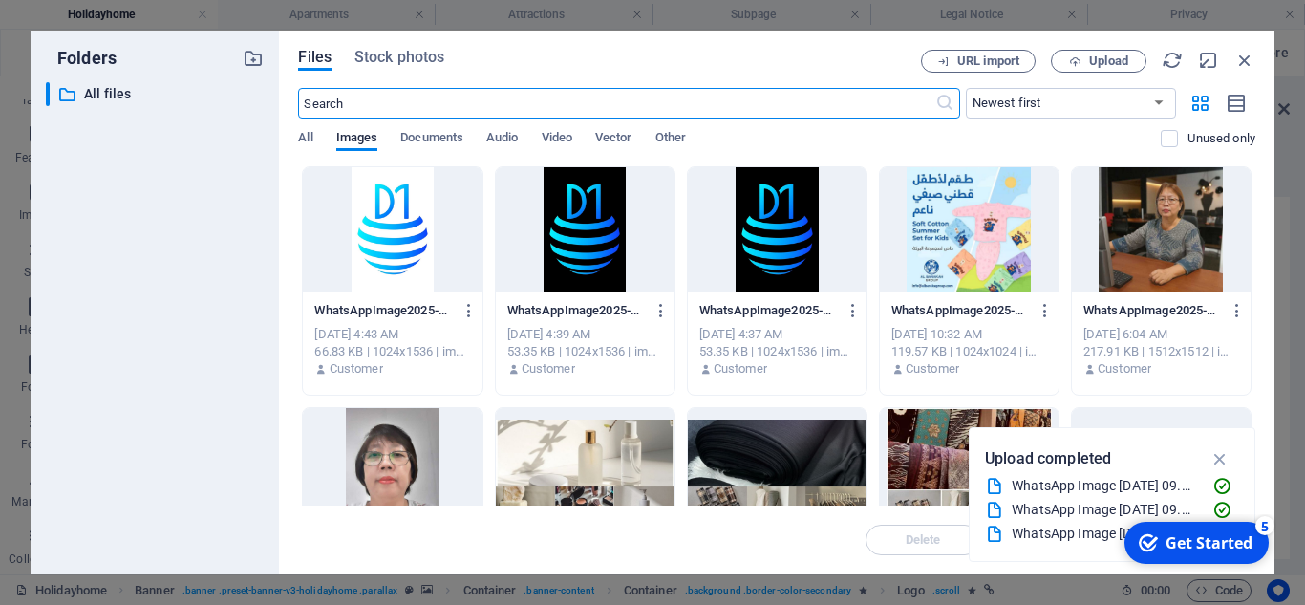
scroll to position [376, 0]
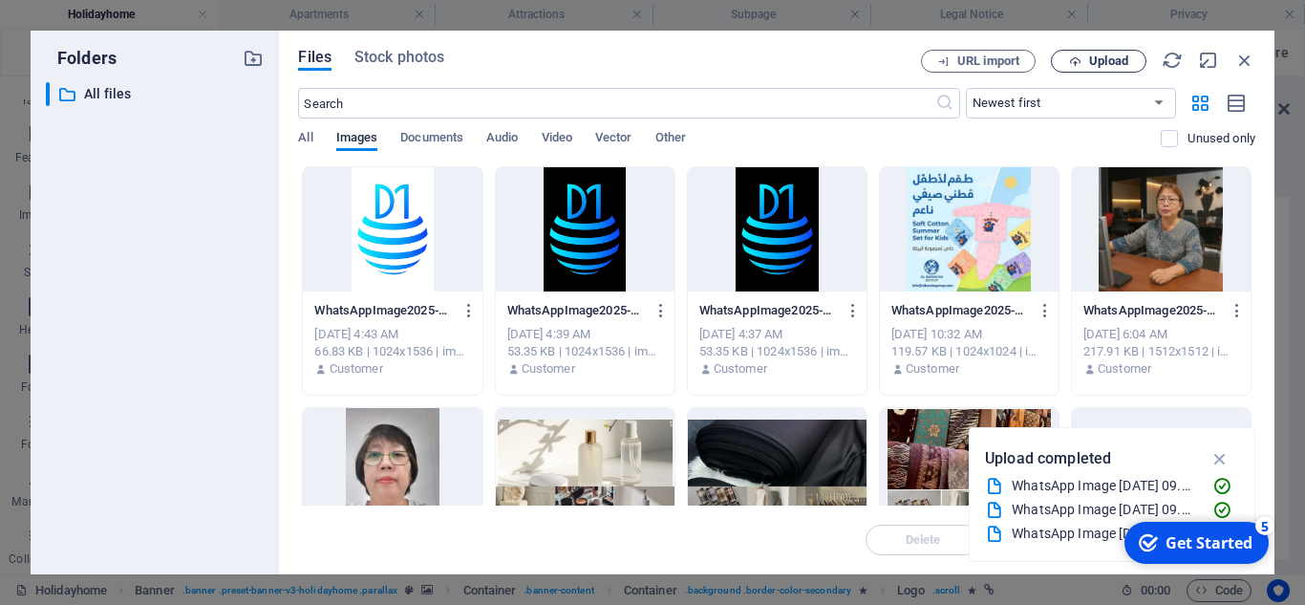
click at [1087, 53] on button "Upload" at bounding box center [1099, 61] width 96 height 23
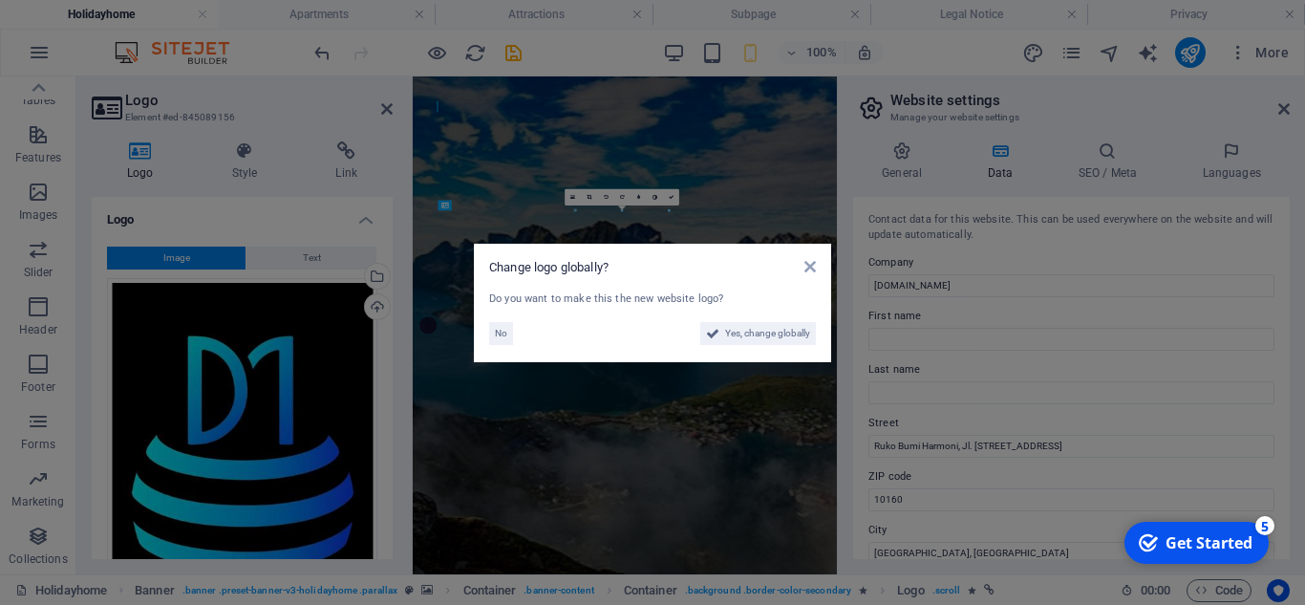
scroll to position [362, 0]
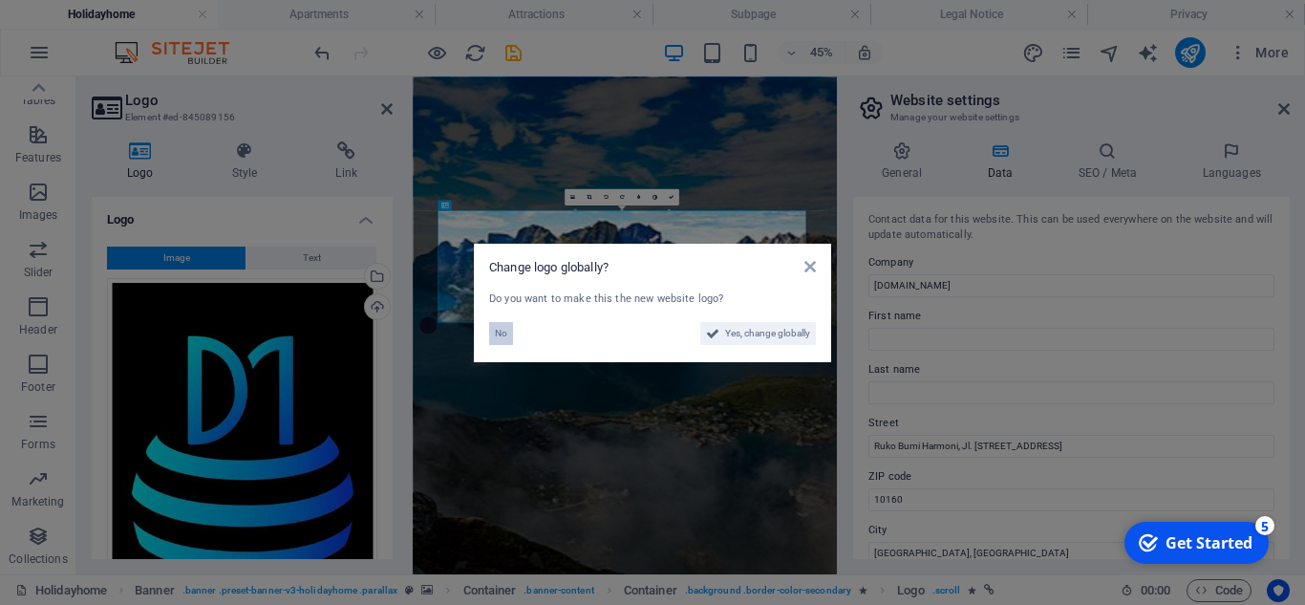
click at [492, 333] on button "No" at bounding box center [501, 333] width 24 height 23
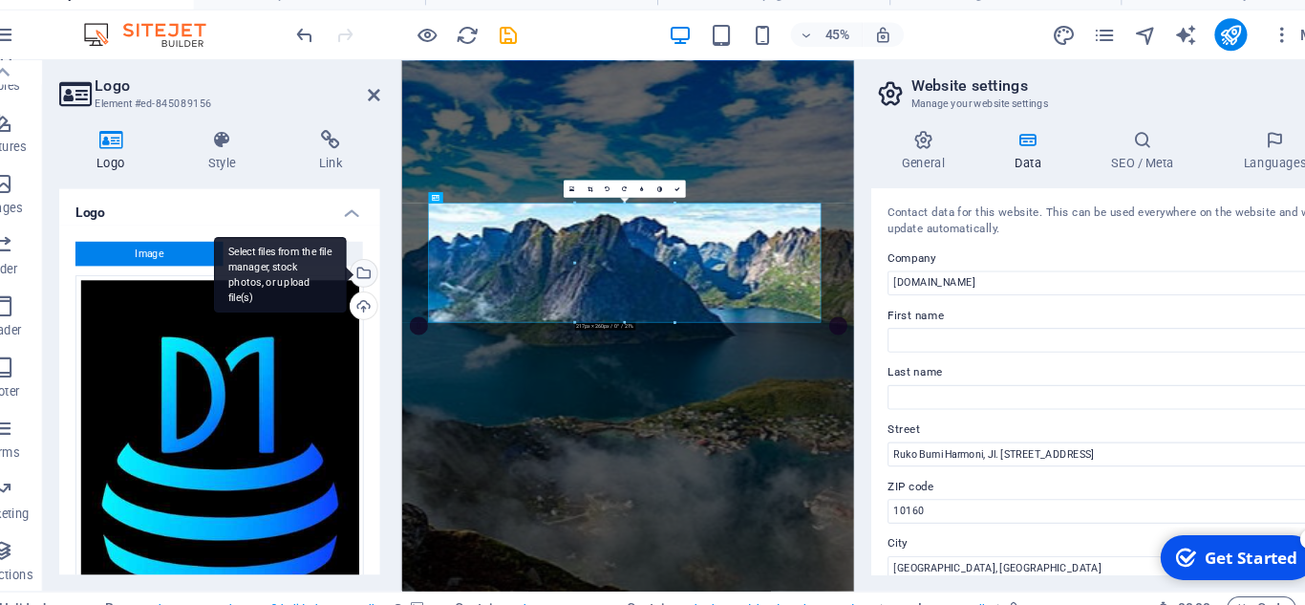
click at [378, 276] on div "Select files from the file manager, stock photos, or upload file(s)" at bounding box center [375, 278] width 29 height 29
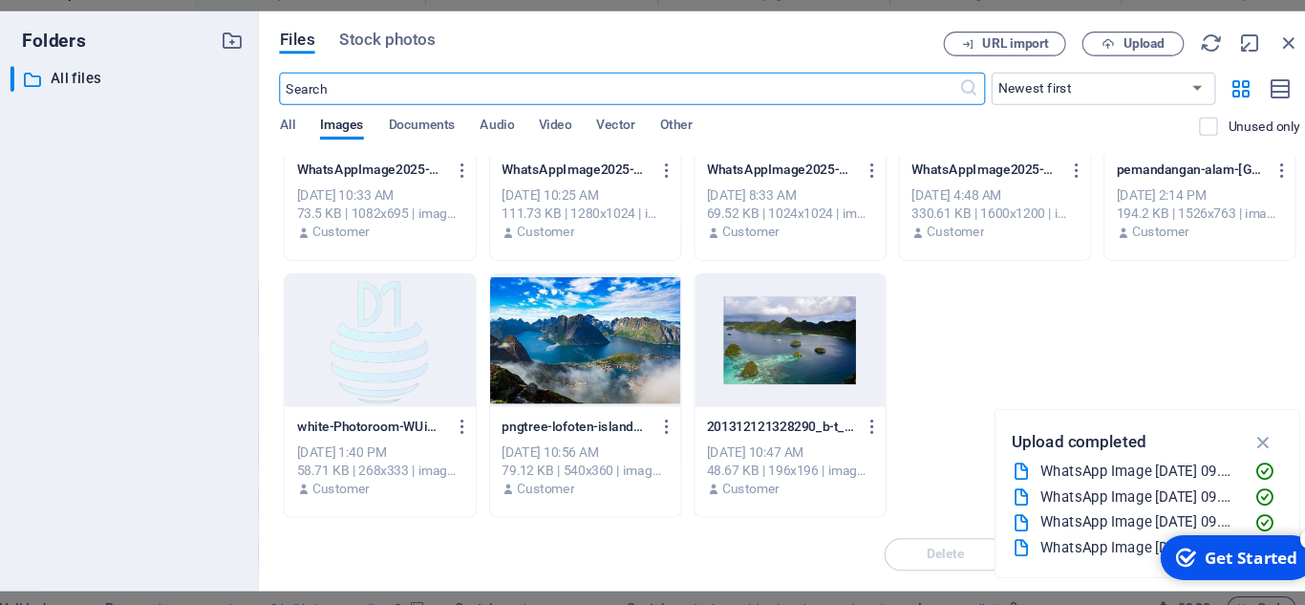
scroll to position [1093, 0]
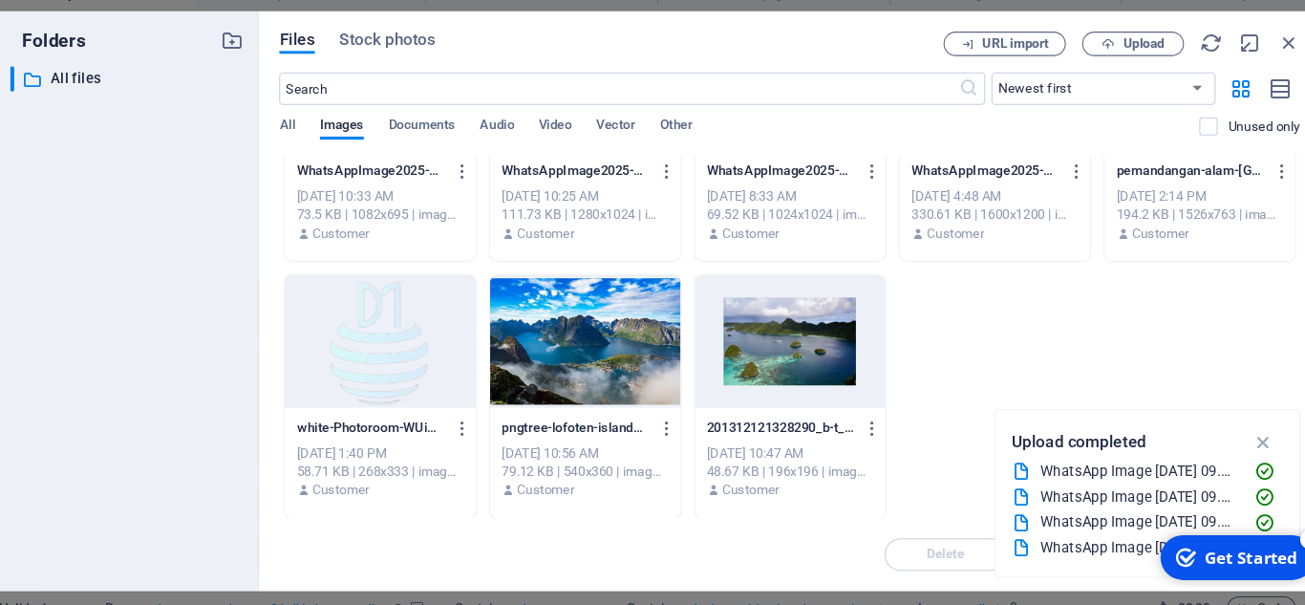
click at [379, 363] on div at bounding box center [392, 340] width 179 height 124
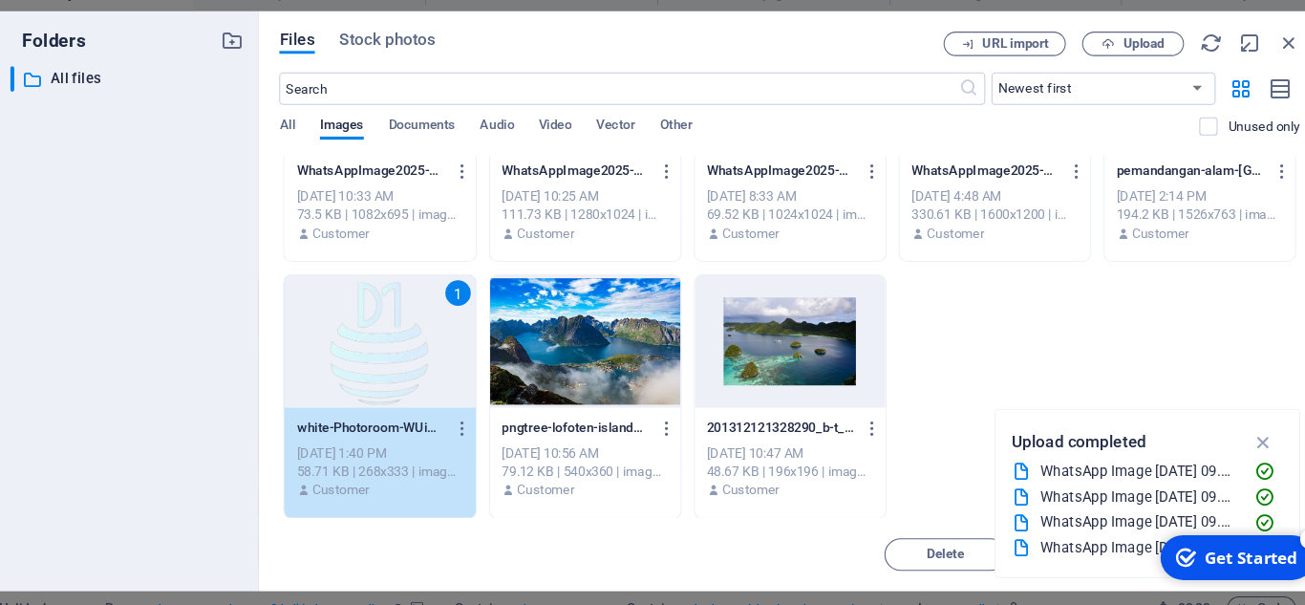
drag, startPoint x: 1001, startPoint y: 522, endPoint x: 1216, endPoint y: 435, distance: 231.9
click at [1216, 435] on div "Upload completed WhatsApp Image [DATE] 09.35.48.jpeg WhatsApp Image [DATE] 09.3…" at bounding box center [1112, 482] width 254 height 126
click at [1216, 435] on input "Ruko Bumi Harmoni, Jl. [STREET_ADDRESS]" at bounding box center [1071, 446] width 406 height 23
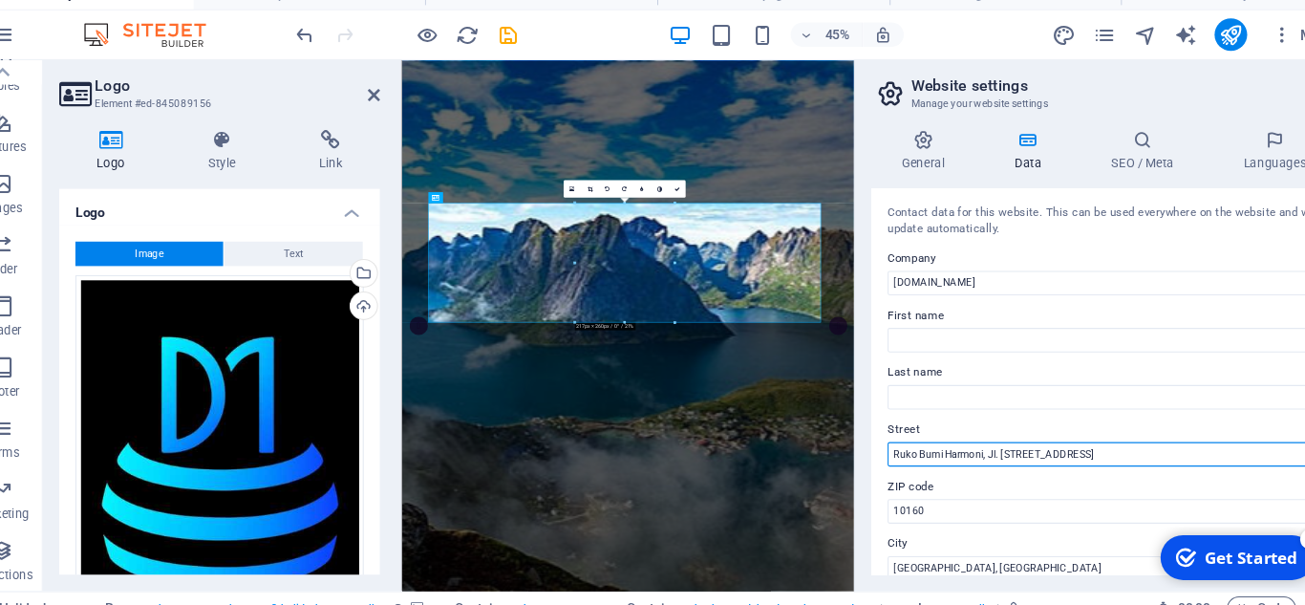
scroll to position [362, 0]
click at [568, 197] on link at bounding box center [573, 196] width 16 height 16
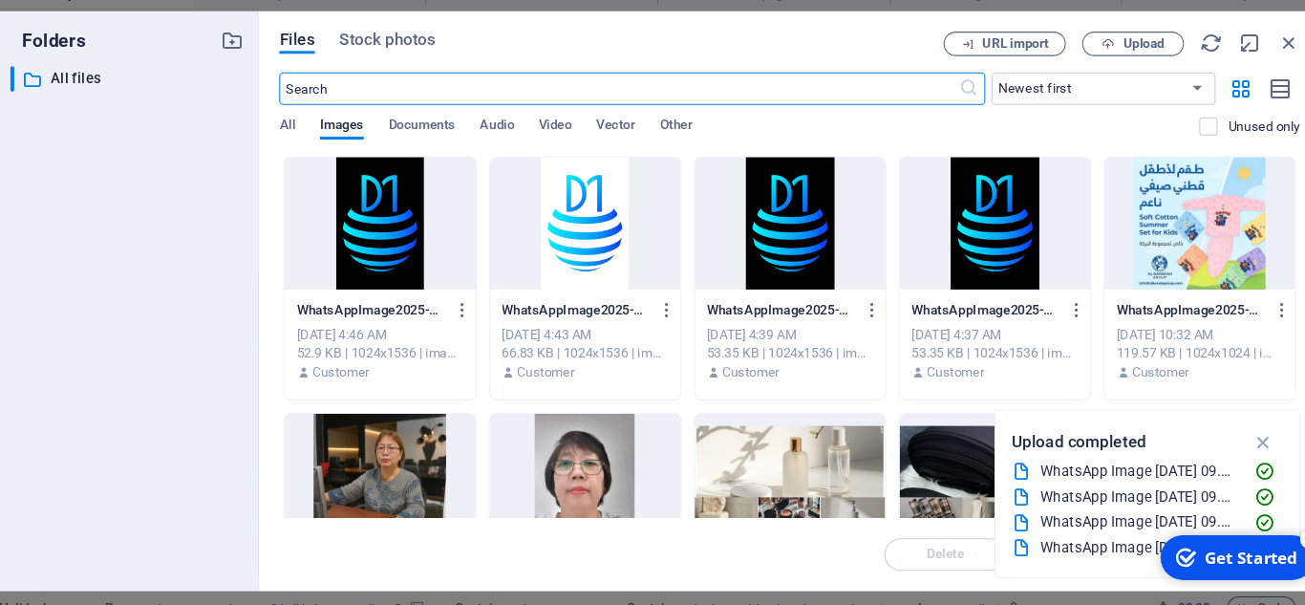
scroll to position [376, 0]
type input "200"
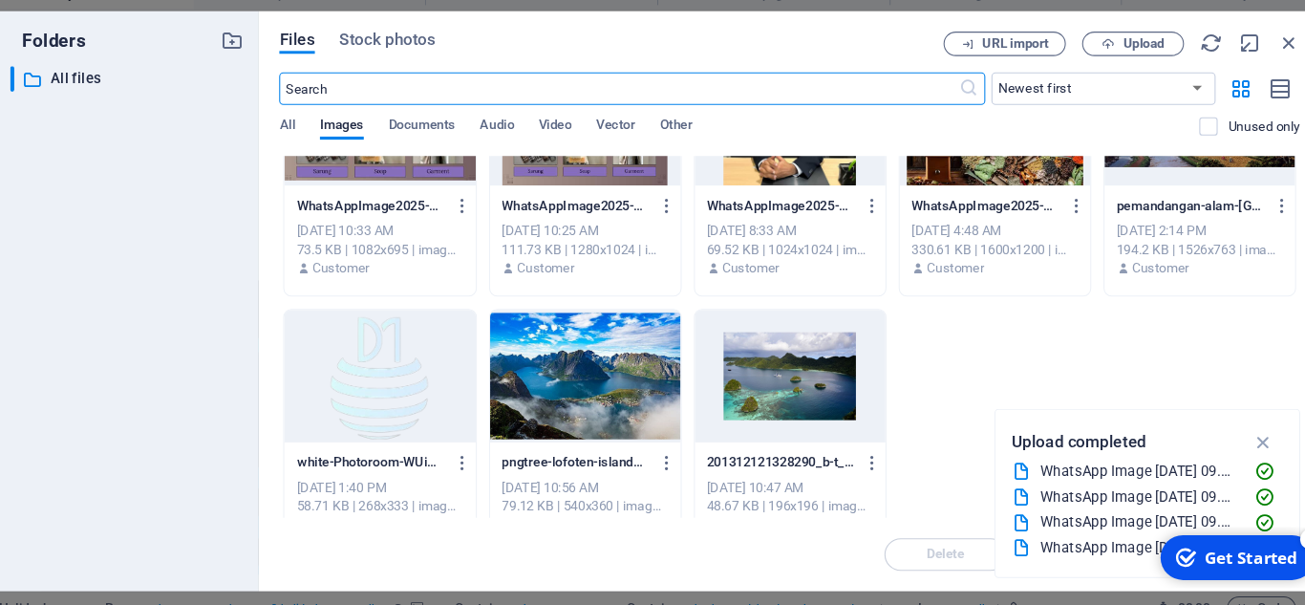
scroll to position [1094, 0]
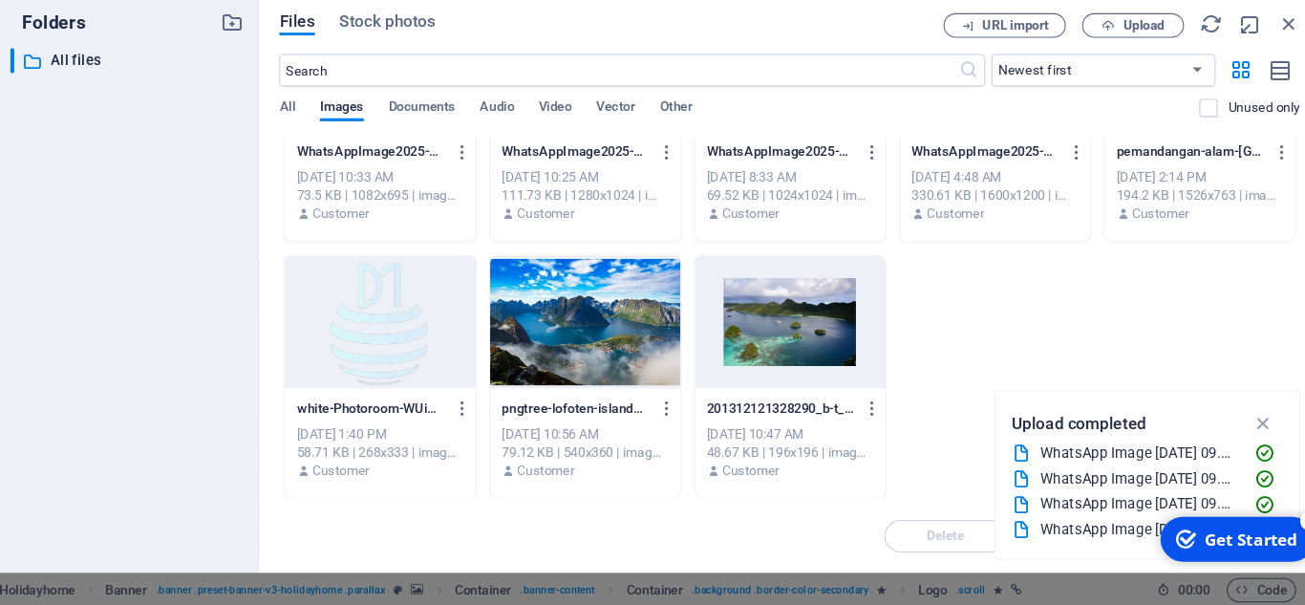
click at [404, 376] on div at bounding box center [392, 339] width 179 height 124
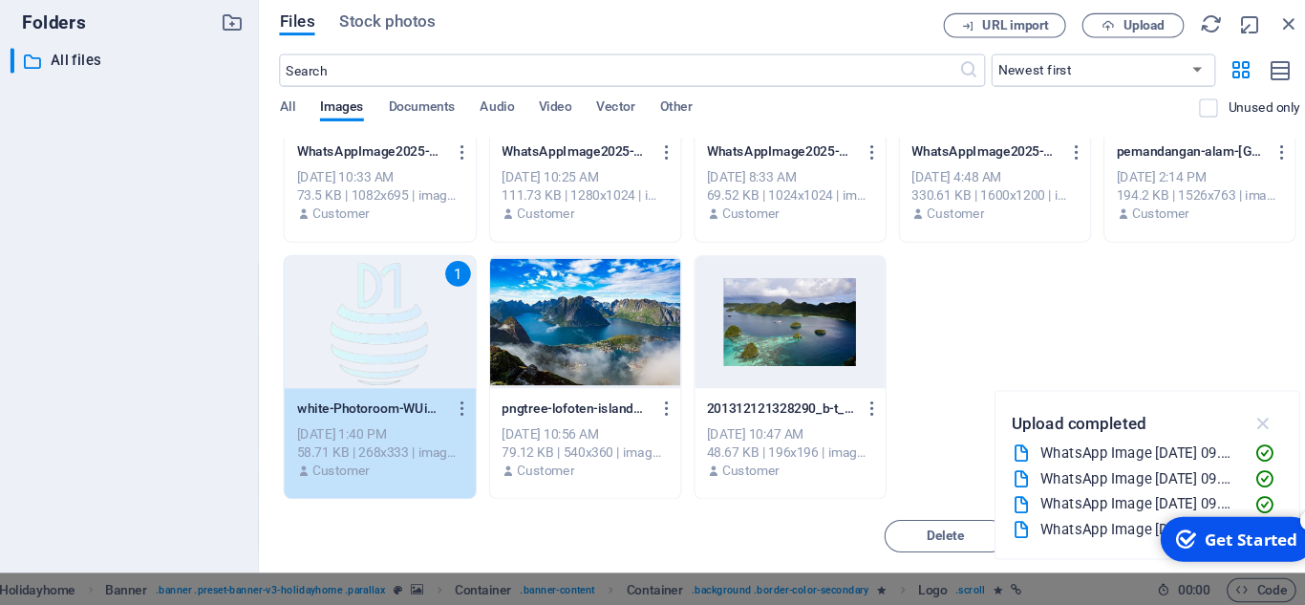
click at [1227, 436] on icon "button" at bounding box center [1221, 434] width 22 height 21
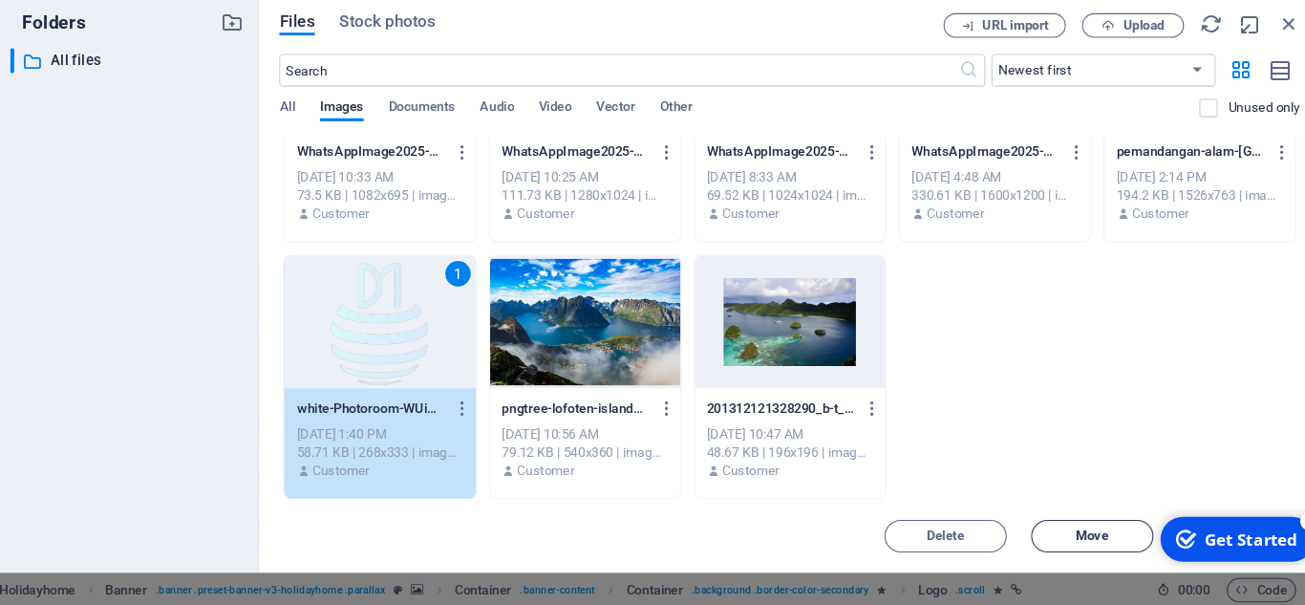
click at [1082, 511] on span "Move" at bounding box center [1060, 539] width 97 height 11
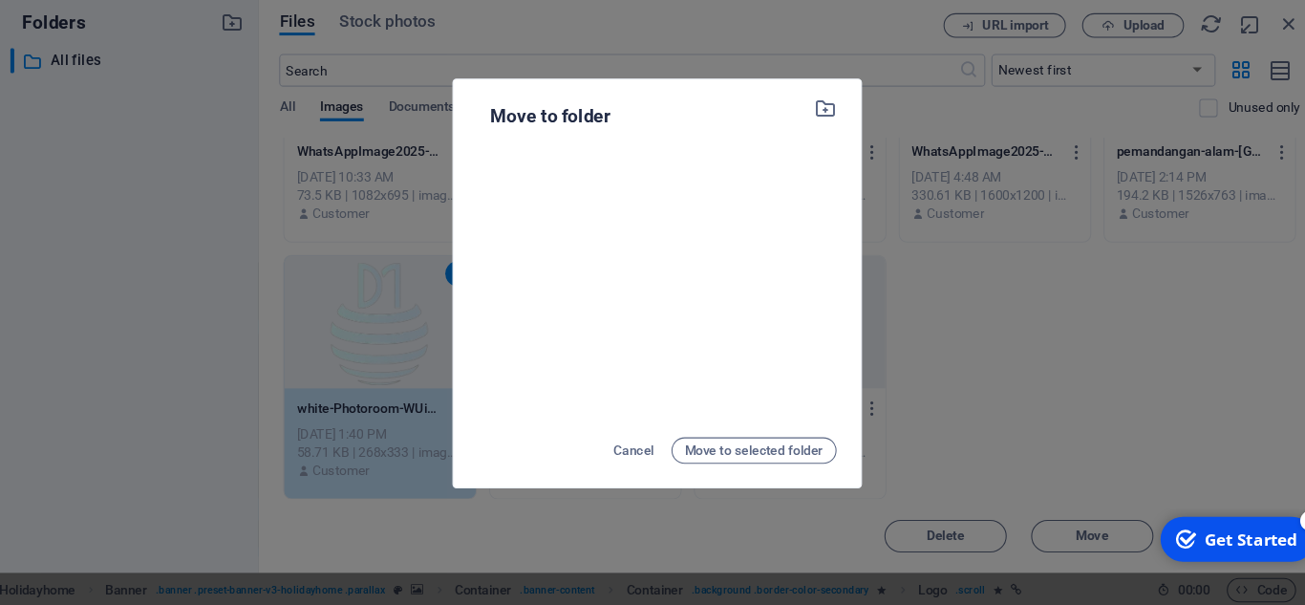
click at [1024, 373] on div "Move to folder Cancel Move to selected folder" at bounding box center [652, 302] width 1305 height 605
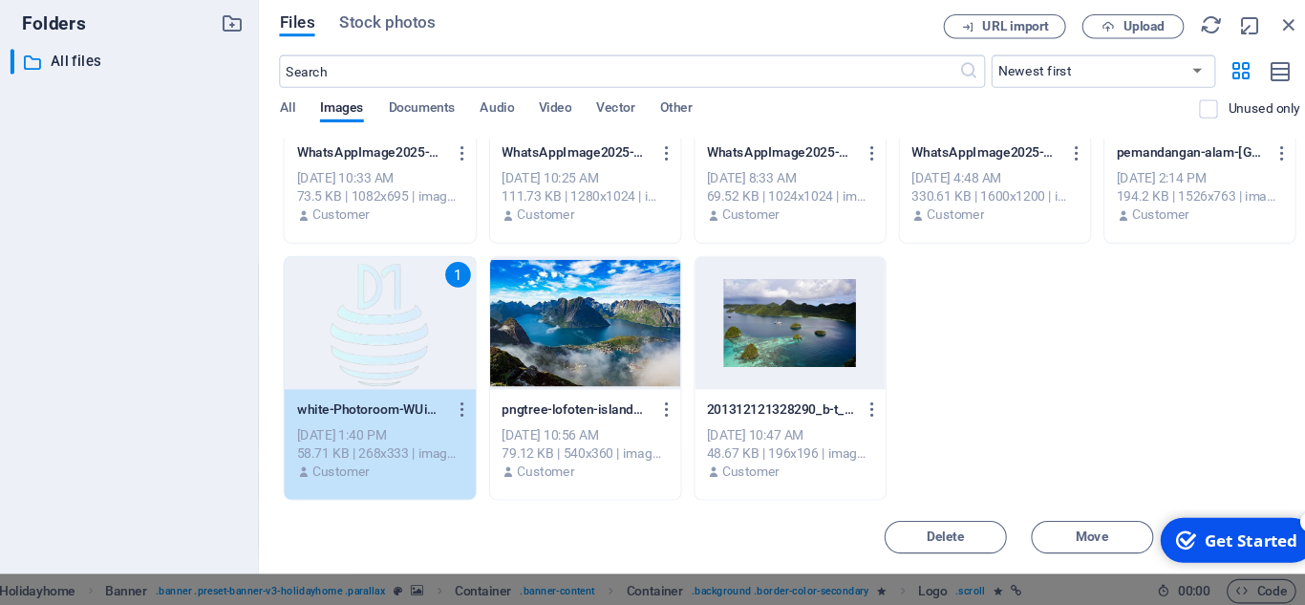
click at [1224, 511] on div "Get Started" at bounding box center [1244, 537] width 87 height 21
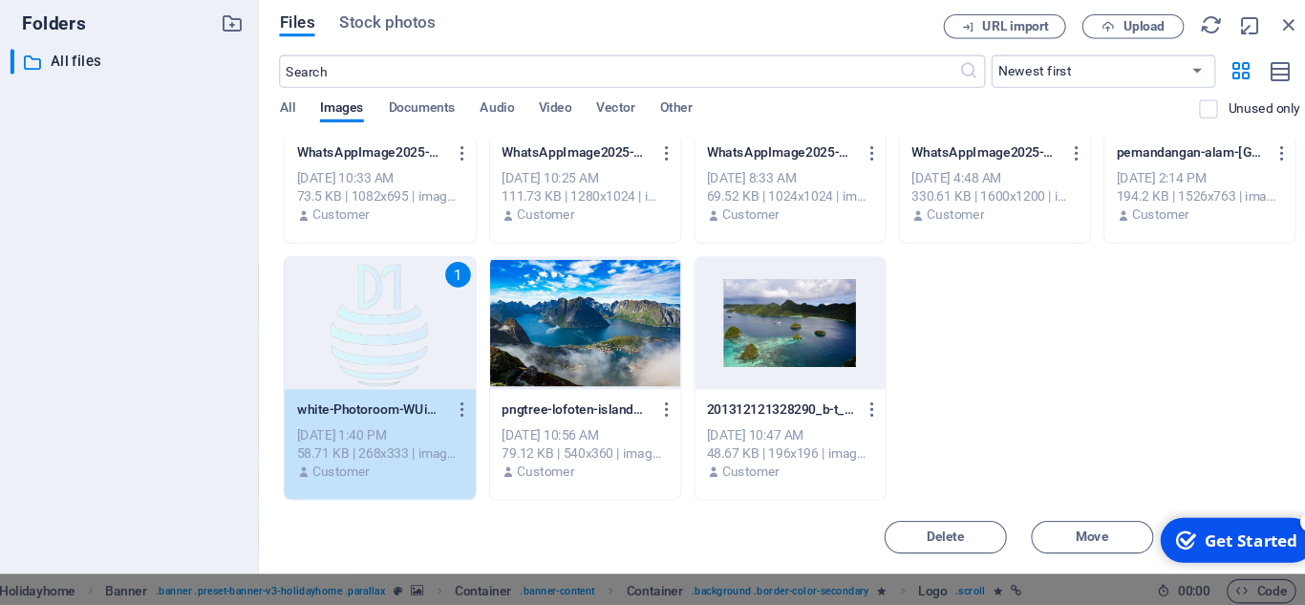
click at [439, 427] on p "white-Photoroom-WUiOaqM5Ca6h55hMnSonOQ.png" at bounding box center [383, 420] width 139 height 17
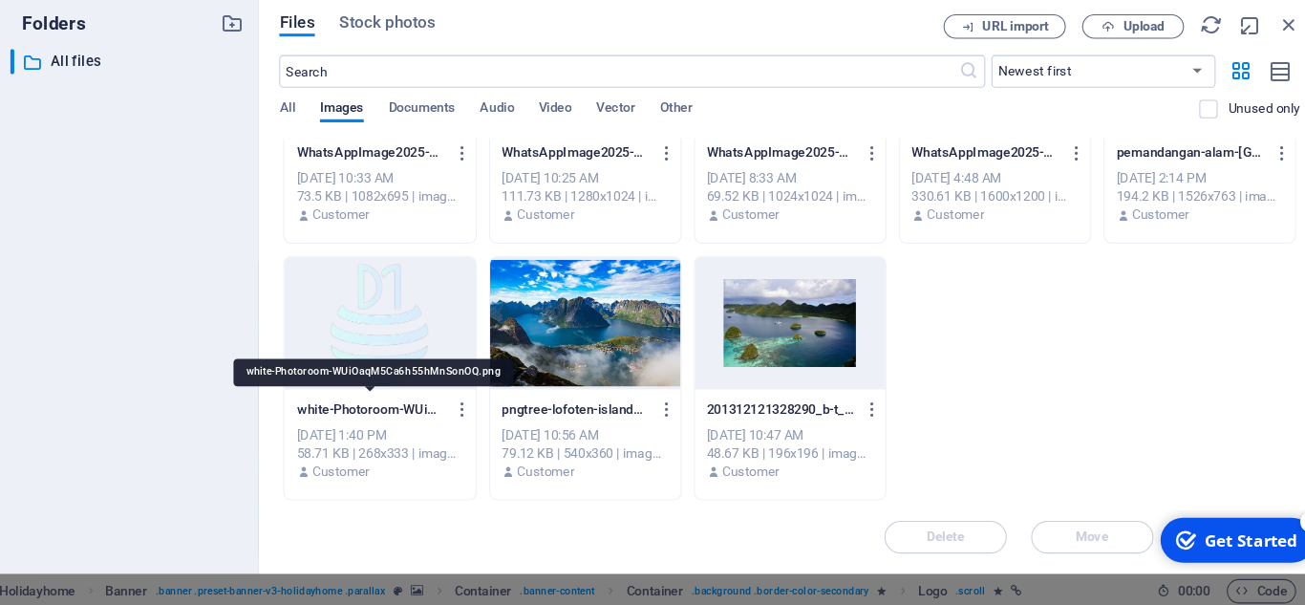
click at [439, 427] on p "white-Photoroom-WUiOaqM5Ca6h55hMnSonOQ.png" at bounding box center [383, 420] width 139 height 17
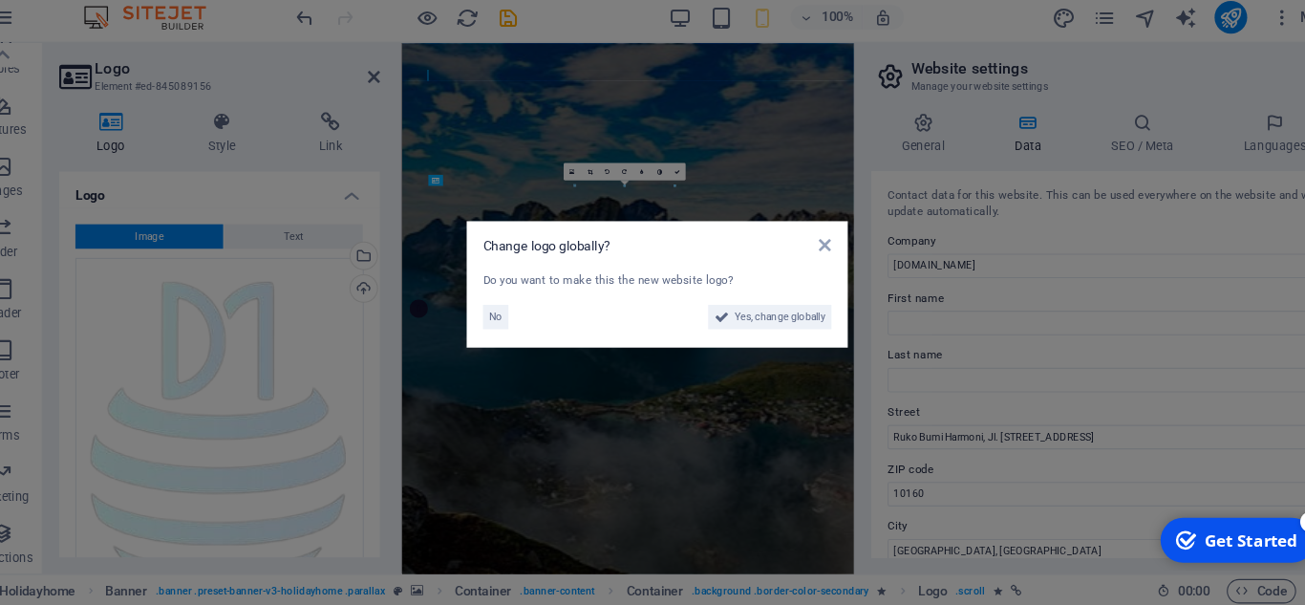
click at [439, 427] on aside "Change logo globally? Do you want to make this the new website logo? No Yes, ch…" at bounding box center [652, 302] width 1305 height 605
drag, startPoint x: 840, startPoint y: 469, endPoint x: 460, endPoint y: 823, distance: 518.5
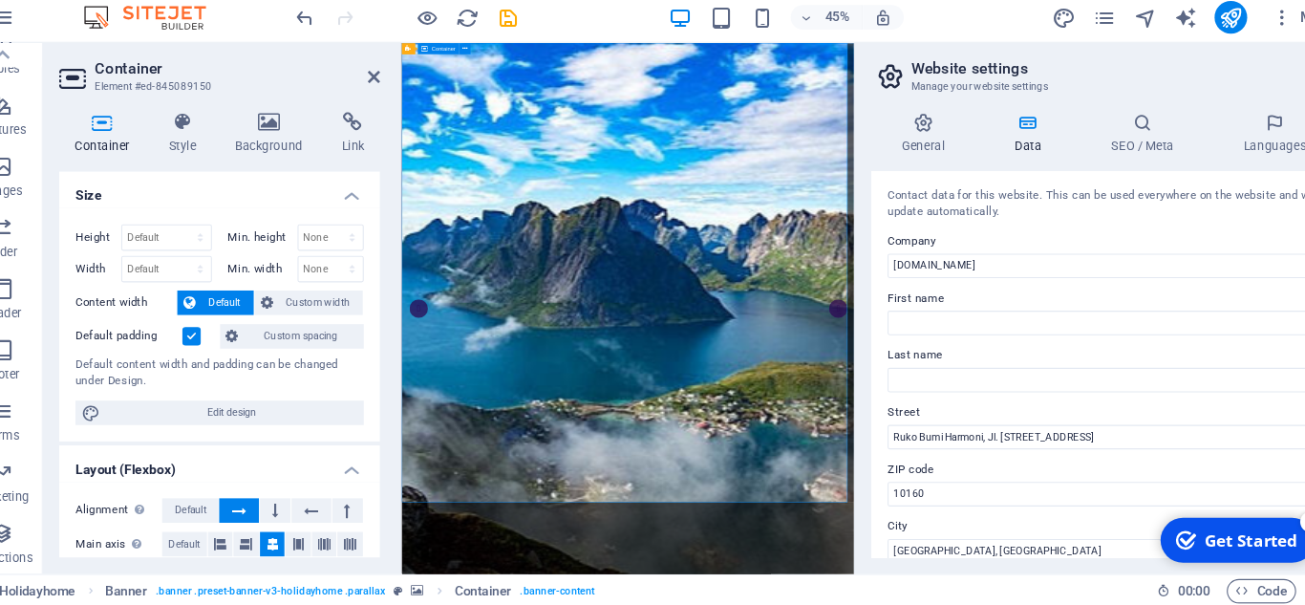
scroll to position [362, 0]
click at [1186, 46] on icon "publish" at bounding box center [1190, 53] width 22 height 22
